Goal: Task Accomplishment & Management: Use online tool/utility

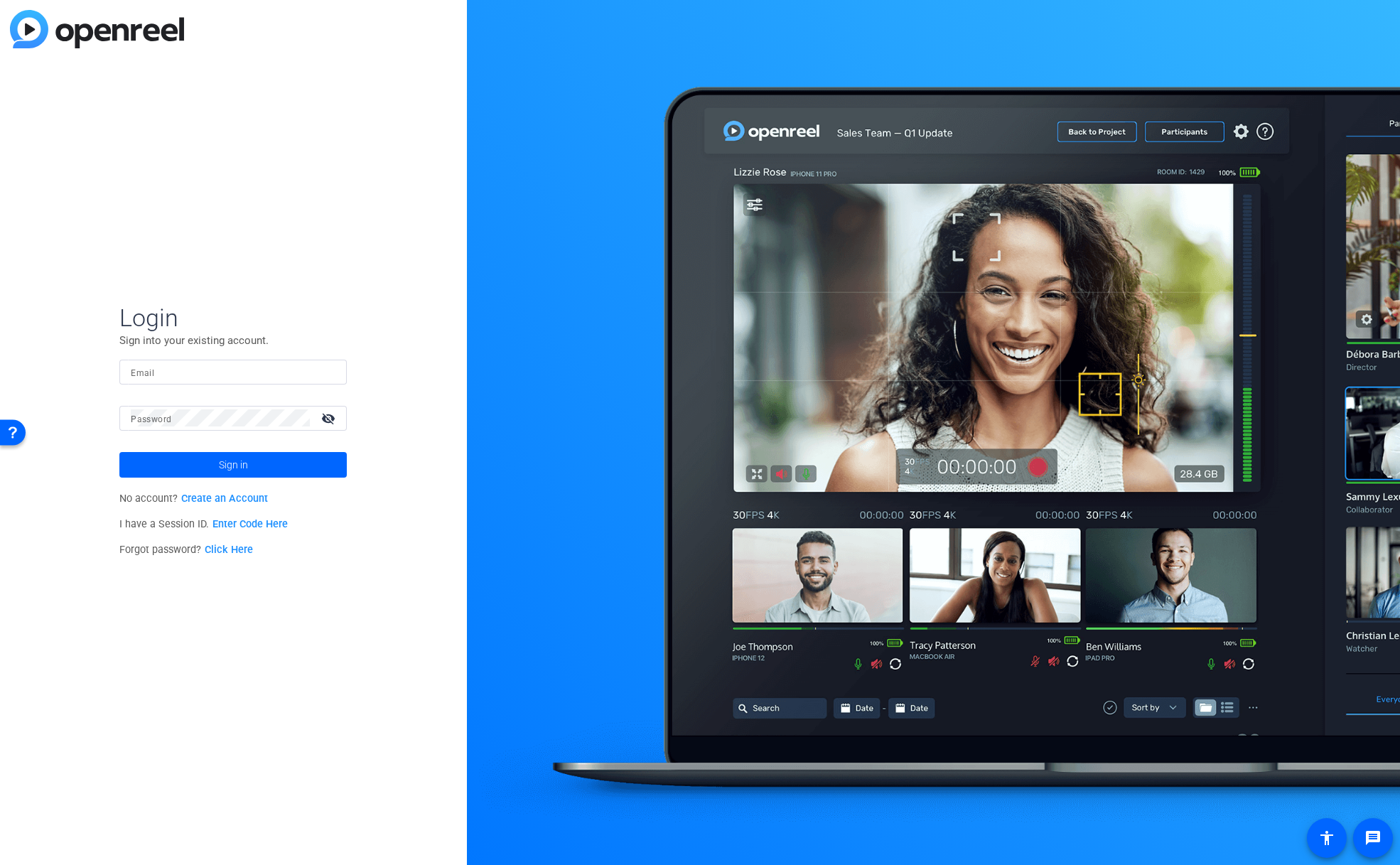
type input "[EMAIL_ADDRESS][DOMAIN_NAME]"
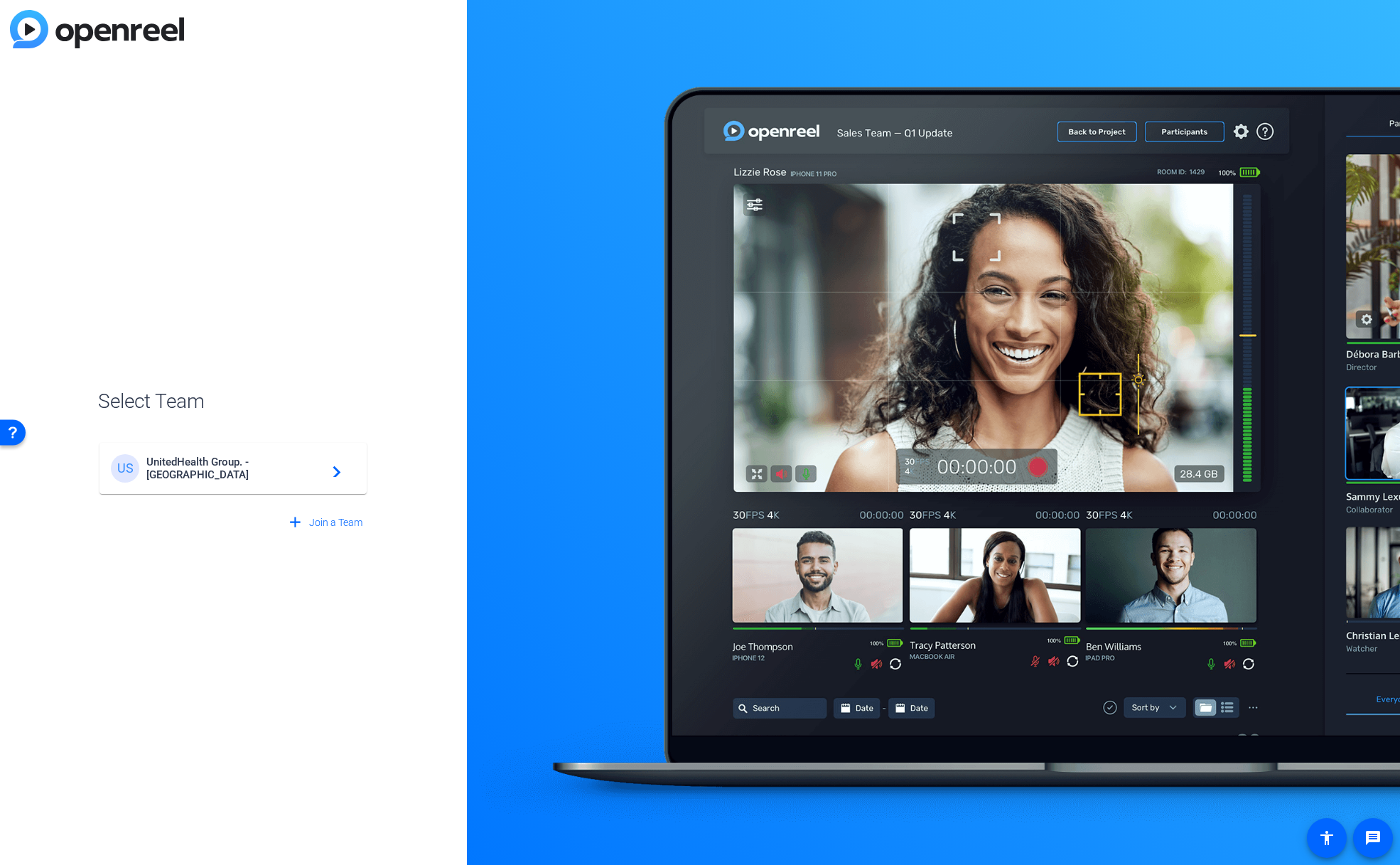
click at [329, 478] on div "US UnitedHealth Group. - Tilt Studios navigate_next" at bounding box center [233, 468] width 244 height 29
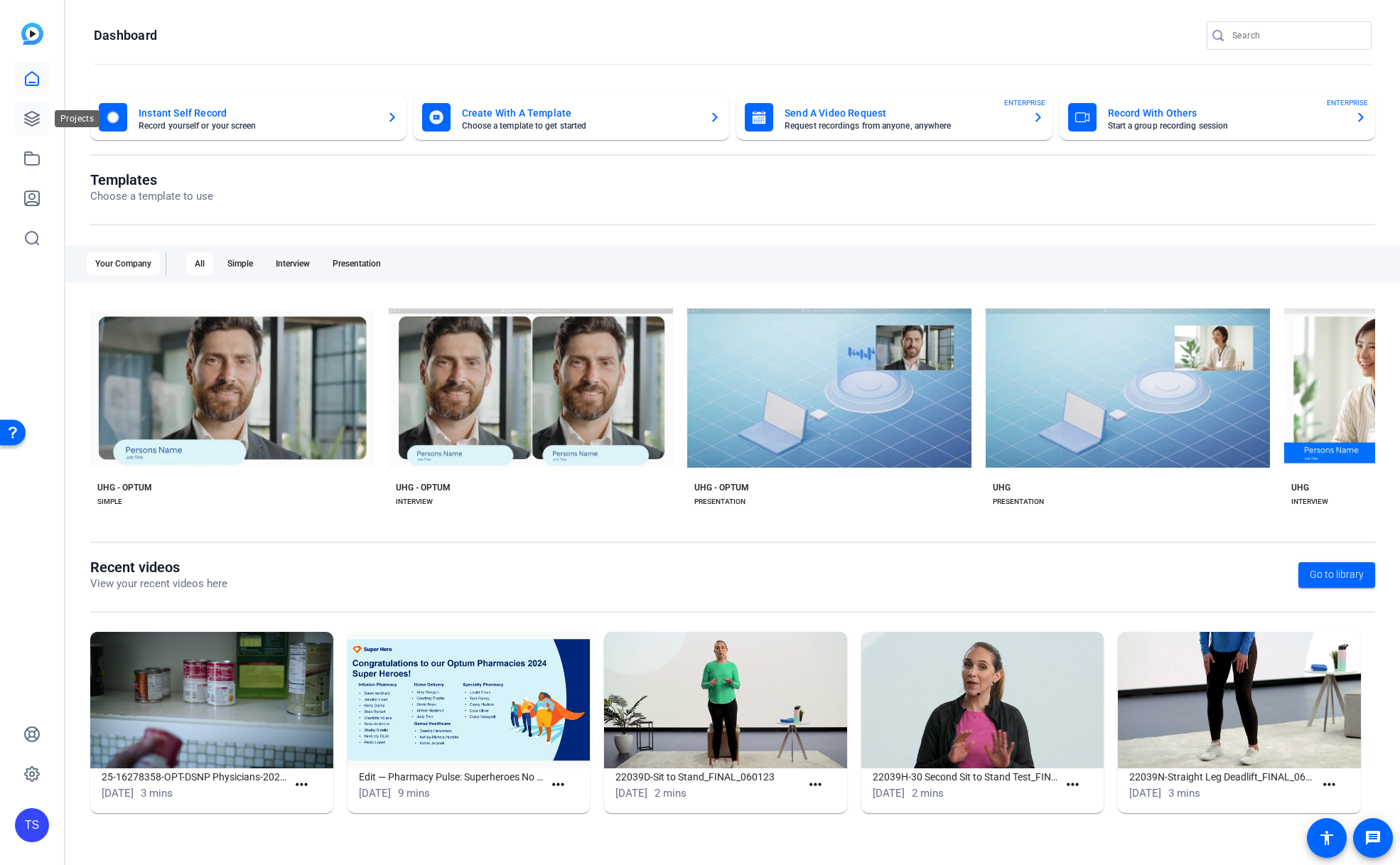
click at [29, 113] on icon at bounding box center [32, 118] width 14 height 14
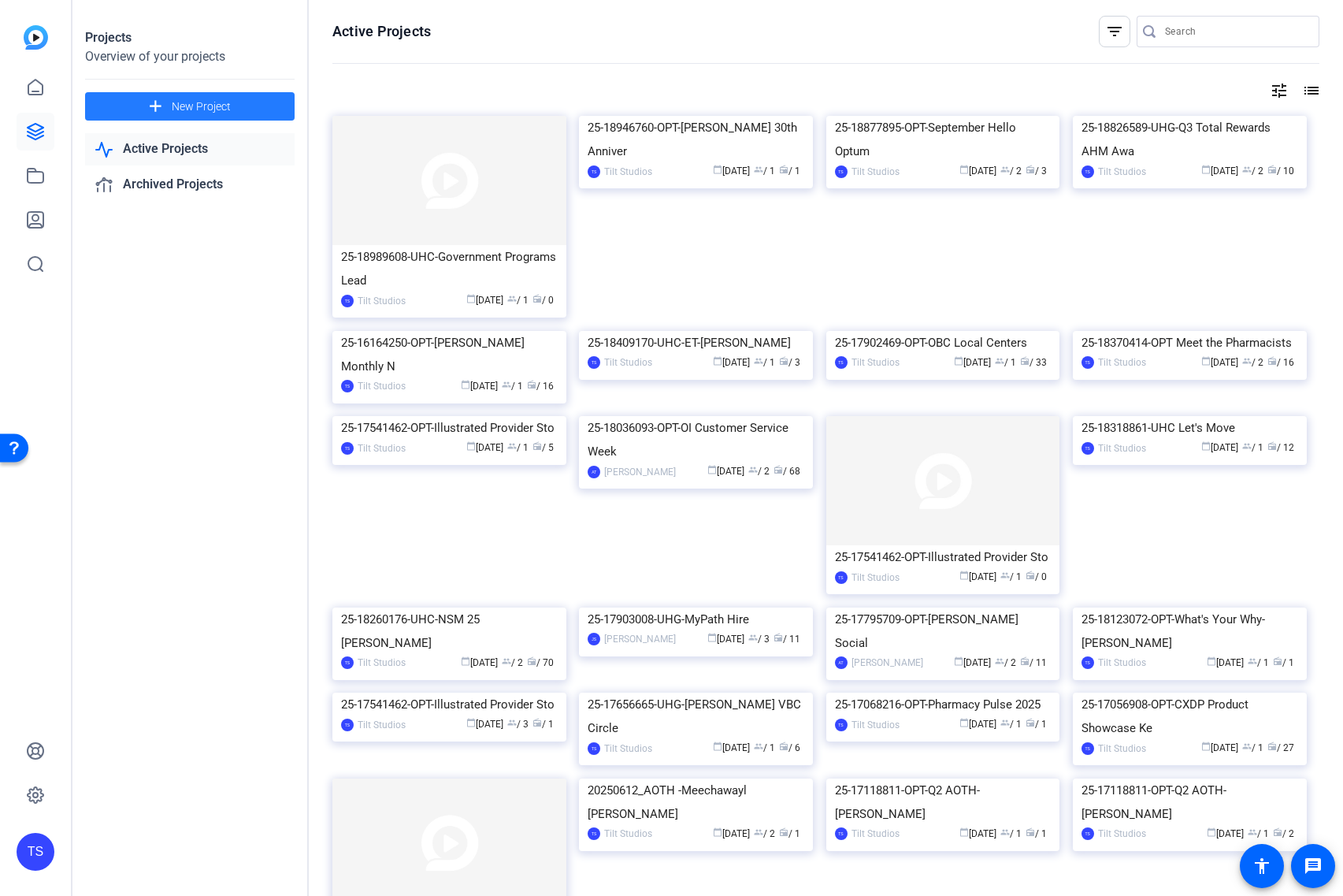
click at [216, 101] on span "New Project" at bounding box center [201, 107] width 59 height 17
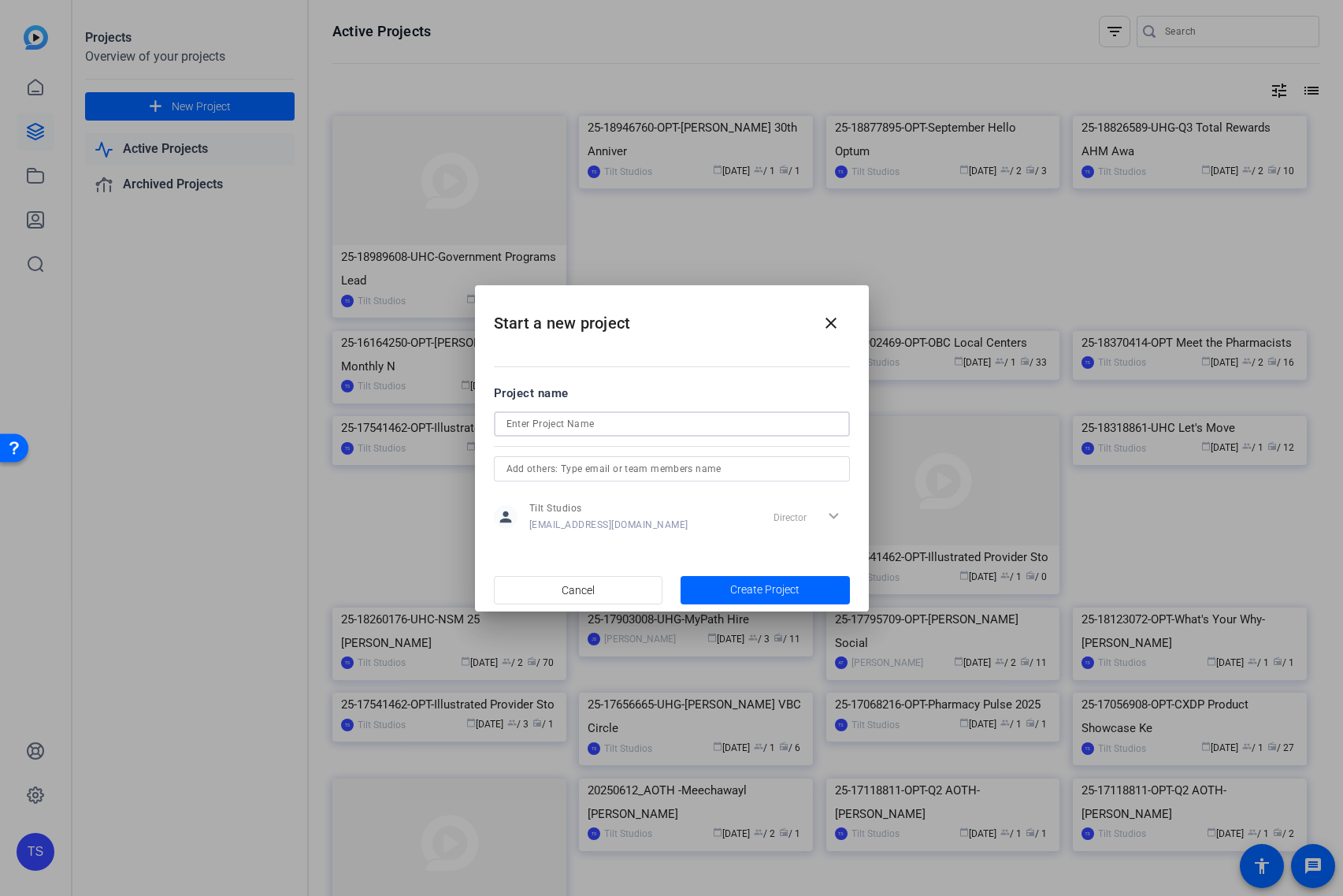
click at [631, 426] on input at bounding box center [672, 424] width 331 height 19
paste input "25-18190359-OPT-Optum Tech Oct [GEOGRAPHIC_DATA]"
type input "25-18190359-OPT-Optum Tech Oct [GEOGRAPHIC_DATA]"
click at [739, 585] on span "Create Project" at bounding box center [765, 590] width 69 height 17
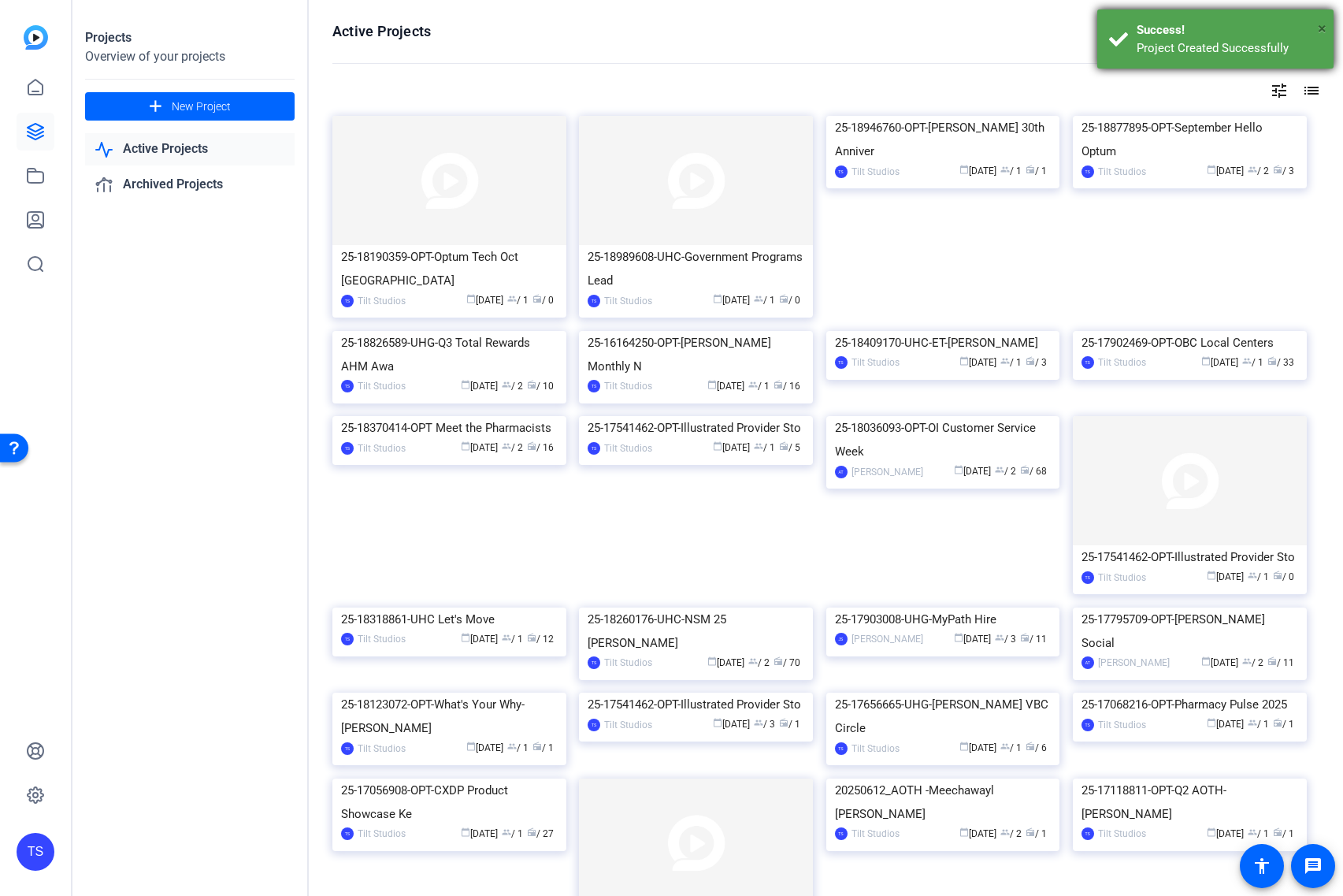
click at [1325, 25] on span "×" at bounding box center [1322, 28] width 8 height 19
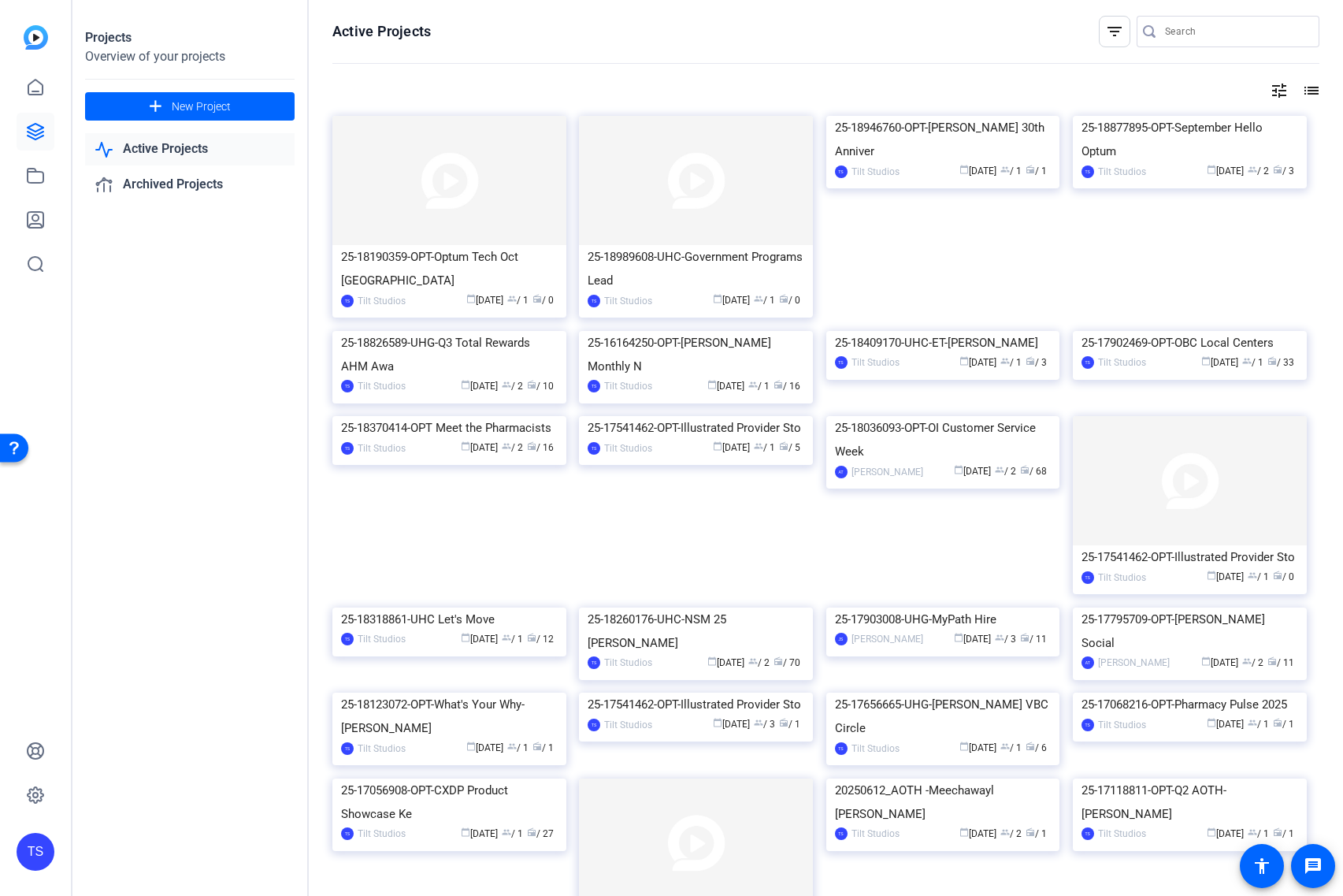
click at [567, 209] on div "25-18190359-OPT-Optum Tech Oct Town [PERSON_NAME] Tilt Studios calendar_today […" at bounding box center [455, 223] width 247 height 215
click at [547, 208] on img at bounding box center [450, 181] width 234 height 130
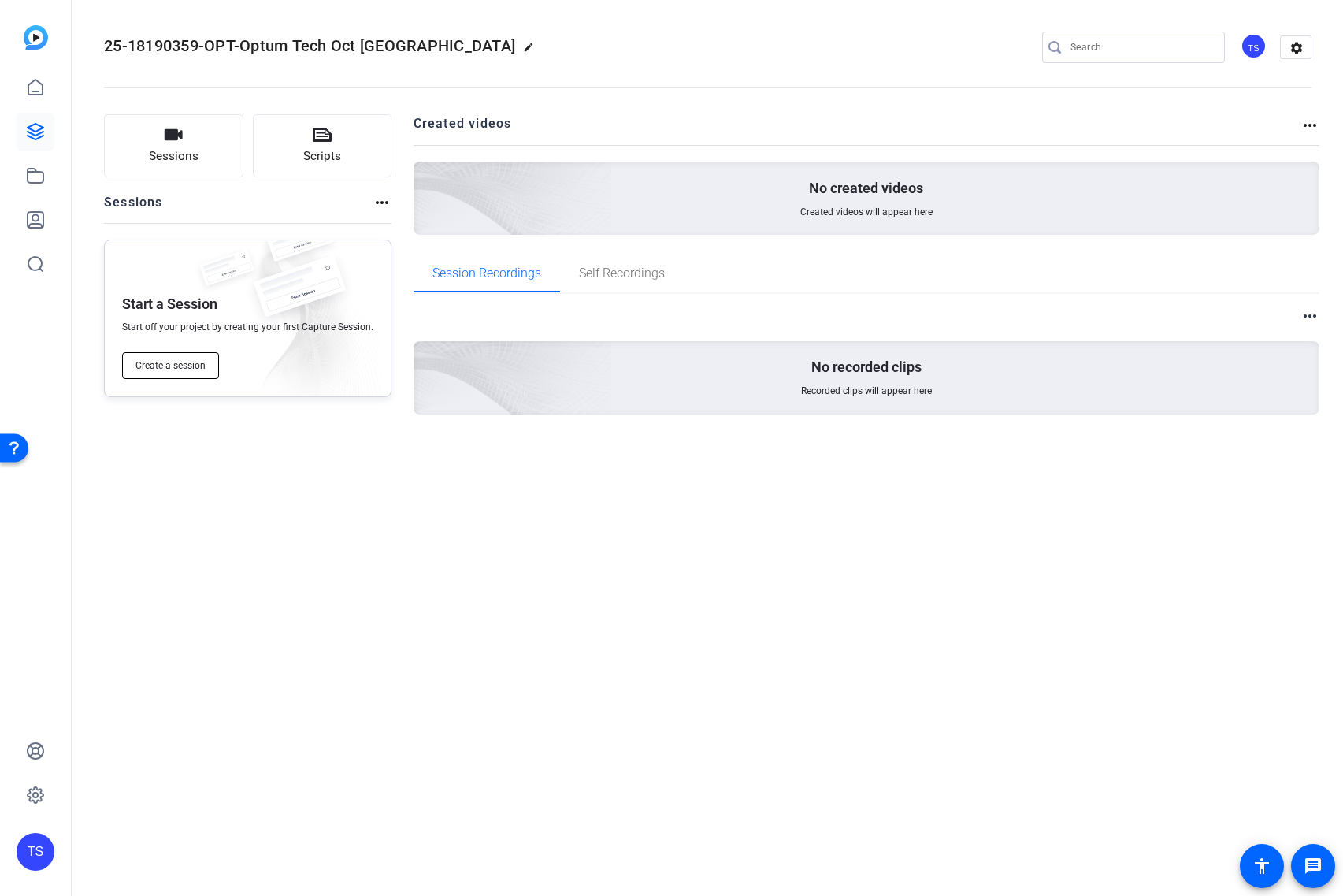
click at [192, 352] on button "Create a session" at bounding box center [170, 365] width 97 height 27
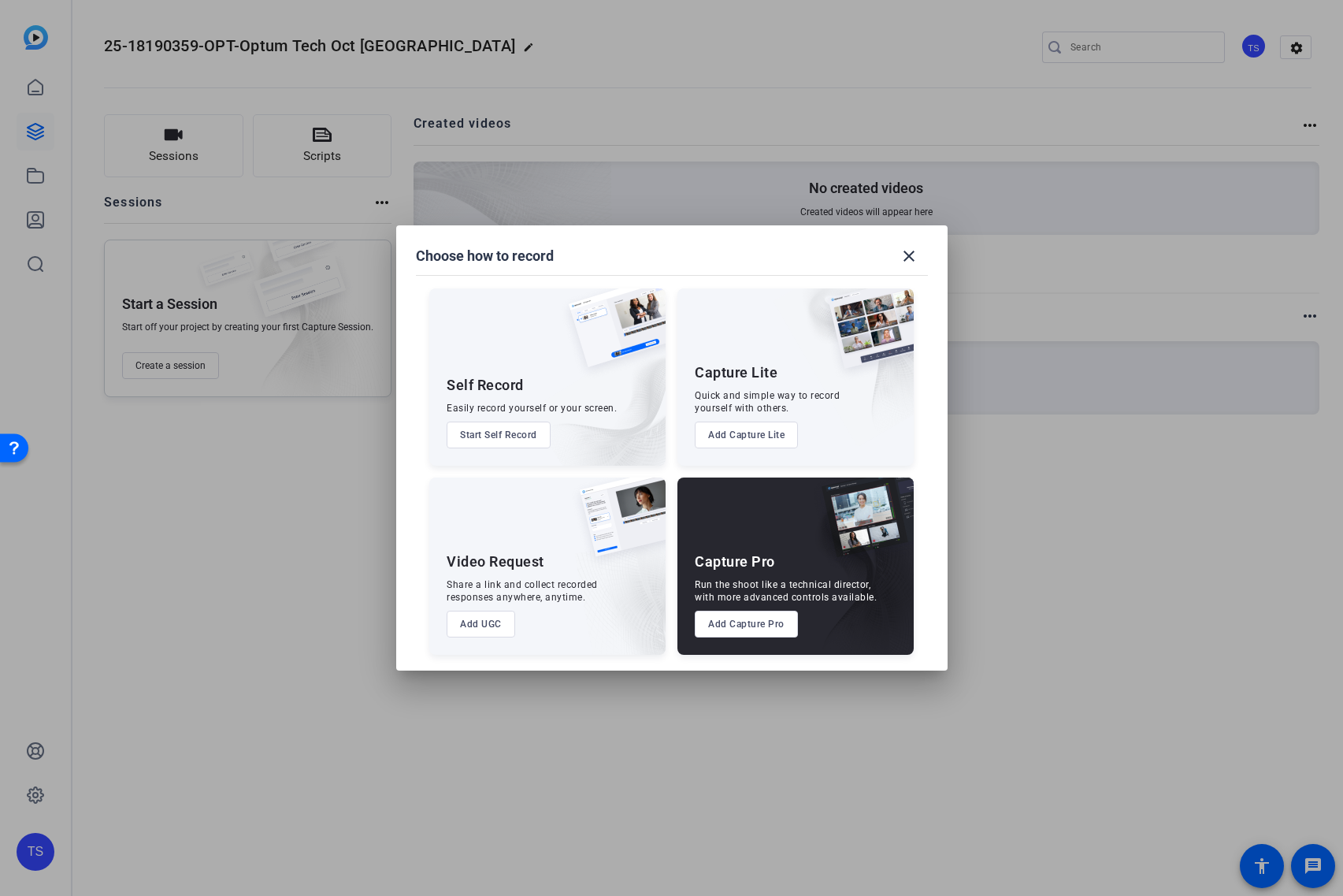
click at [497, 624] on button "Add UGC" at bounding box center [481, 624] width 69 height 27
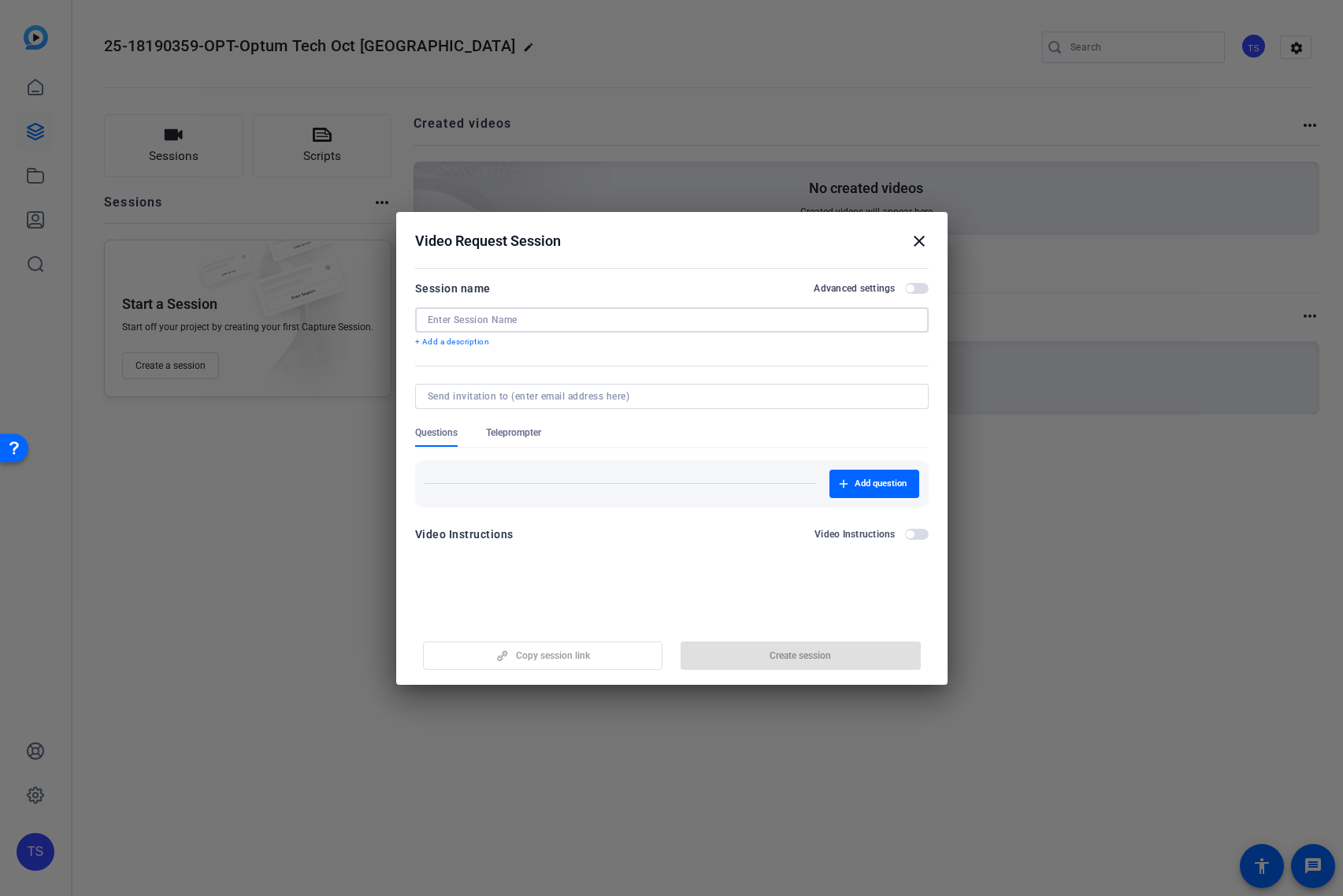
click at [599, 323] on input at bounding box center [672, 319] width 489 height 13
paste input "25-18190359-OPT-Optum Tech Oct [GEOGRAPHIC_DATA]"
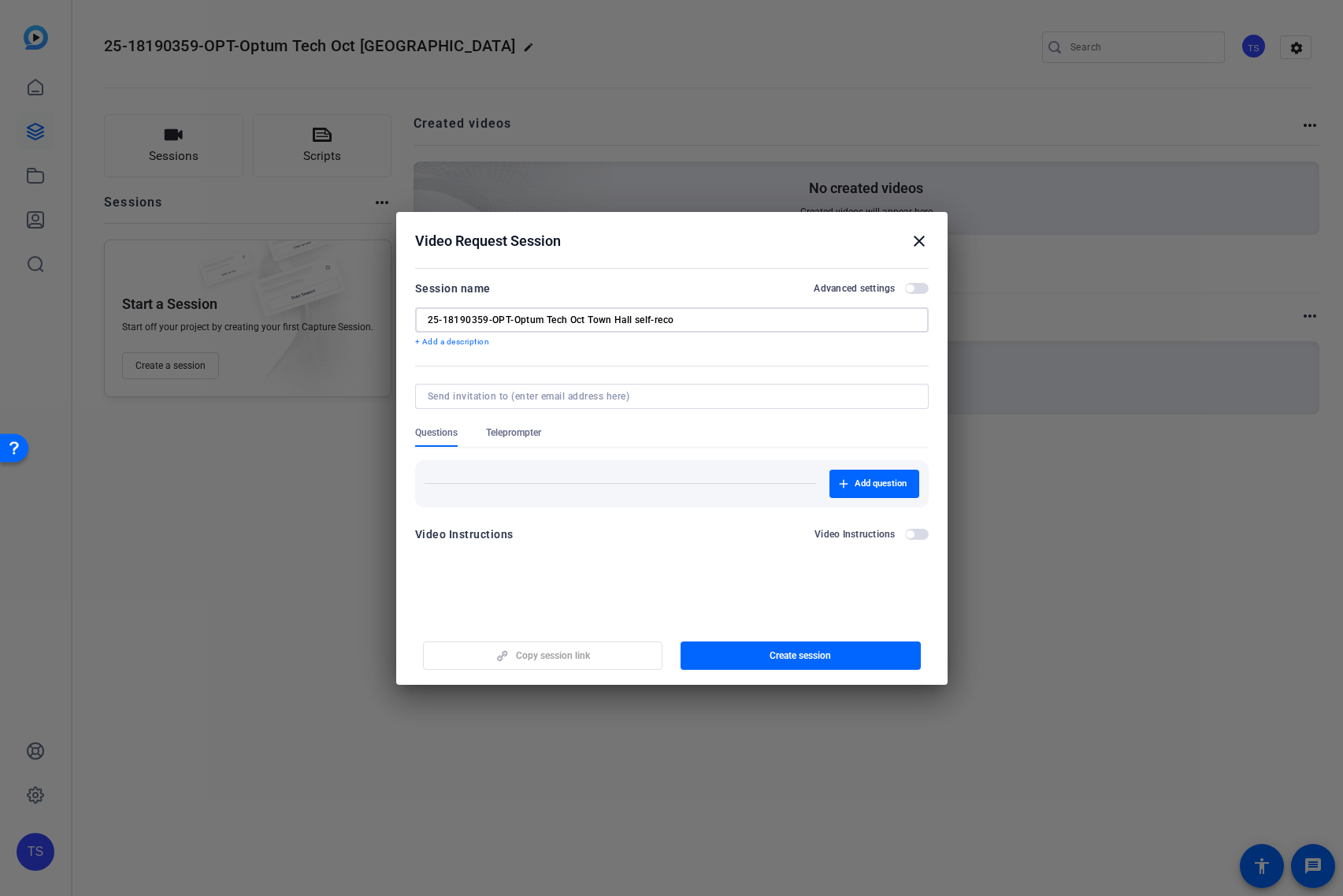
type input "25-18190359-OPT-Optum Tech Oct Town Hall self-reco"
click at [913, 287] on span "button" at bounding box center [909, 288] width 8 height 8
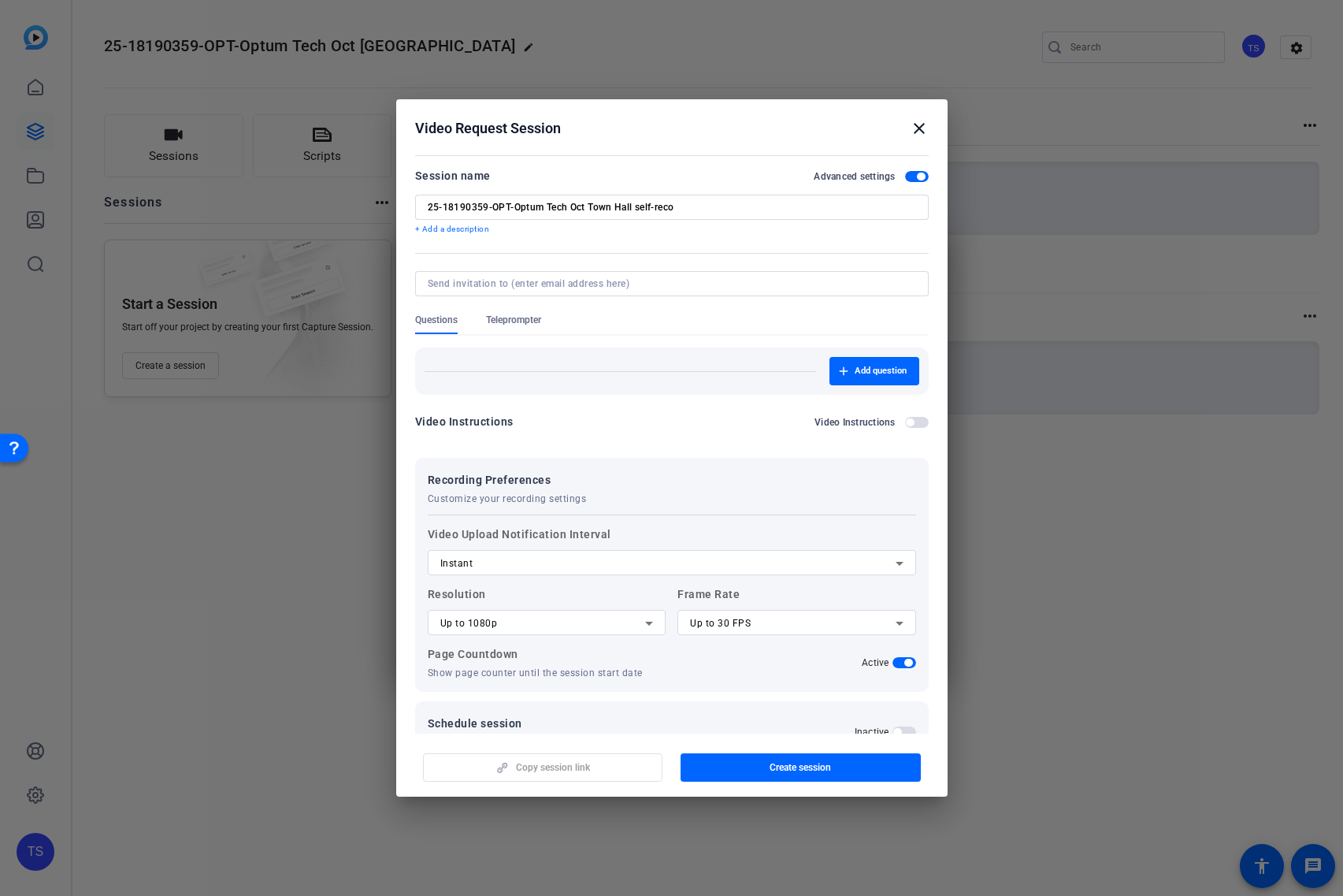
click at [905, 174] on span "button" at bounding box center [917, 176] width 23 height 11
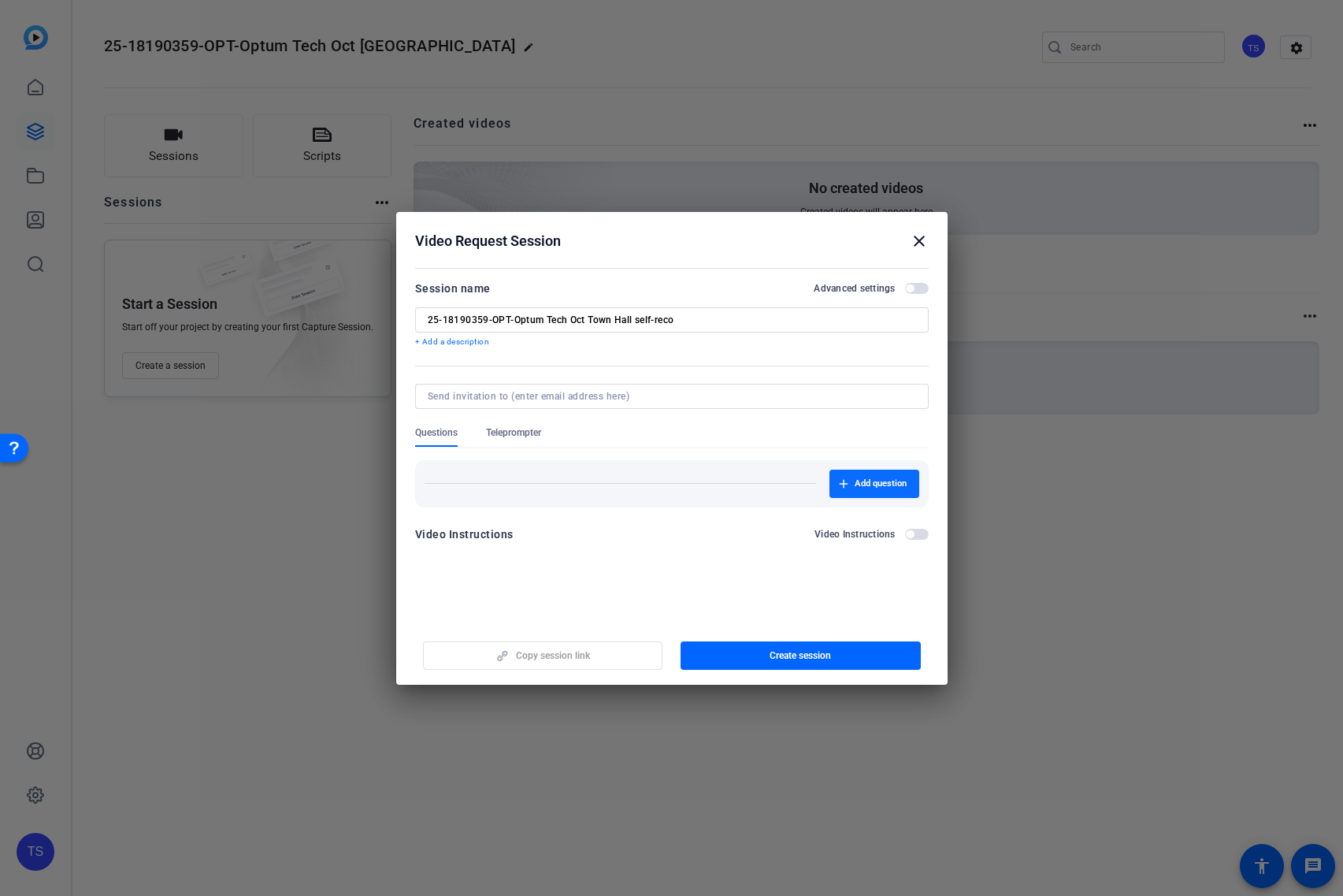
click at [857, 481] on span "Add question" at bounding box center [881, 483] width 52 height 13
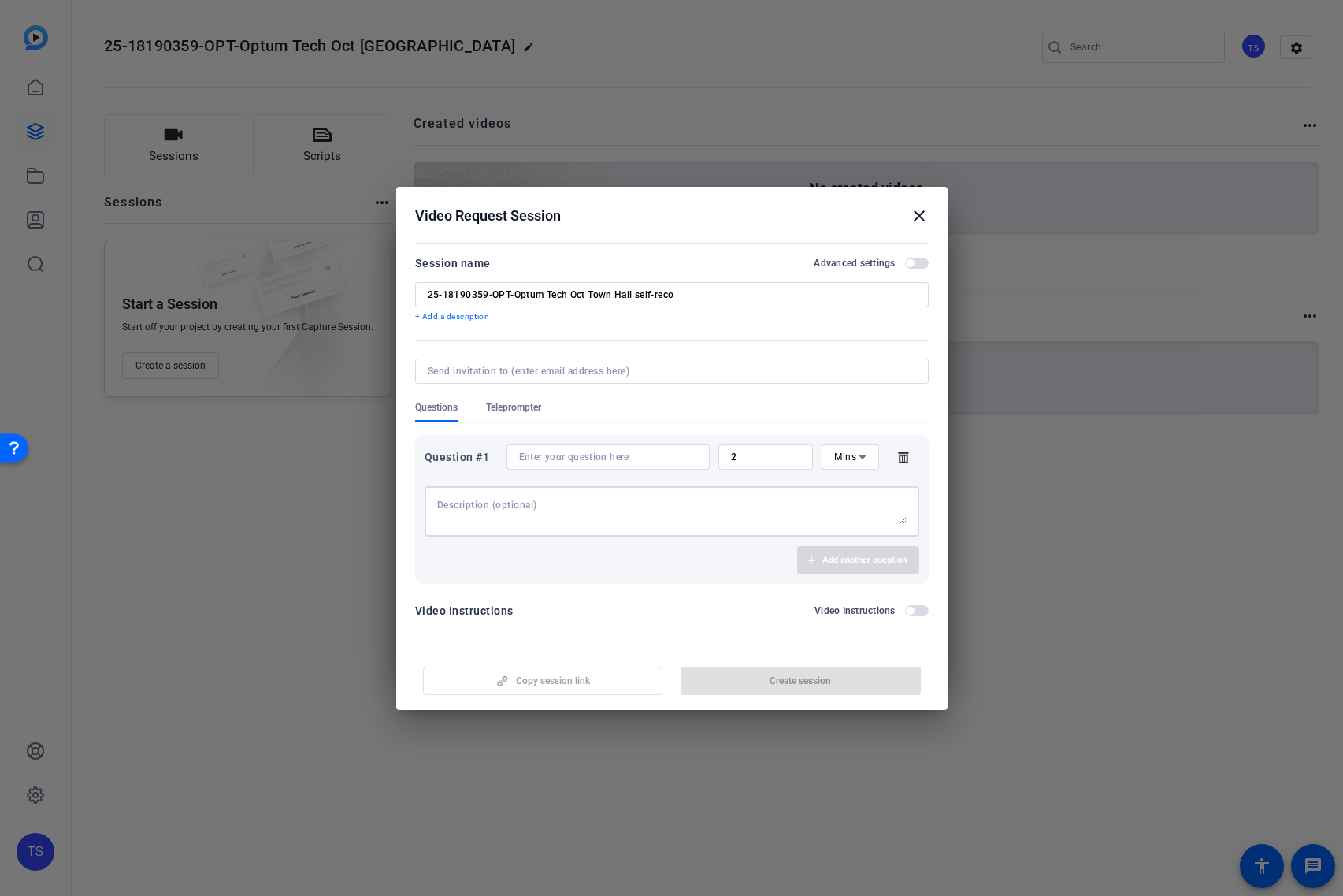
click at [559, 508] on textarea at bounding box center [672, 512] width 470 height 25
click at [605, 456] on input at bounding box center [608, 456] width 178 height 13
paste input "What inspired you to go into tech?"
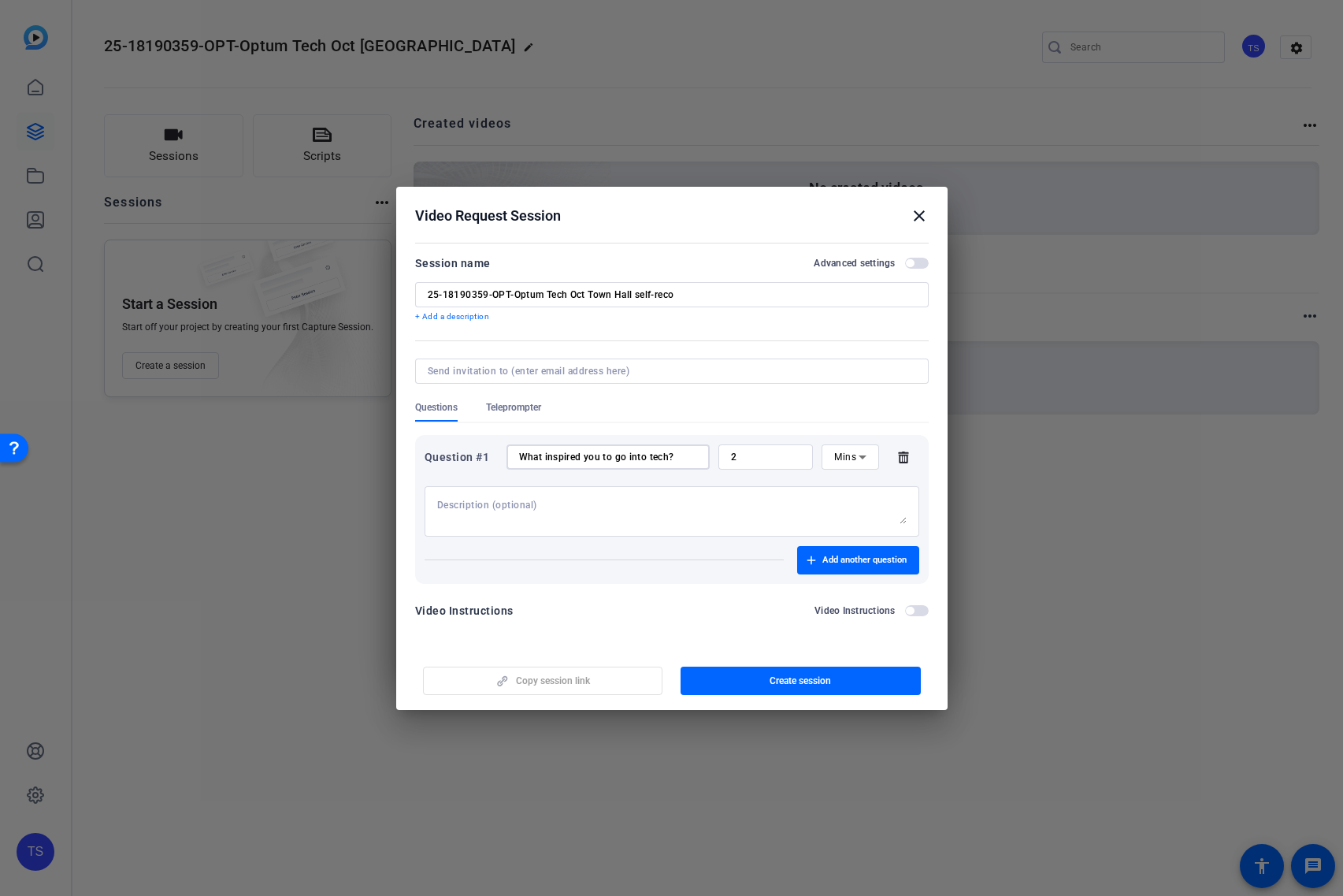
type input "What inspired you to go into tech?"
drag, startPoint x: 746, startPoint y: 456, endPoint x: 668, endPoint y: 448, distance: 78.4
click at [668, 448] on div "Question #1 What inspired you to go into tech? 2 Mins" at bounding box center [672, 457] width 495 height 25
type input "15"
click at [863, 461] on icon at bounding box center [862, 457] width 19 height 19
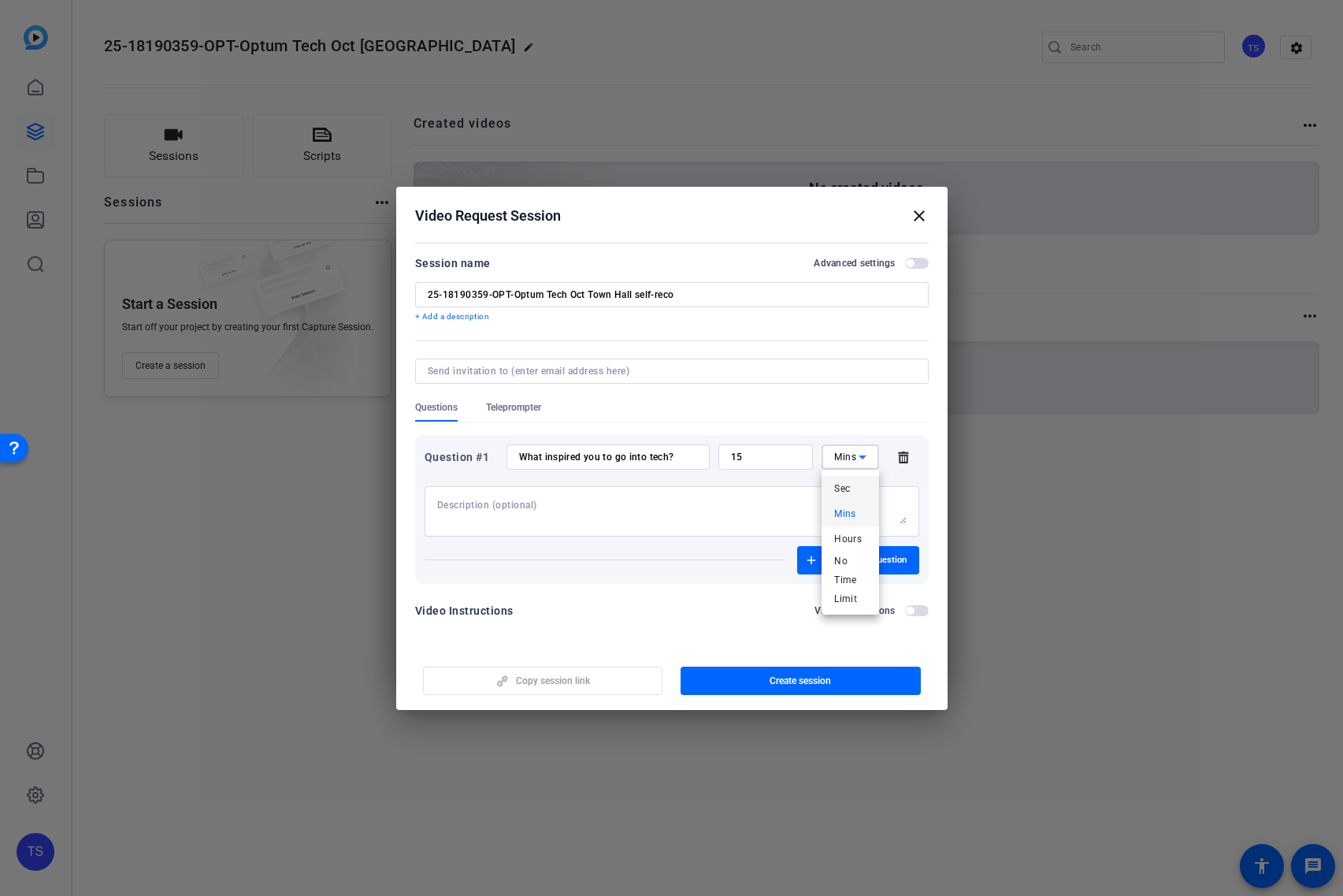
click at [854, 492] on mat-option "Sec" at bounding box center [850, 488] width 57 height 25
click at [595, 499] on textarea at bounding box center [672, 512] width 470 height 25
click at [847, 568] on span "button" at bounding box center [858, 560] width 122 height 38
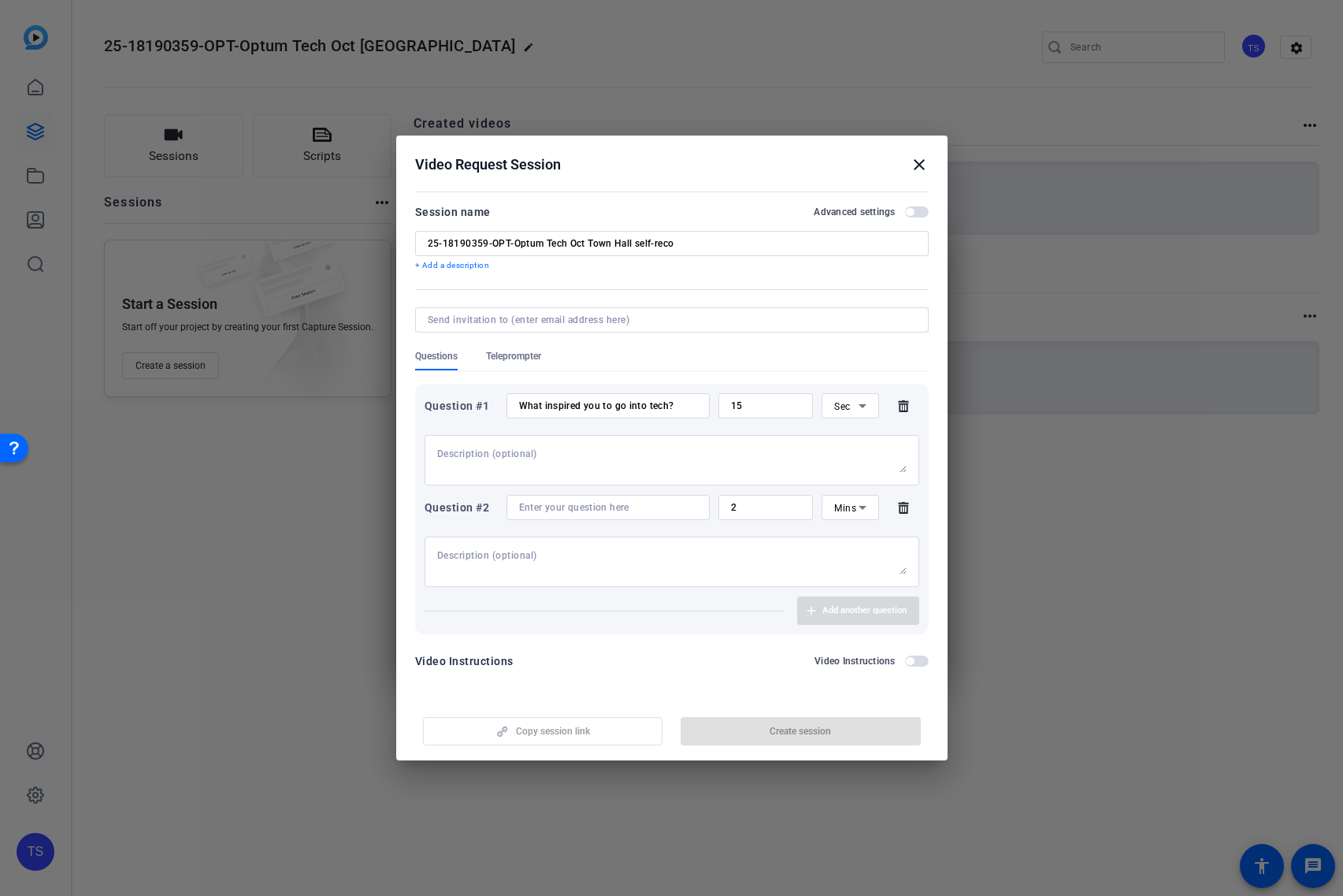
click at [503, 453] on textarea at bounding box center [672, 461] width 470 height 25
click at [603, 503] on input at bounding box center [608, 507] width 178 height 13
paste input "What's the most exciting part of working at [GEOGRAPHIC_DATA] right now?"
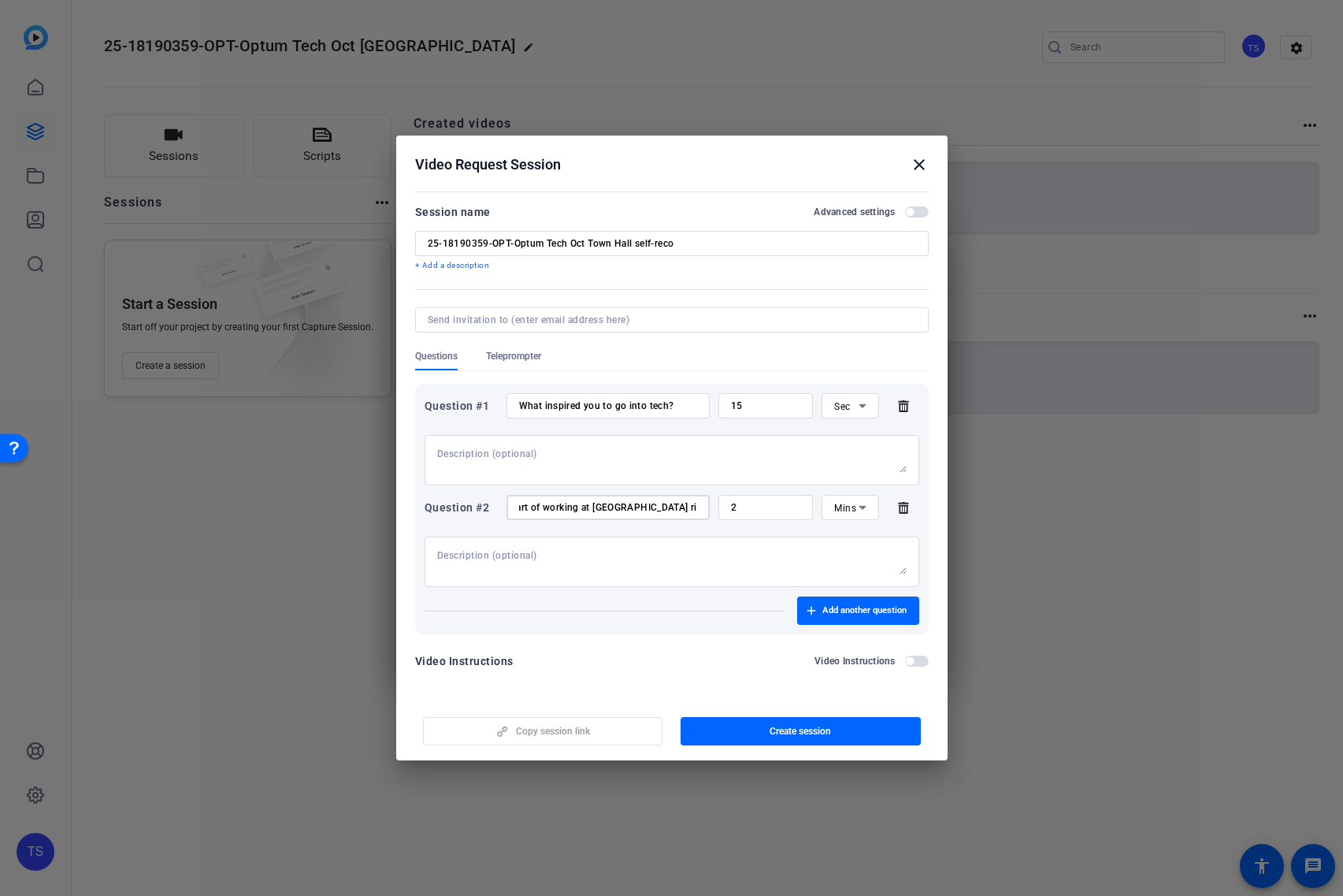
type input "What's the most exciting part of working at [GEOGRAPHIC_DATA] right now?"
drag, startPoint x: 755, startPoint y: 503, endPoint x: 699, endPoint y: 502, distance: 56.0
click at [701, 502] on div "Question #2 What's the most exciting part of working at [GEOGRAPHIC_DATA] right…" at bounding box center [672, 507] width 495 height 25
type input "15"
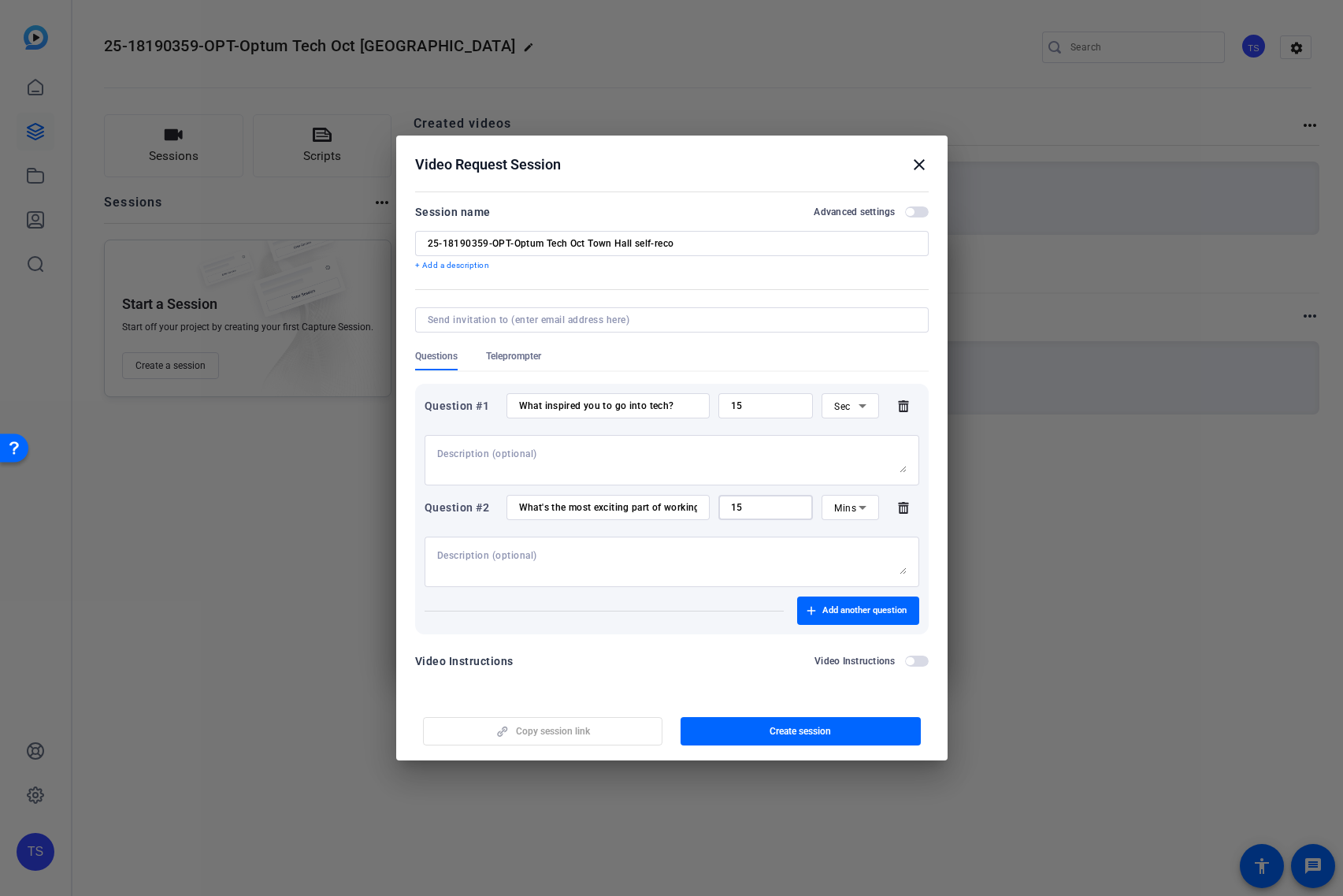
click at [850, 518] on div "Mins" at bounding box center [850, 507] width 32 height 25
click at [847, 541] on span "Sec" at bounding box center [842, 539] width 16 height 19
click at [893, 617] on span "button" at bounding box center [858, 610] width 122 height 38
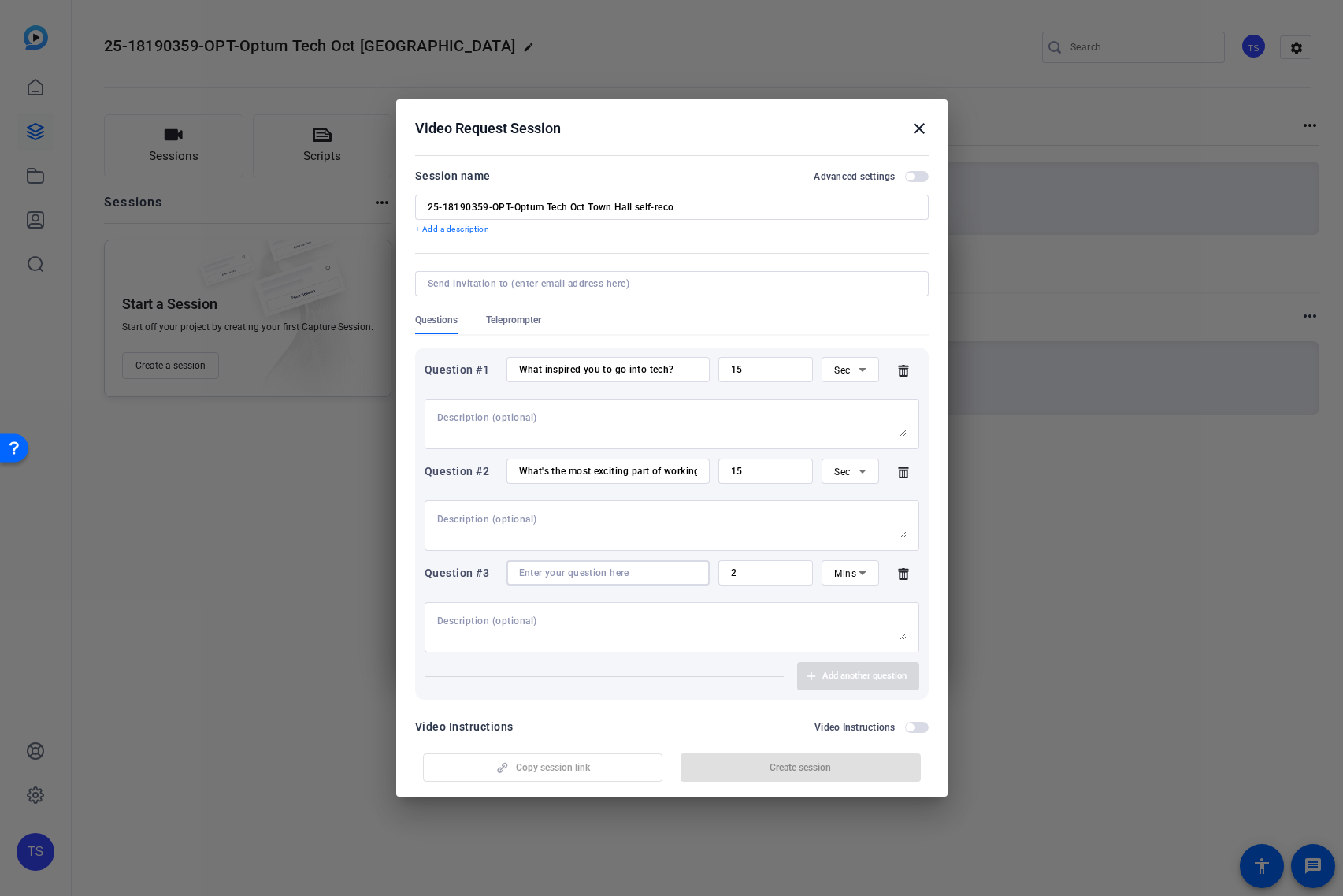
click at [602, 577] on input at bounding box center [608, 573] width 178 height 13
paste input "Thank you! 1. What inspired you to go into tech? 2. What's the most exciting pa…"
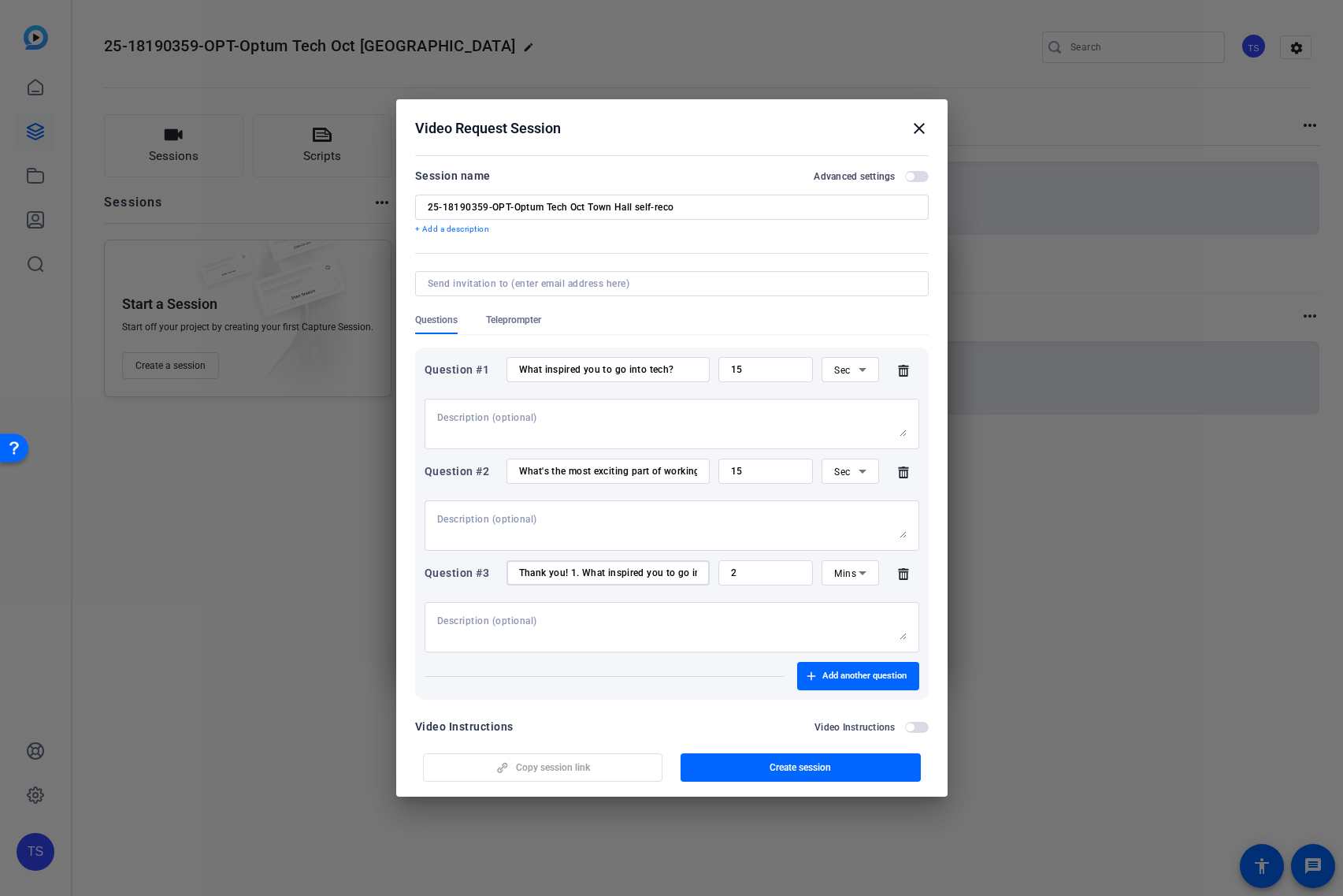
scroll to position [0, 639]
type input "Thank you! 1. What inspired you to go into tech? 2. What's the most exciting pa…"
drag, startPoint x: 750, startPoint y: 576, endPoint x: 675, endPoint y: 572, distance: 75.1
click at [675, 572] on div "Question #3 Thank you! 1. What inspired you to go into tech? 2. What's the most…" at bounding box center [672, 573] width 495 height 25
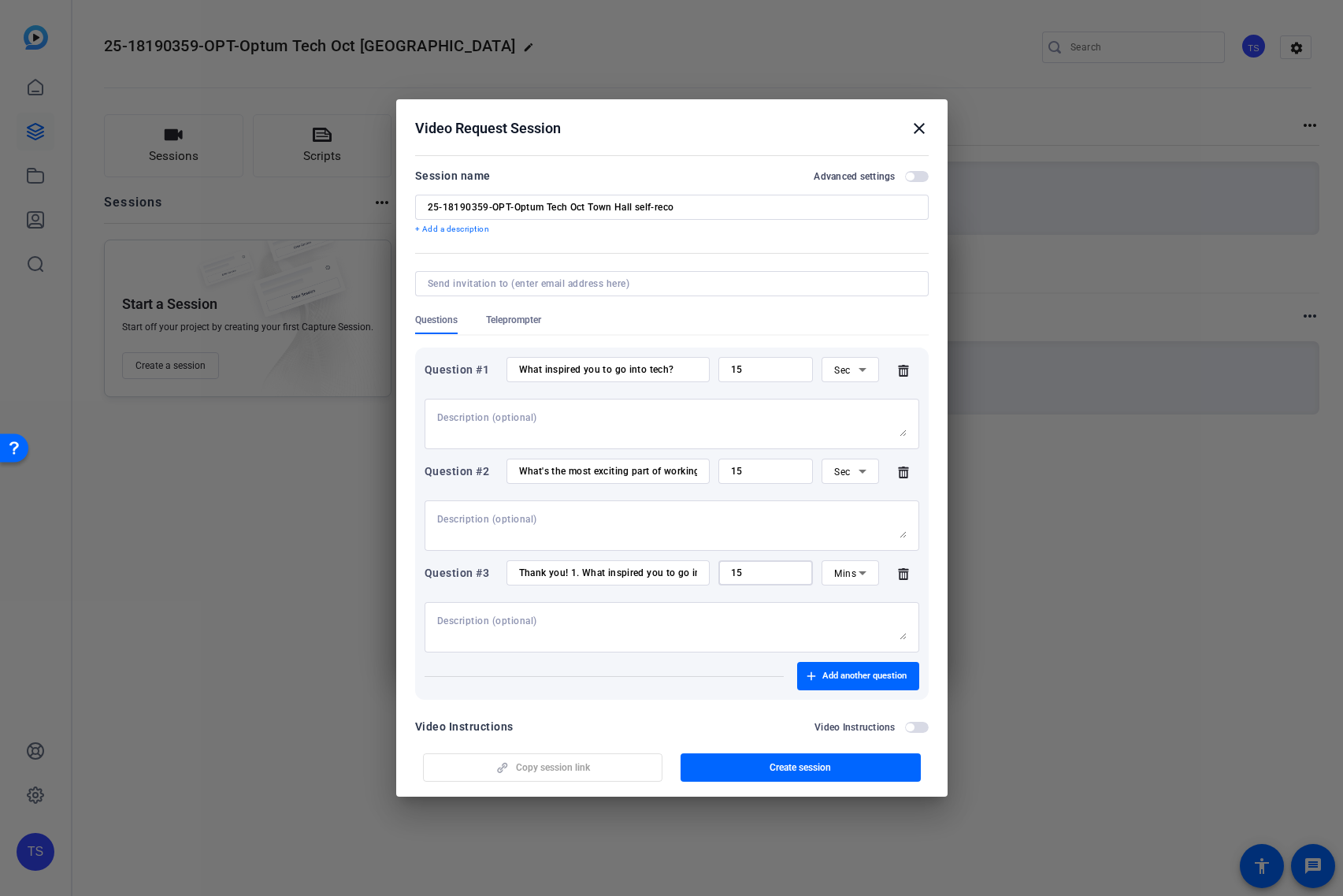
type input "15"
click at [619, 572] on input "Thank you! 1. What inspired you to go into tech? 2. What's the most exciting pa…" at bounding box center [608, 573] width 178 height 13
paste input "In what ways do you see Optum Tech elevating your work?"
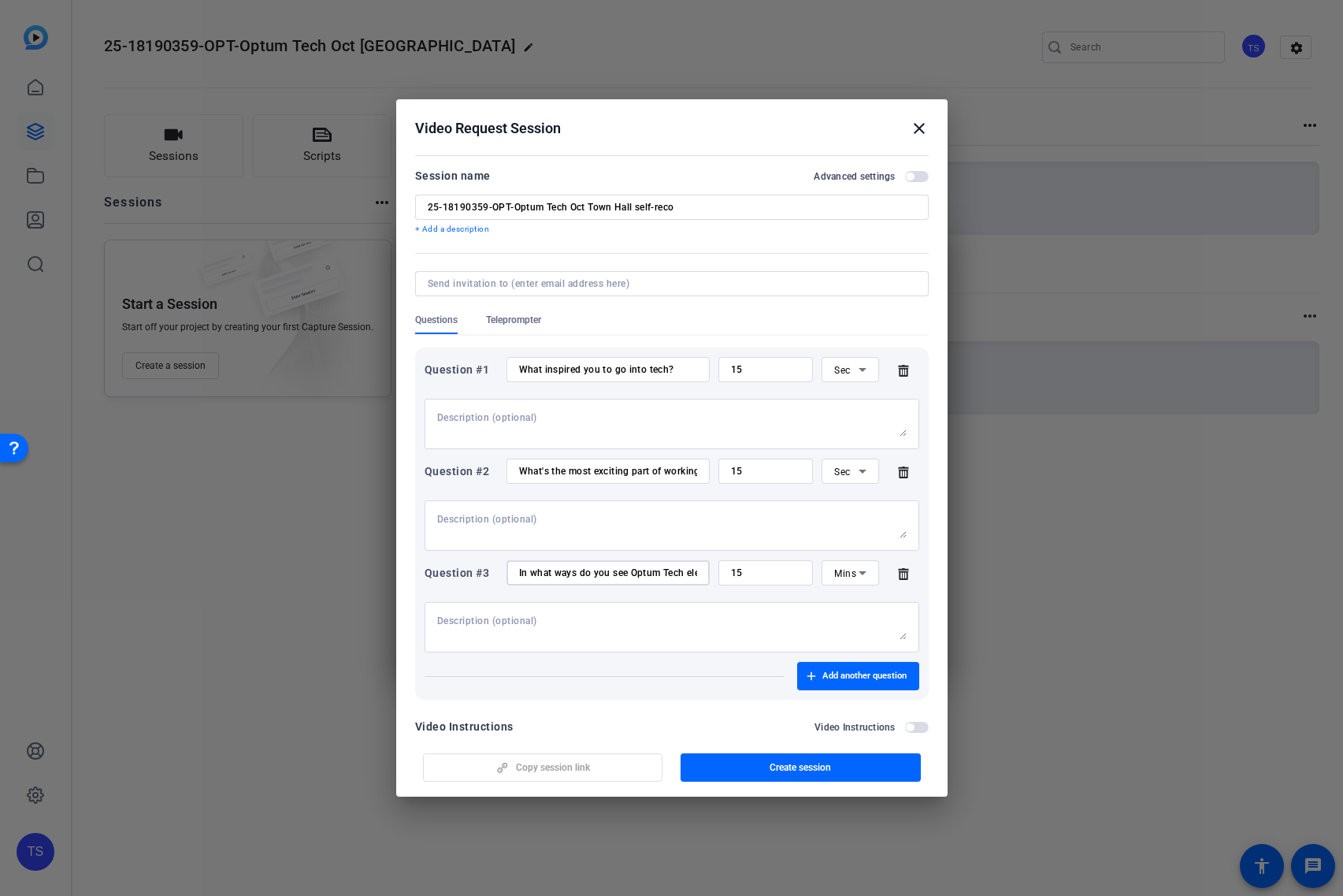
scroll to position [0, 89]
type input "In what ways do you see Optum Tech elevating your work?"
click at [822, 572] on div "Mins" at bounding box center [850, 573] width 57 height 25
click at [837, 598] on span "Sec" at bounding box center [834, 604] width 16 height 19
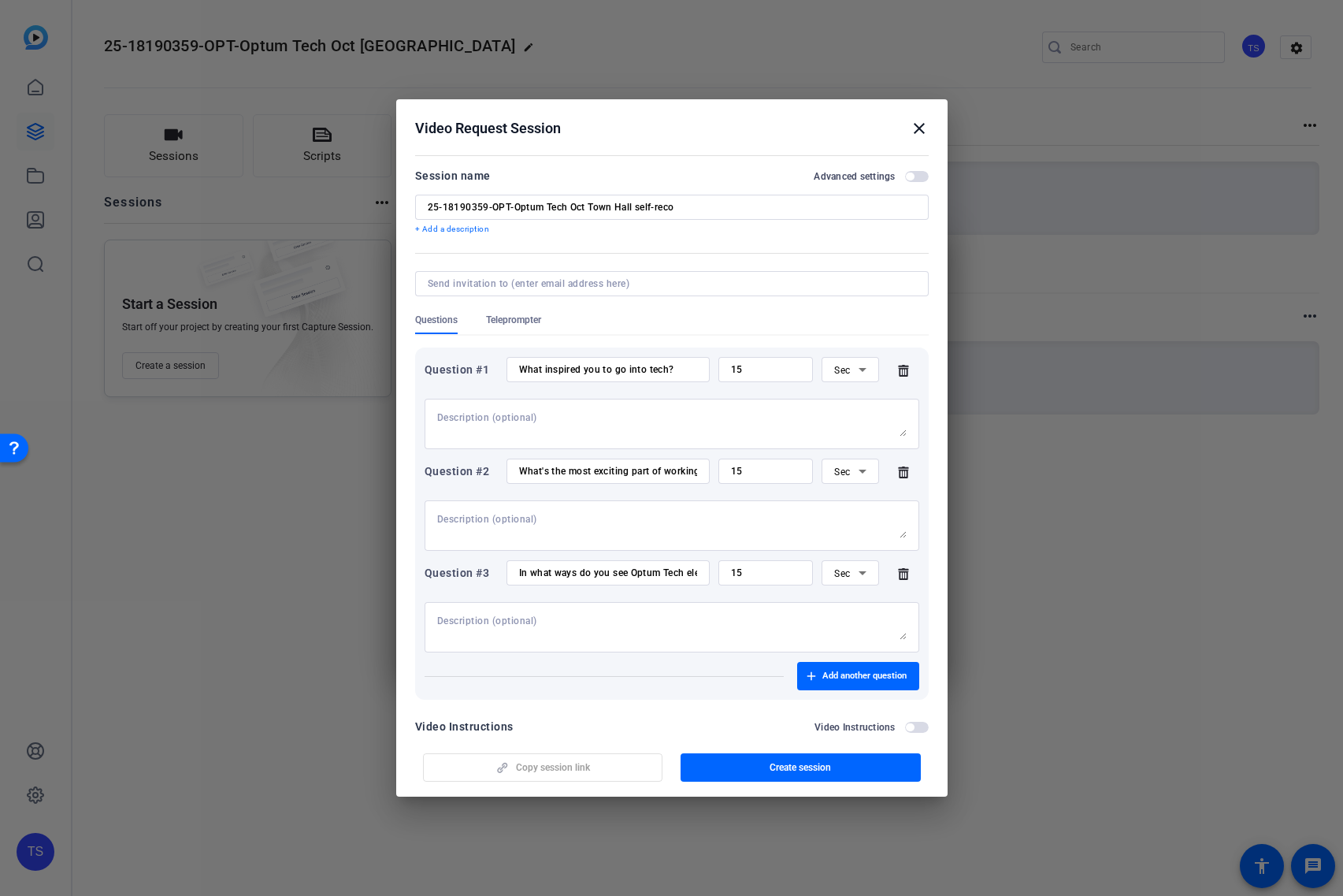
click at [613, 565] on div "In what ways do you see Optum Tech elevating your work?" at bounding box center [608, 573] width 178 height 25
click at [652, 577] on input "In what ways do you see Optum Tech elevating your work?" at bounding box center [608, 573] width 178 height 13
click at [607, 576] on input "In what ways do you see Optum Tech elevating your work?" at bounding box center [608, 573] width 178 height 13
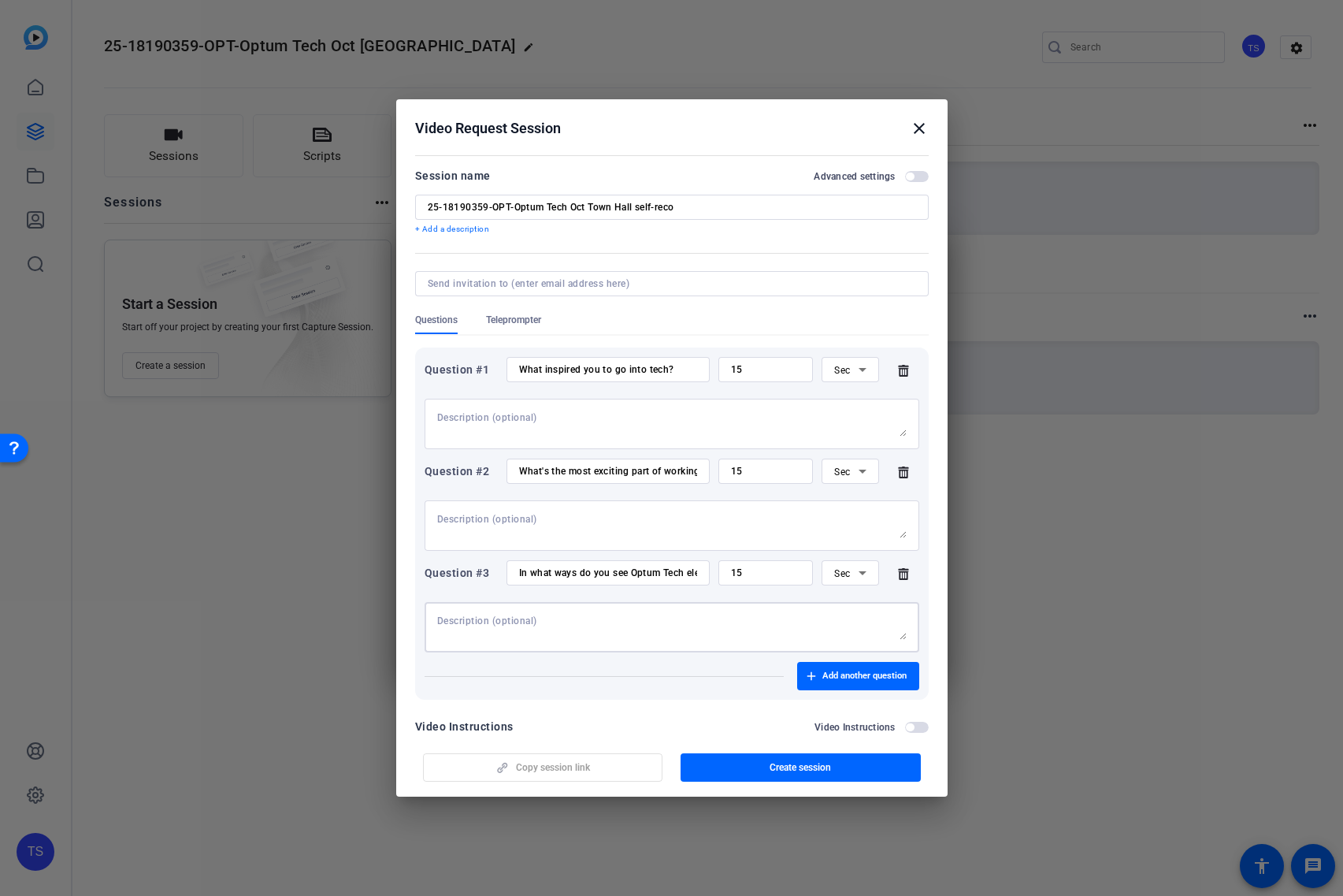
click at [522, 624] on textarea at bounding box center [672, 627] width 470 height 25
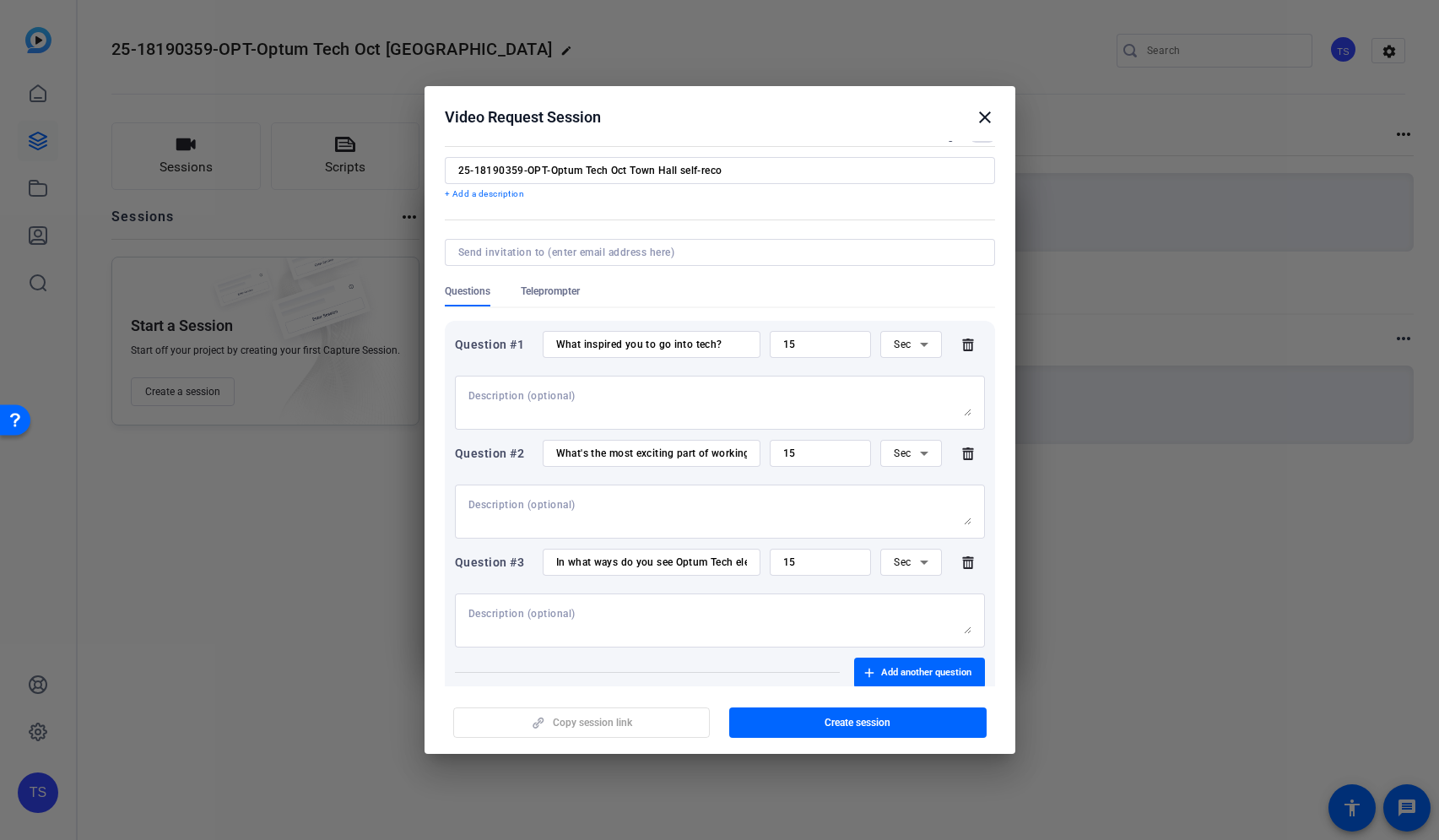
scroll to position [31, 0]
click at [894, 672] on span "Add another question" at bounding box center [926, 673] width 90 height 13
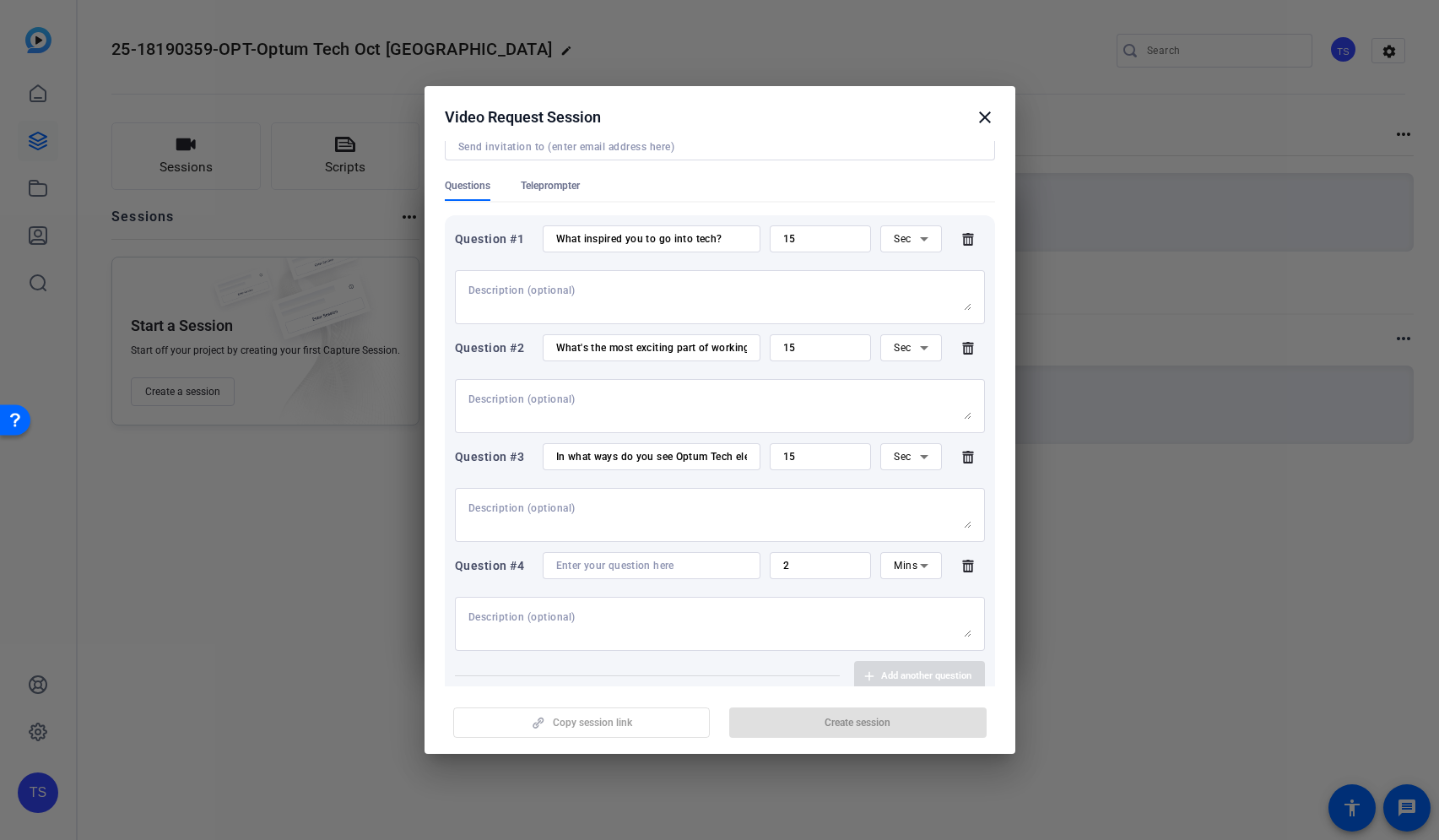
scroll to position [127, 0]
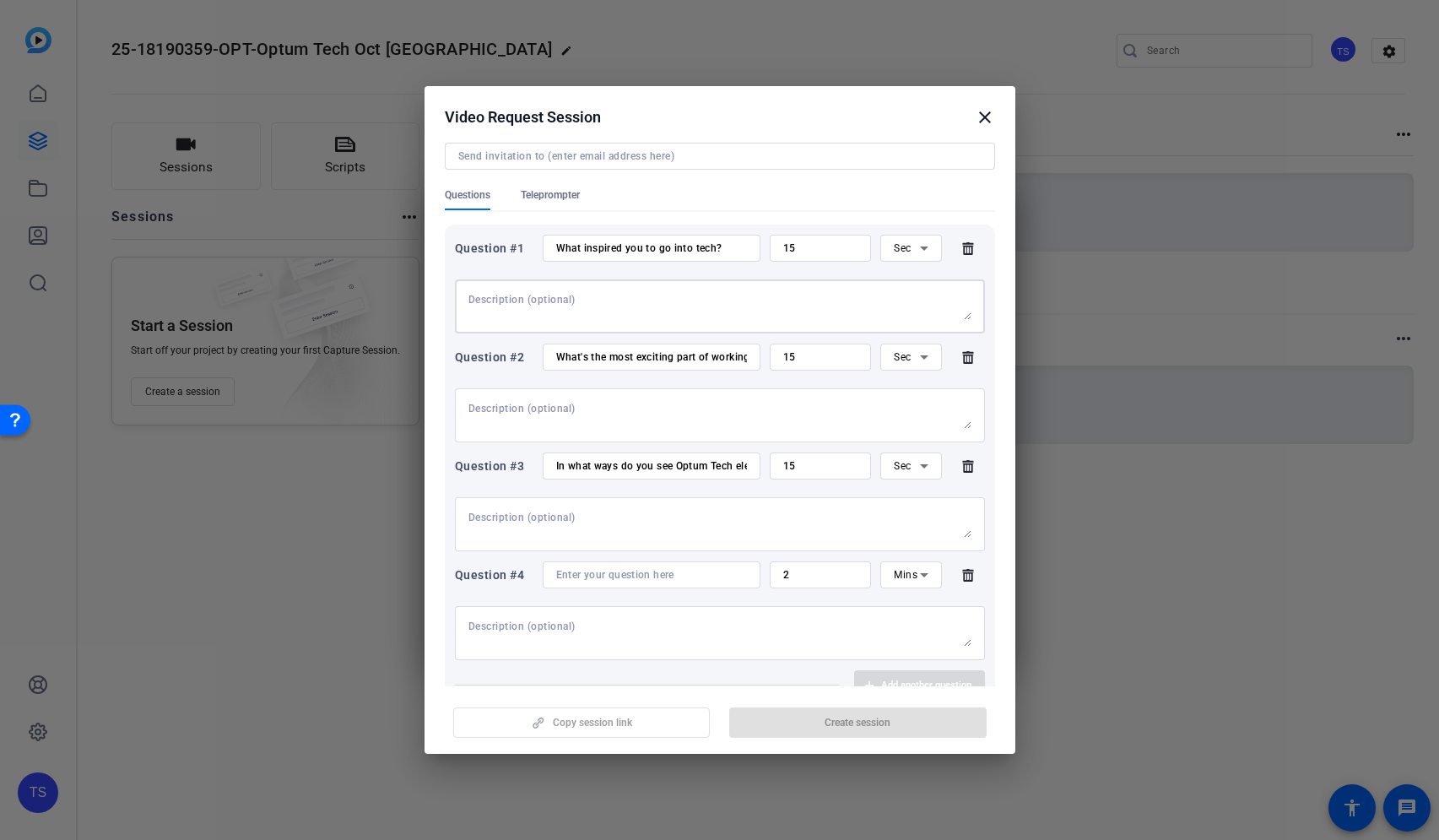
click at [518, 308] on textarea at bounding box center [720, 306] width 503 height 27
type textarea "A"
click at [473, 303] on textarea at bounding box center [720, 306] width 503 height 27
type textarea "A person? An experience?"
click at [592, 411] on textarea at bounding box center [720, 416] width 503 height 27
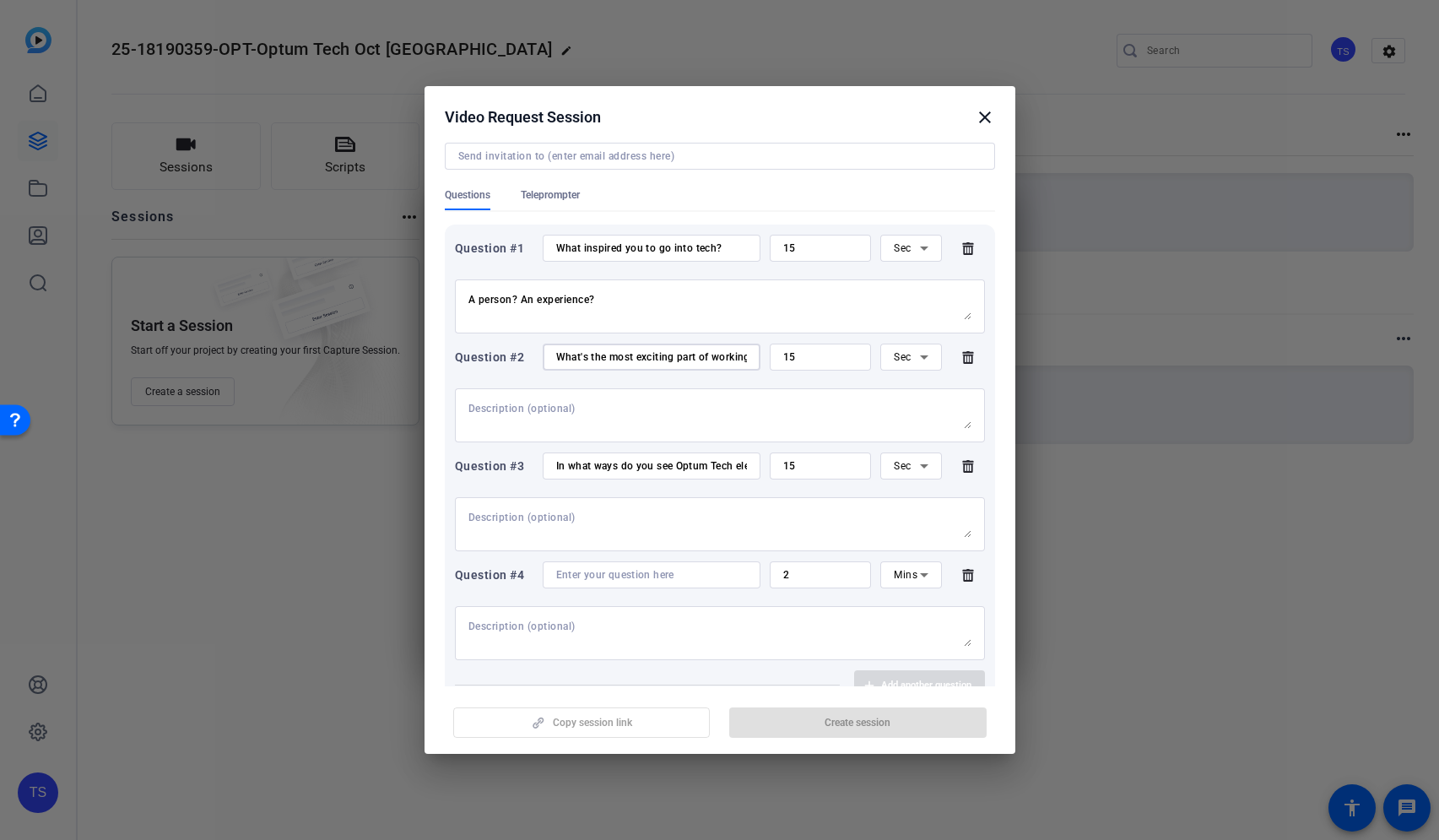
scroll to position [0, 137]
drag, startPoint x: 681, startPoint y: 355, endPoint x: 764, endPoint y: 362, distance: 83.3
click at [763, 361] on div "Question #2 What's the most exciting part of working at [GEOGRAPHIC_DATA] right…" at bounding box center [720, 357] width 530 height 27
click at [612, 471] on input "In what ways do you see Optum Tech elevating your work?" at bounding box center [651, 466] width 191 height 13
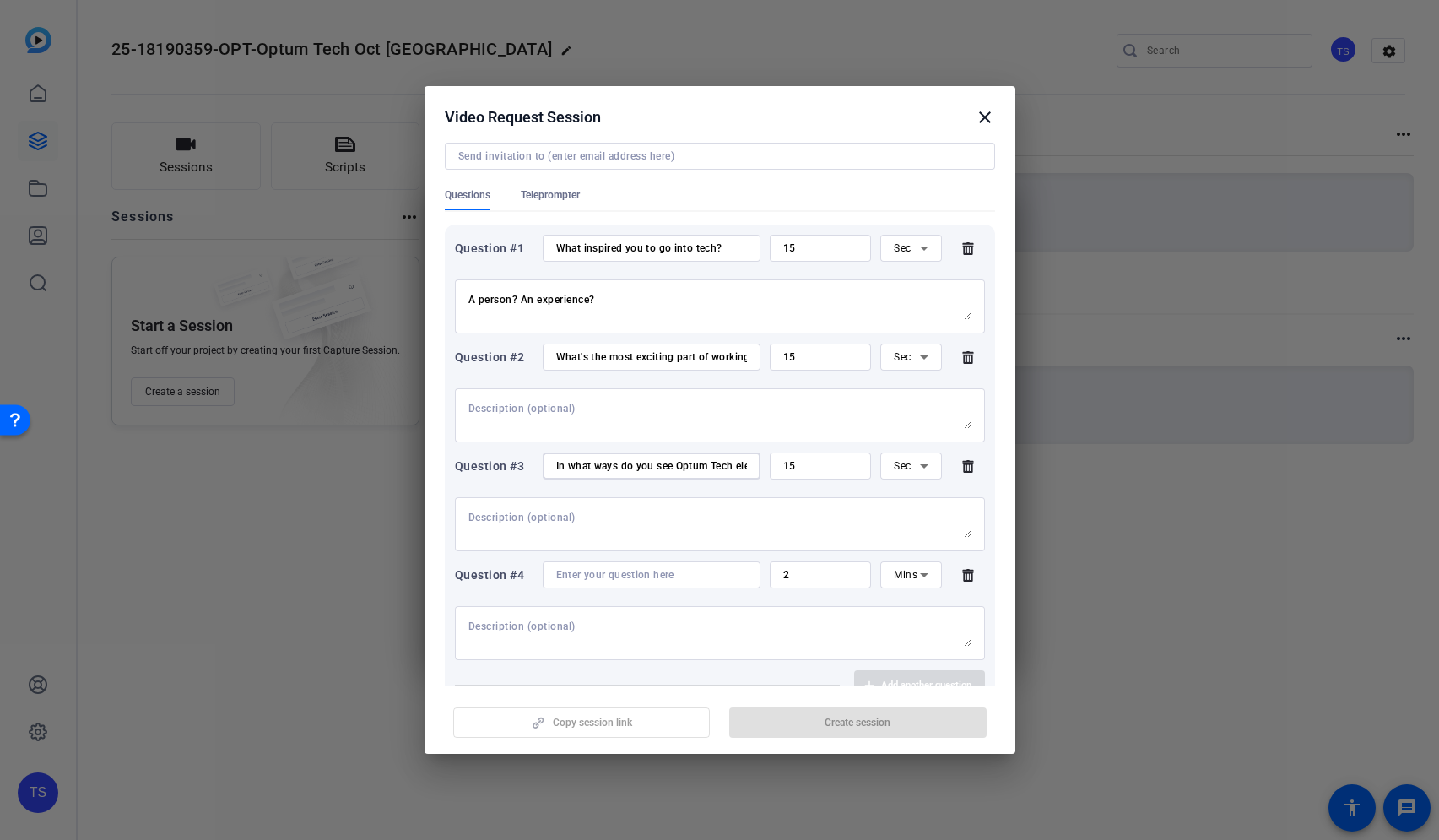
scroll to position [0, 96]
drag, startPoint x: 609, startPoint y: 471, endPoint x: 785, endPoint y: 500, distance: 178.4
click at [785, 500] on div "Question #3 In what ways do you see Optum Tech elevating your work? 15 Sec" at bounding box center [720, 501] width 530 height 99
click at [654, 350] on input "What's the most exciting part of working at [GEOGRAPHIC_DATA] right now?" at bounding box center [651, 356] width 191 height 13
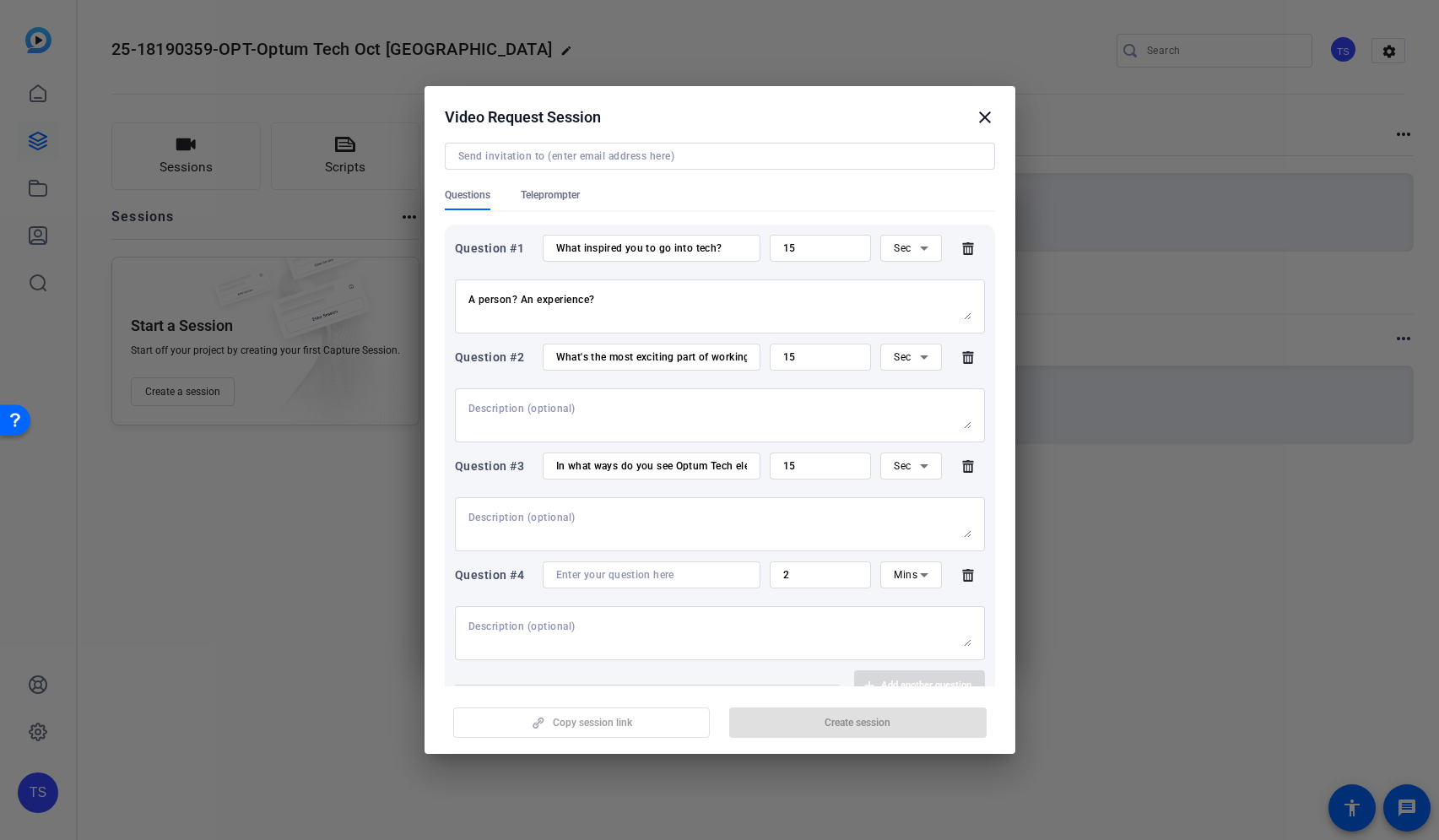
click at [638, 238] on div "What inspired you to go into tech?" at bounding box center [651, 248] width 191 height 27
click at [624, 245] on input "What inspired you to go into tech?" at bounding box center [651, 248] width 191 height 13
drag, startPoint x: 624, startPoint y: 245, endPoint x: 825, endPoint y: 258, distance: 201.4
click at [825, 258] on div "Question #1 What inspired you to go into tech? 15 Sec" at bounding box center [720, 248] width 530 height 27
click at [587, 256] on div "What inspired you to go into tech?" at bounding box center [651, 248] width 191 height 27
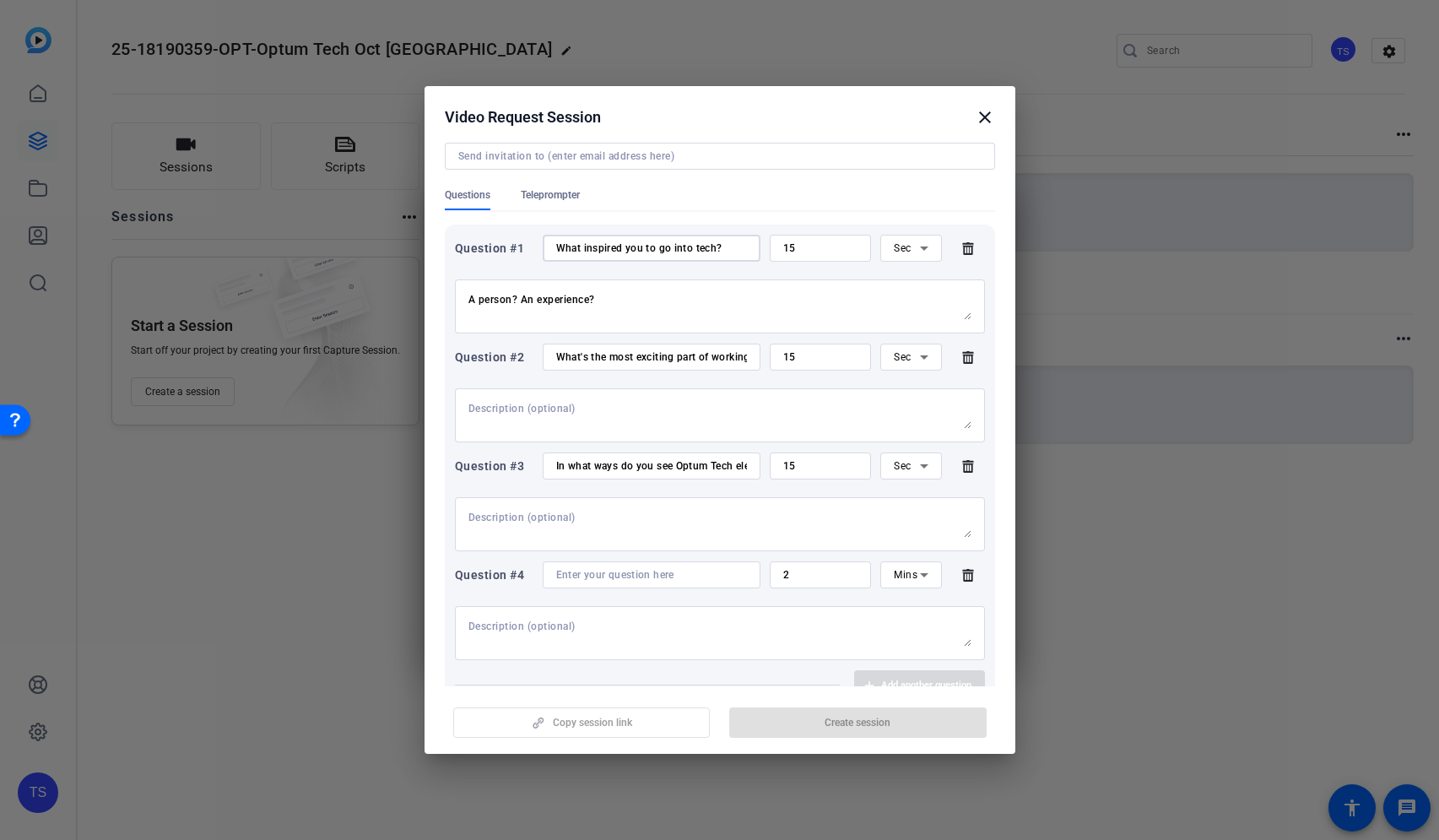
click at [605, 247] on input "What inspired you to go into tech?" at bounding box center [651, 248] width 191 height 13
click at [659, 357] on input "What's the most exciting part of working at [GEOGRAPHIC_DATA] right now?" at bounding box center [651, 356] width 191 height 13
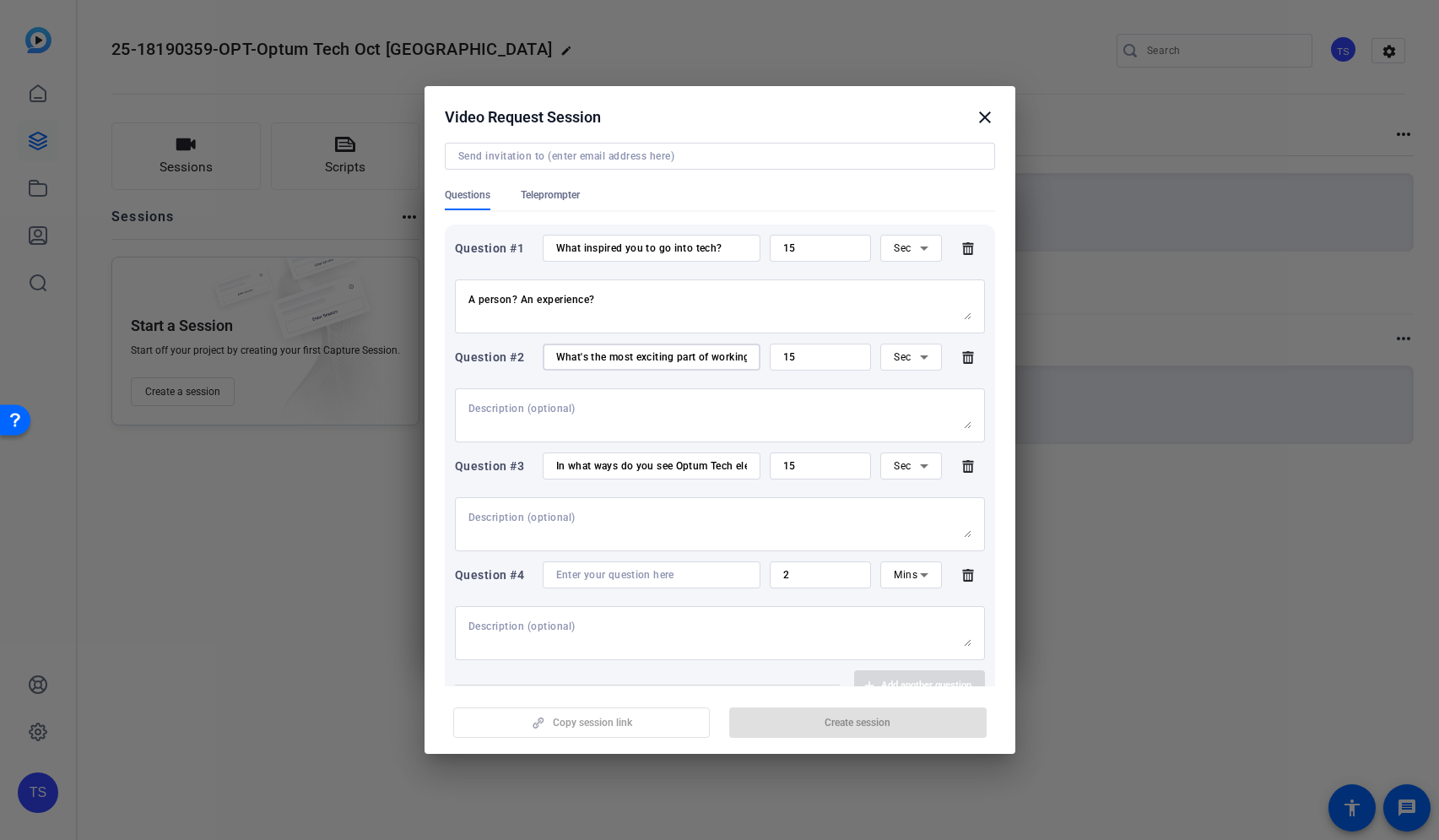
drag, startPoint x: 659, startPoint y: 357, endPoint x: 713, endPoint y: 356, distance: 54.0
click at [713, 356] on input "What's the most exciting part of working at [GEOGRAPHIC_DATA] right now?" at bounding box center [651, 356] width 191 height 13
type input "What inspires you now?"
click at [659, 468] on input "In what ways do you see Optum Tech elevating your work?" at bounding box center [651, 466] width 191 height 13
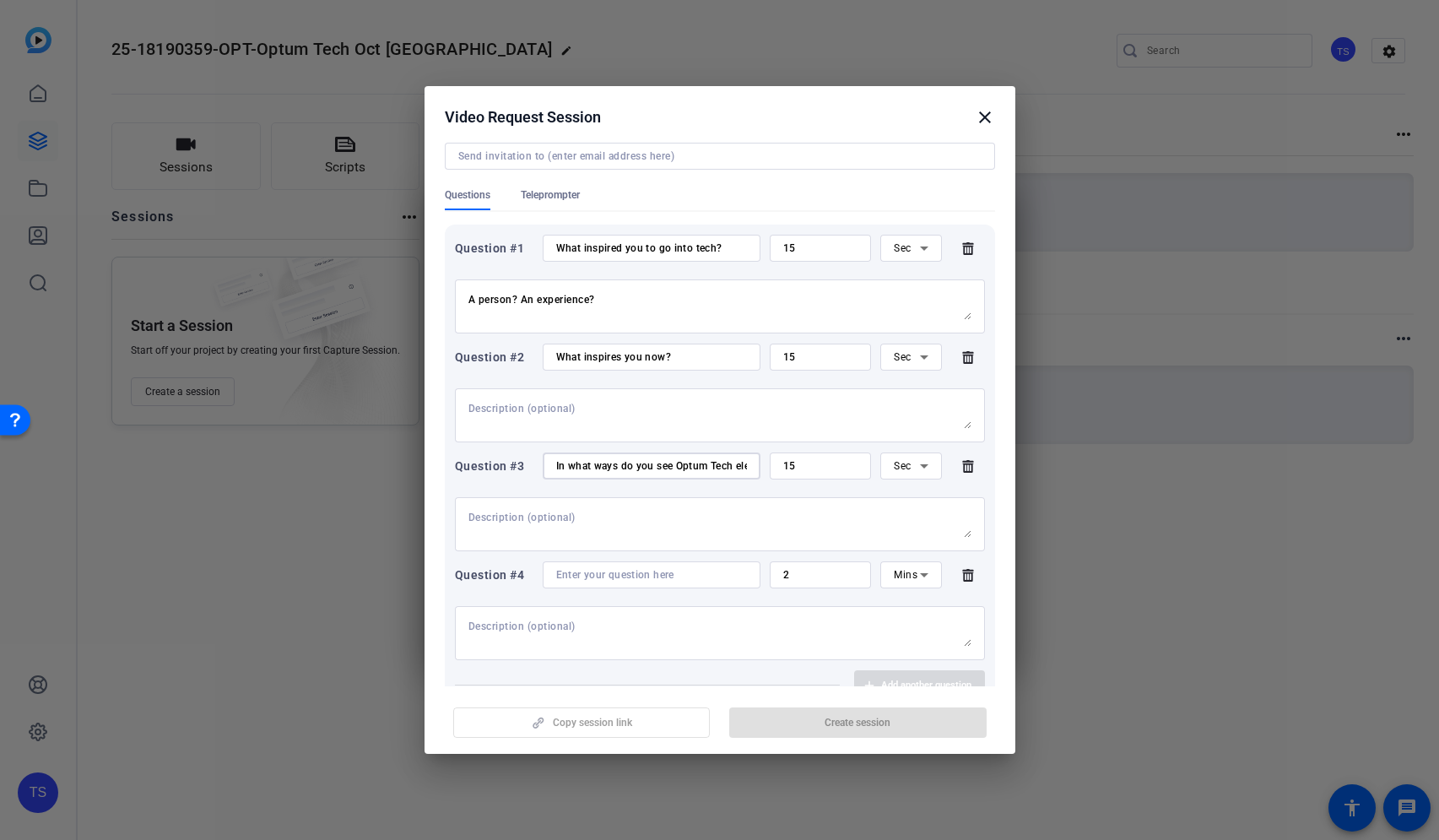
click at [659, 468] on input "In what ways do you see Optum Tech elevating your work?" at bounding box center [651, 466] width 191 height 13
paste input "What is one word that captures your thoughts about AI"
drag, startPoint x: 673, startPoint y: 471, endPoint x: 996, endPoint y: 517, distance: 326.3
click at [996, 517] on mat-dialog-content "Session name Advanced settings 25-18190359-OPT-Optum Tech Oct Town Hall self-re…" at bounding box center [720, 414] width 591 height 546
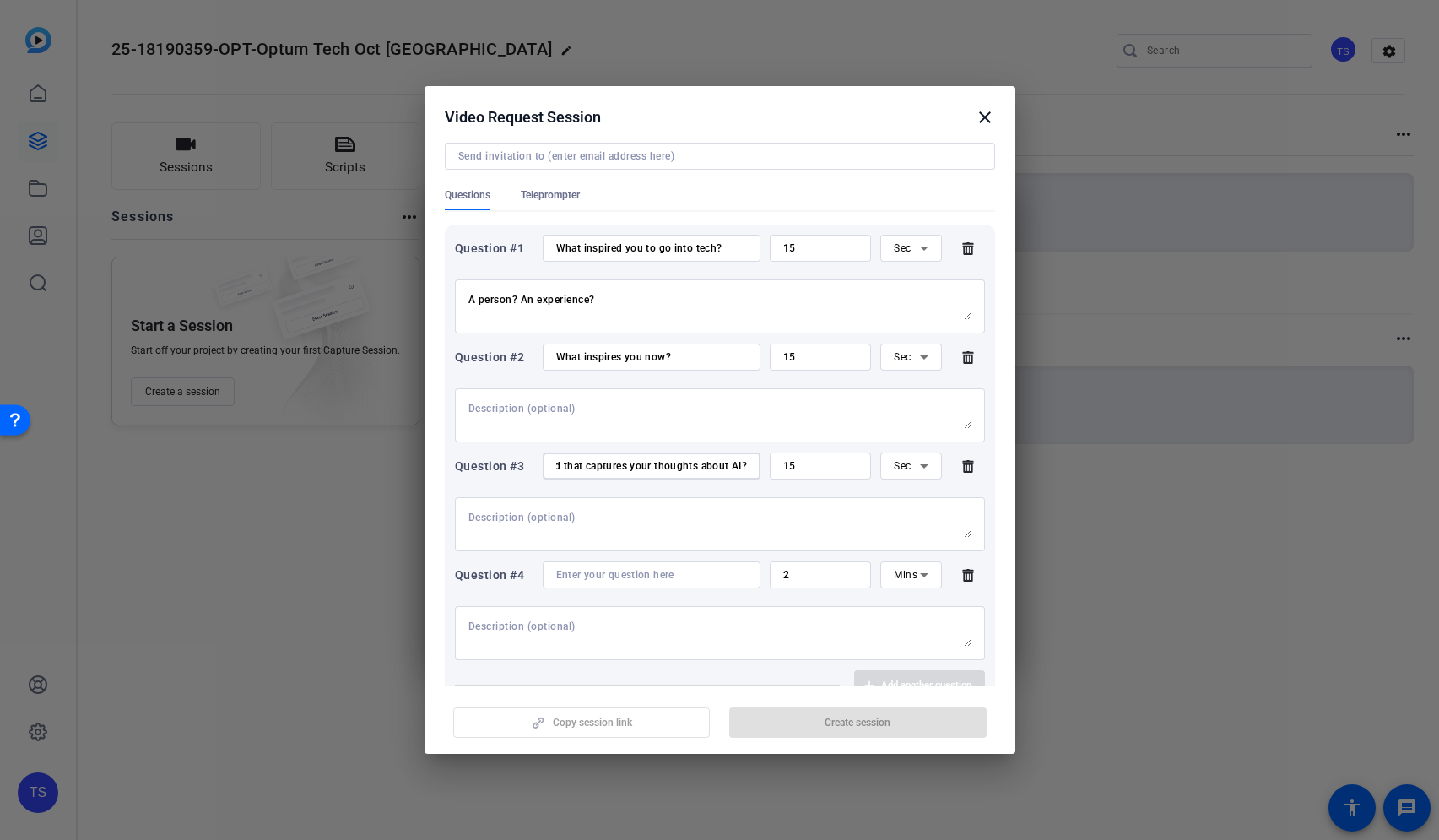
type input "What is one word that captures your thoughts about AI?"
click at [630, 357] on input "What inspires you now?" at bounding box center [651, 356] width 191 height 13
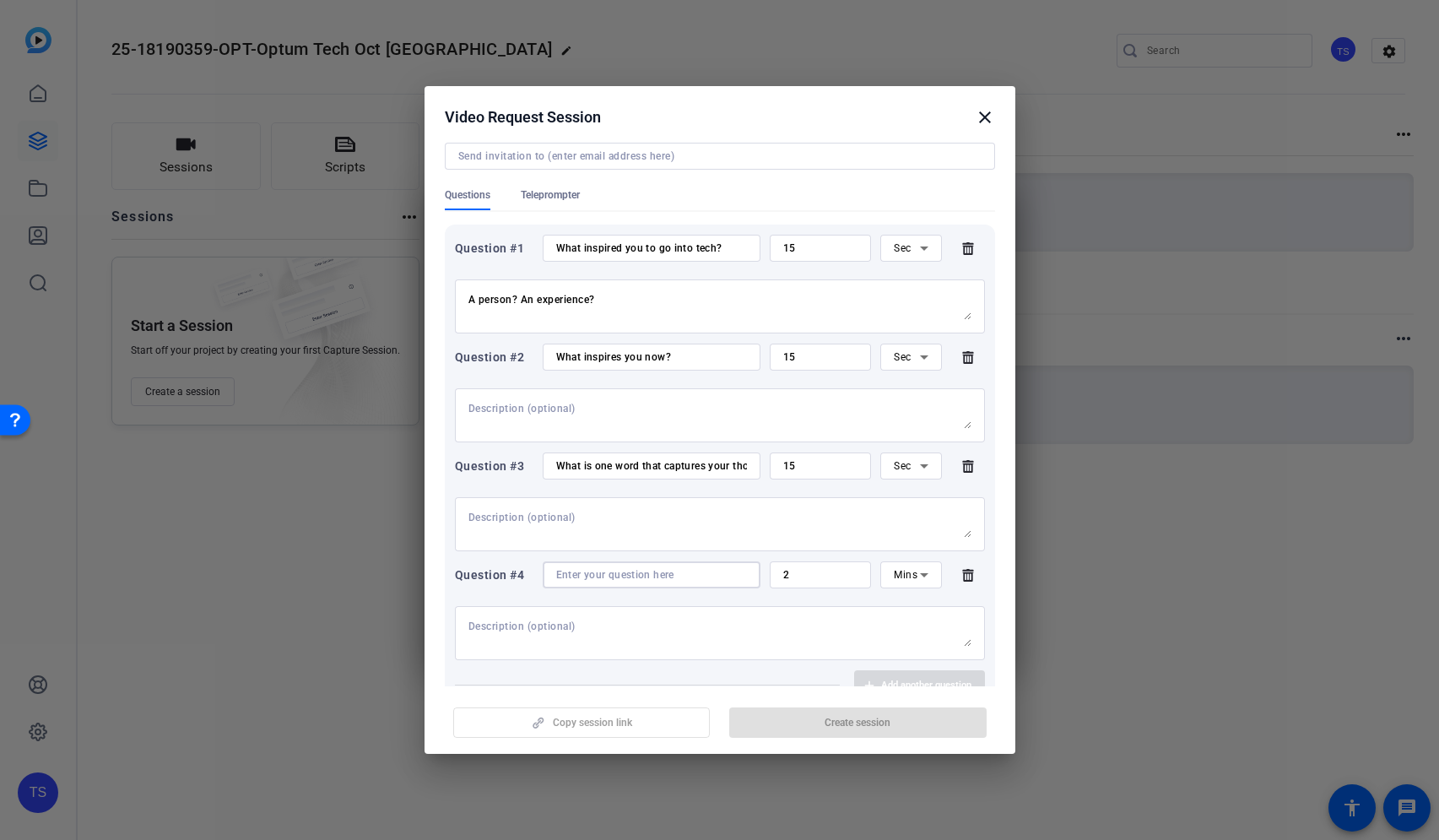
click at [618, 576] on input at bounding box center [651, 574] width 191 height 13
paste input "Name an Optum Tech project that you worked on that you're proud of"
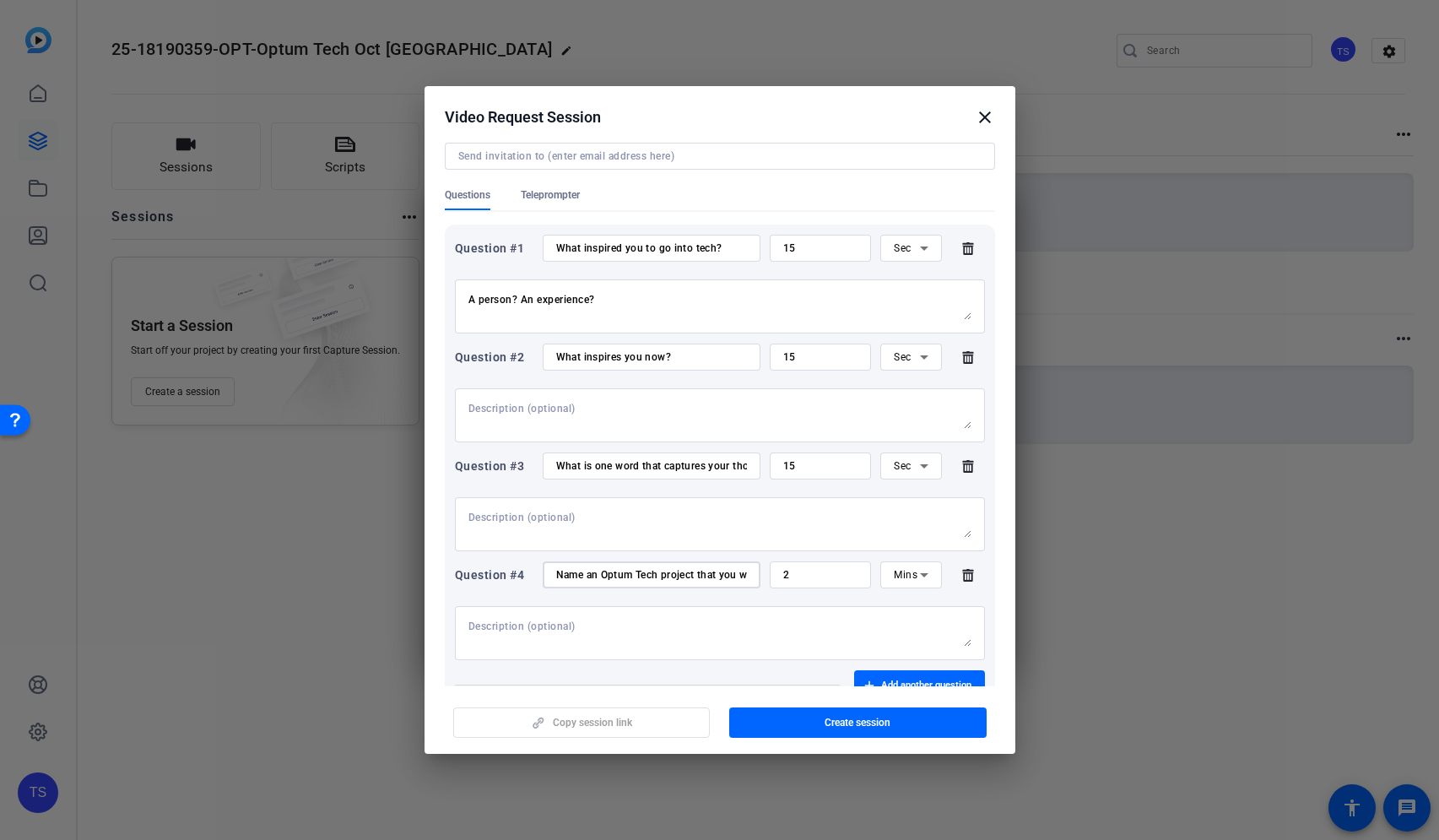
scroll to position [0, 147]
type input "Name an Optum Tech project that you worked on that you're proud of"
click at [637, 463] on input "What is one word that captures your thoughts about AI?" at bounding box center [651, 466] width 191 height 13
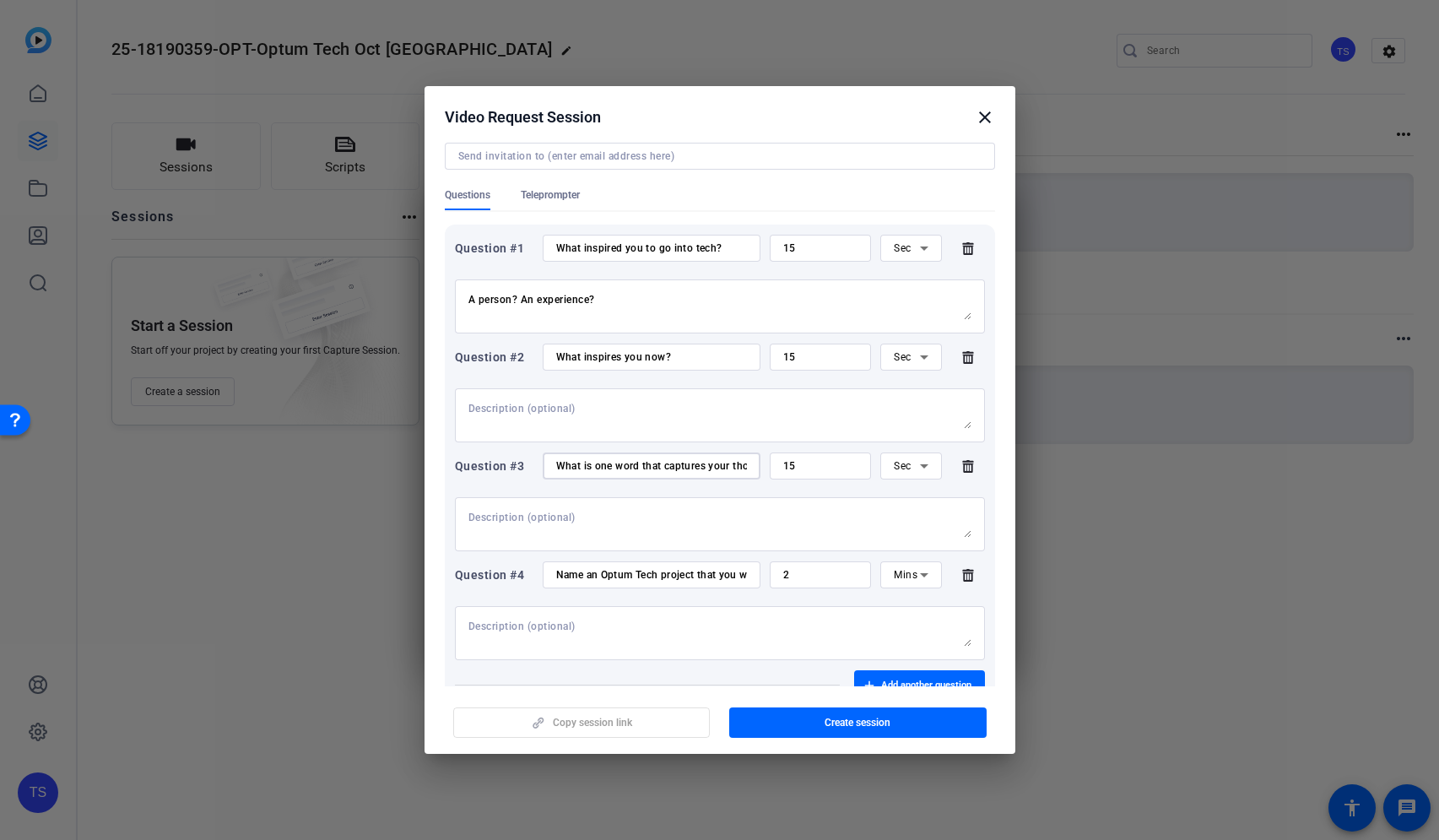
click at [637, 463] on input "What is one word that captures your thoughts about AI?" at bounding box center [651, 466] width 191 height 13
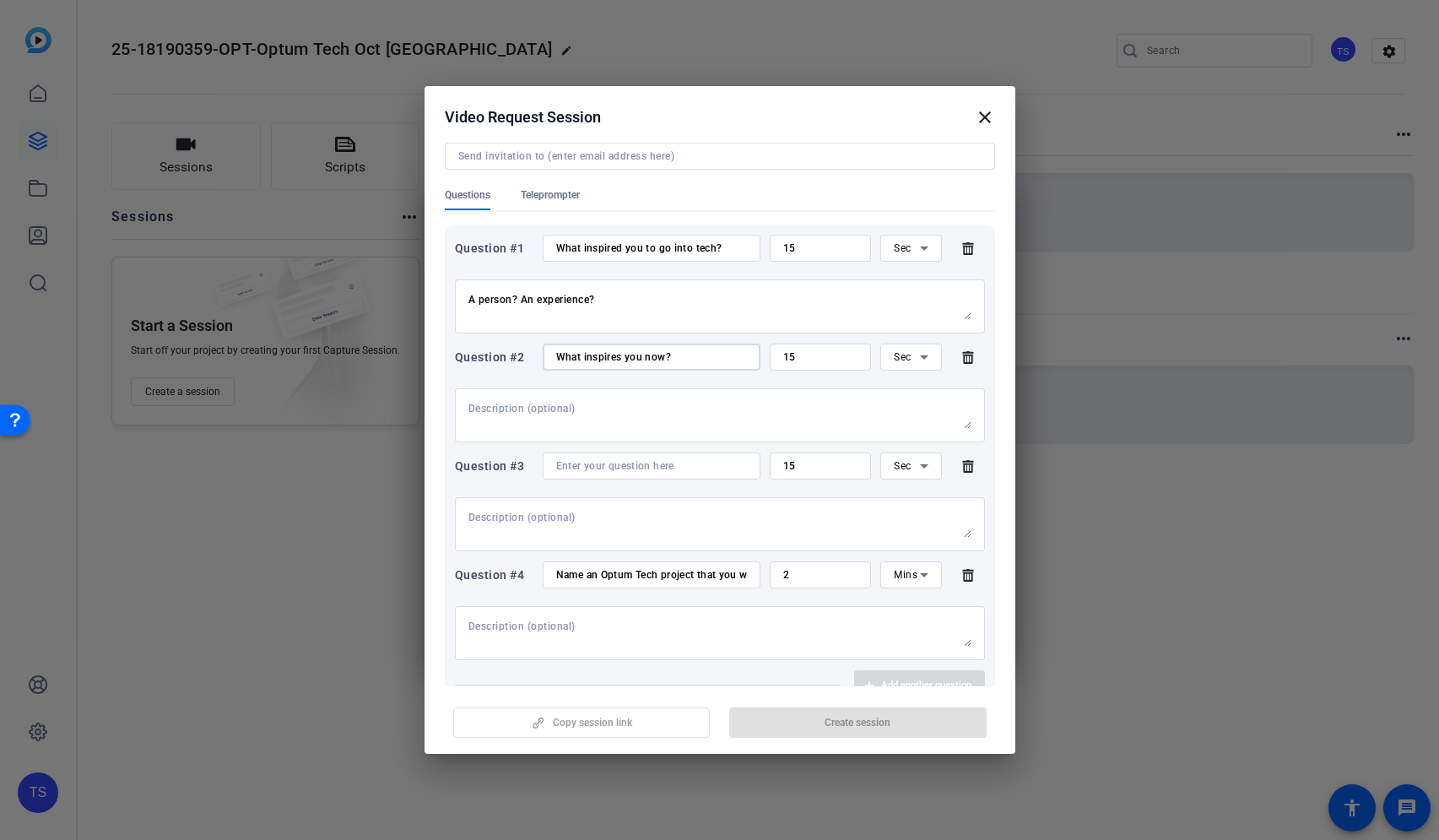
click at [615, 363] on input "What inspires you now?" at bounding box center [651, 356] width 191 height 13
paste input "s one word that captures your thoughts about AI"
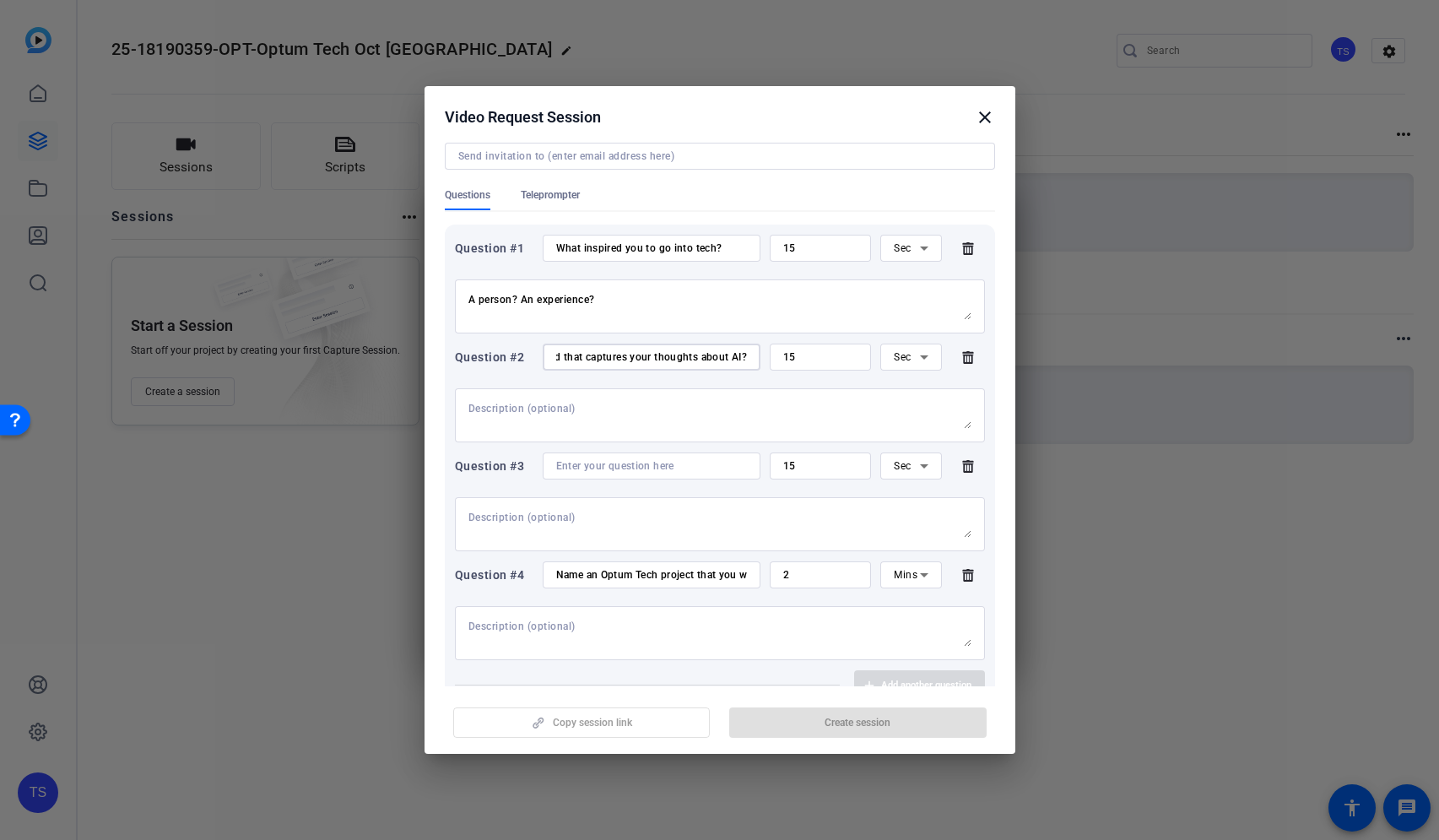
type input "What is one word that captures your thoughts about AI?"
click at [635, 579] on input "Name an Optum Tech project that you worked on that you're proud of" at bounding box center [651, 574] width 191 height 13
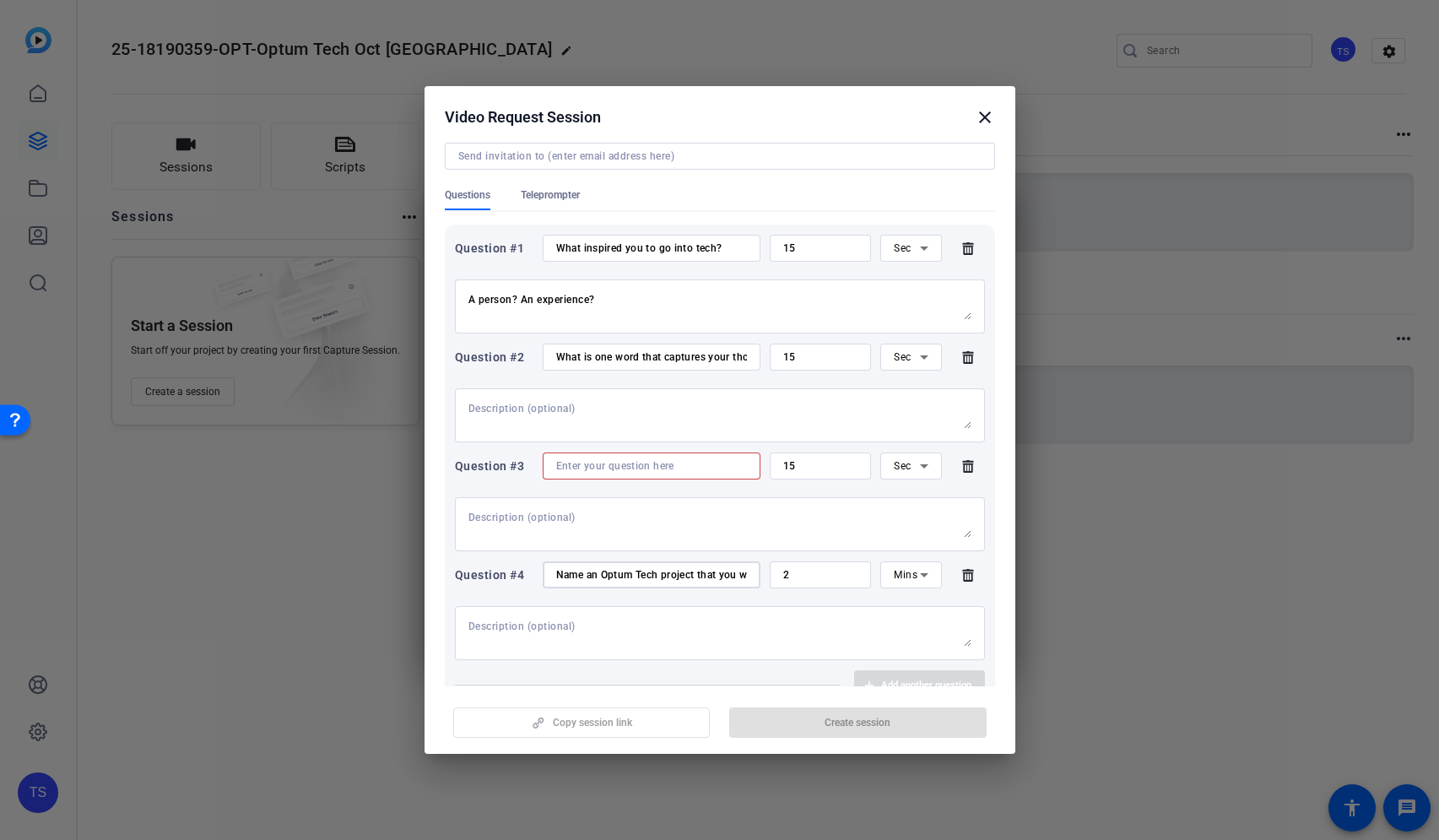
click at [616, 461] on input at bounding box center [651, 466] width 191 height 13
paste input "Name an Optum Tech project that you worked on that you're proud of"
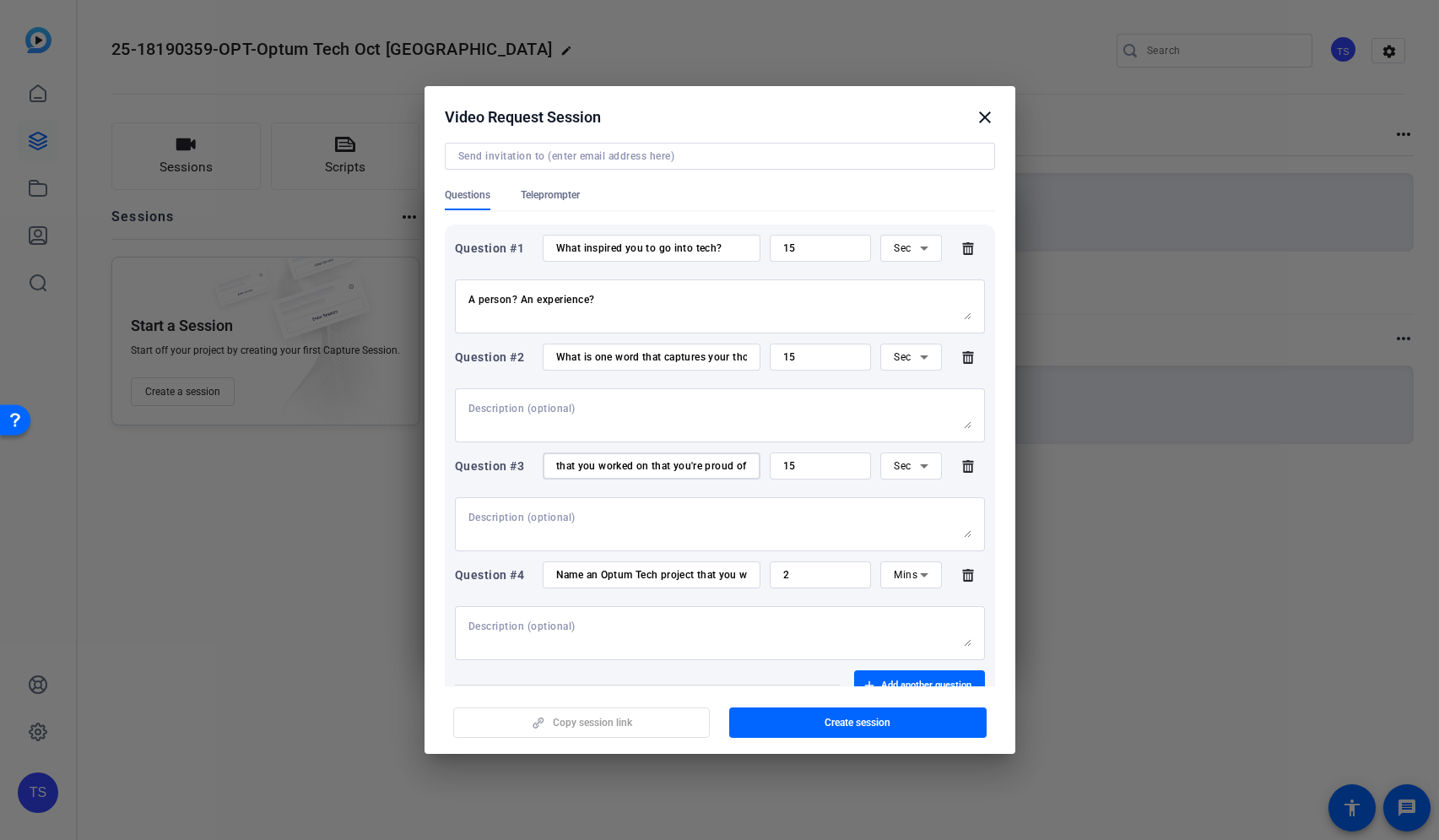
type input "Name an Optum Tech project that you worked on that you're proud of"
click at [653, 575] on input "Name an Optum Tech project that you worked on that you're proud of" at bounding box center [651, 574] width 191 height 13
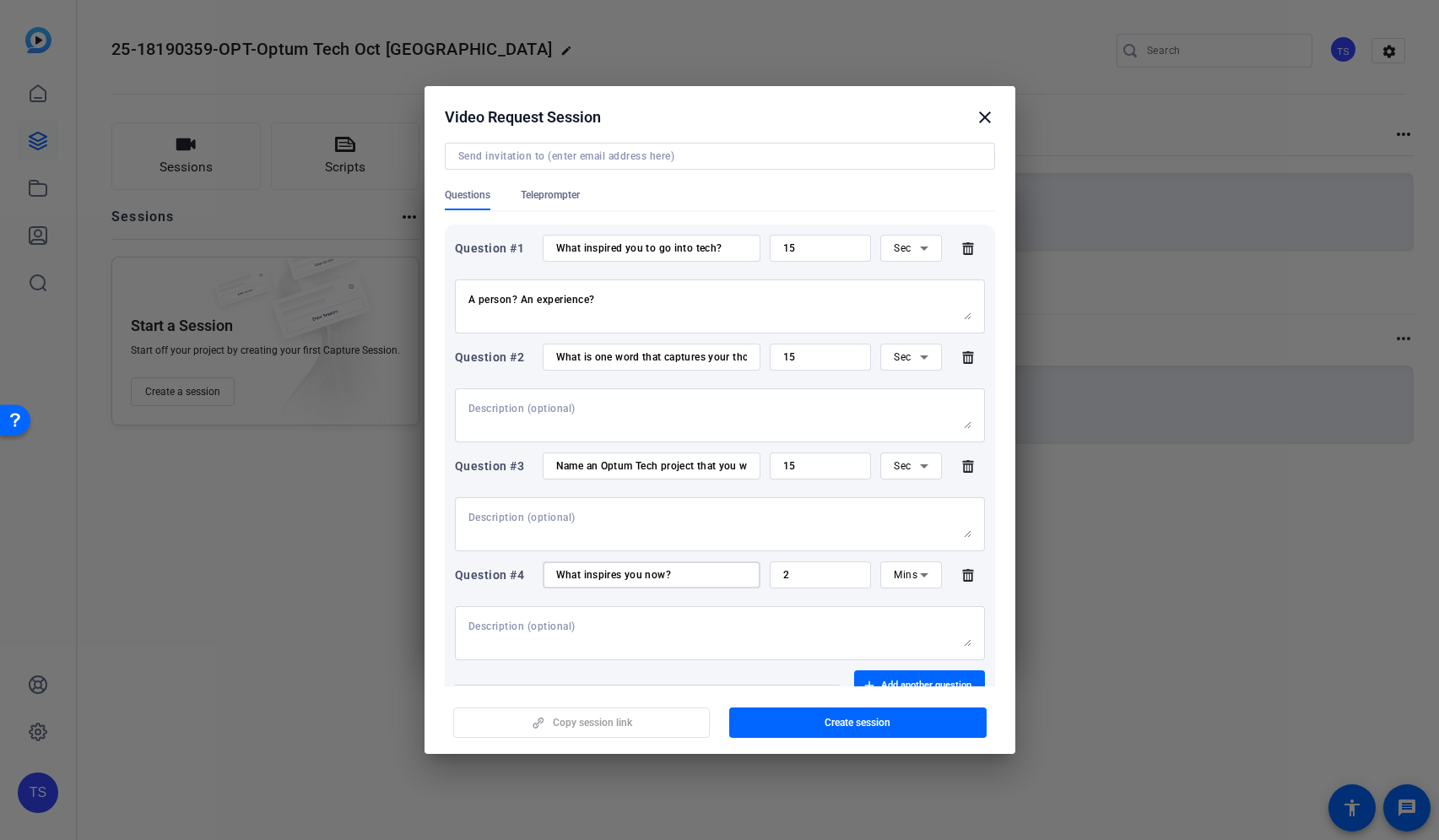
type input "What inspires you now?"
click at [804, 574] on input "2" at bounding box center [821, 574] width 75 height 13
drag, startPoint x: 804, startPoint y: 574, endPoint x: 741, endPoint y: 570, distance: 63.1
click at [741, 570] on div "Question #4 What inspires you now? 2 Mins" at bounding box center [720, 575] width 530 height 27
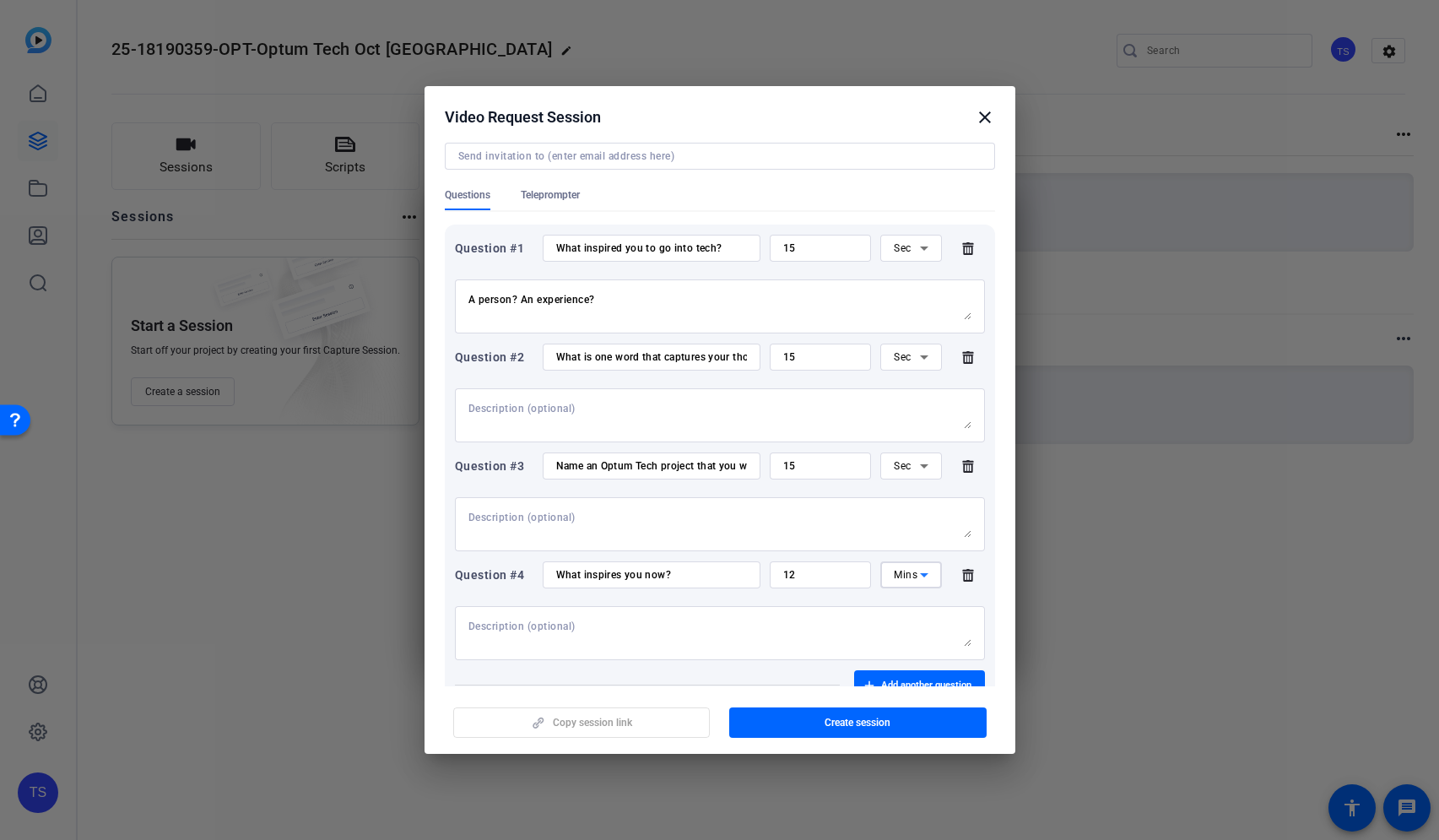
click at [914, 579] on icon at bounding box center [924, 575] width 21 height 21
click at [907, 613] on mat-option "Sec" at bounding box center [902, 609] width 60 height 27
click at [915, 571] on icon at bounding box center [924, 575] width 21 height 21
click at [781, 579] on div at bounding box center [719, 420] width 1439 height 840
click at [814, 576] on input "12" at bounding box center [821, 574] width 75 height 13
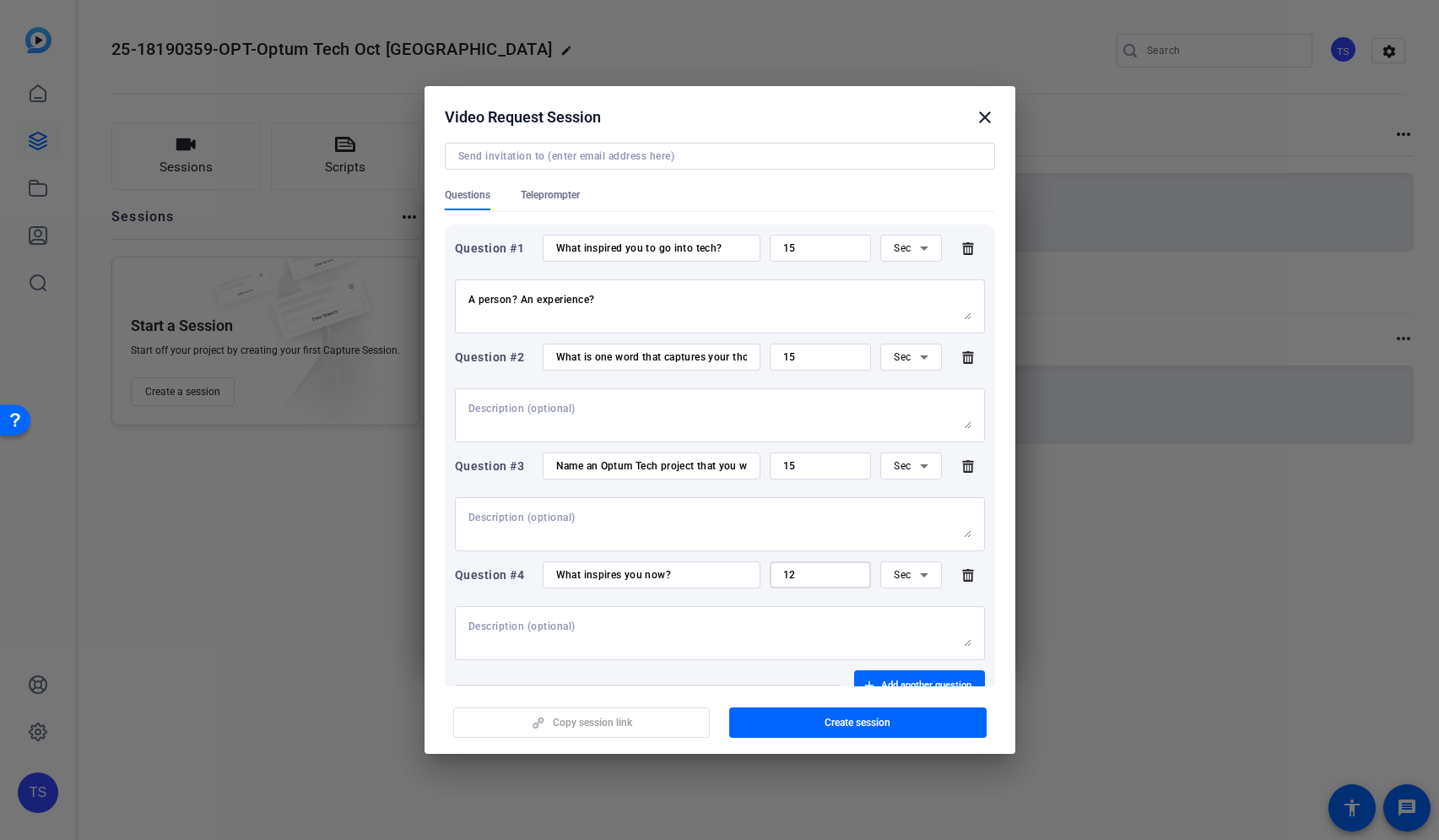
click at [814, 576] on input "12" at bounding box center [821, 574] width 75 height 13
type input "15"
click at [713, 543] on div at bounding box center [720, 524] width 503 height 54
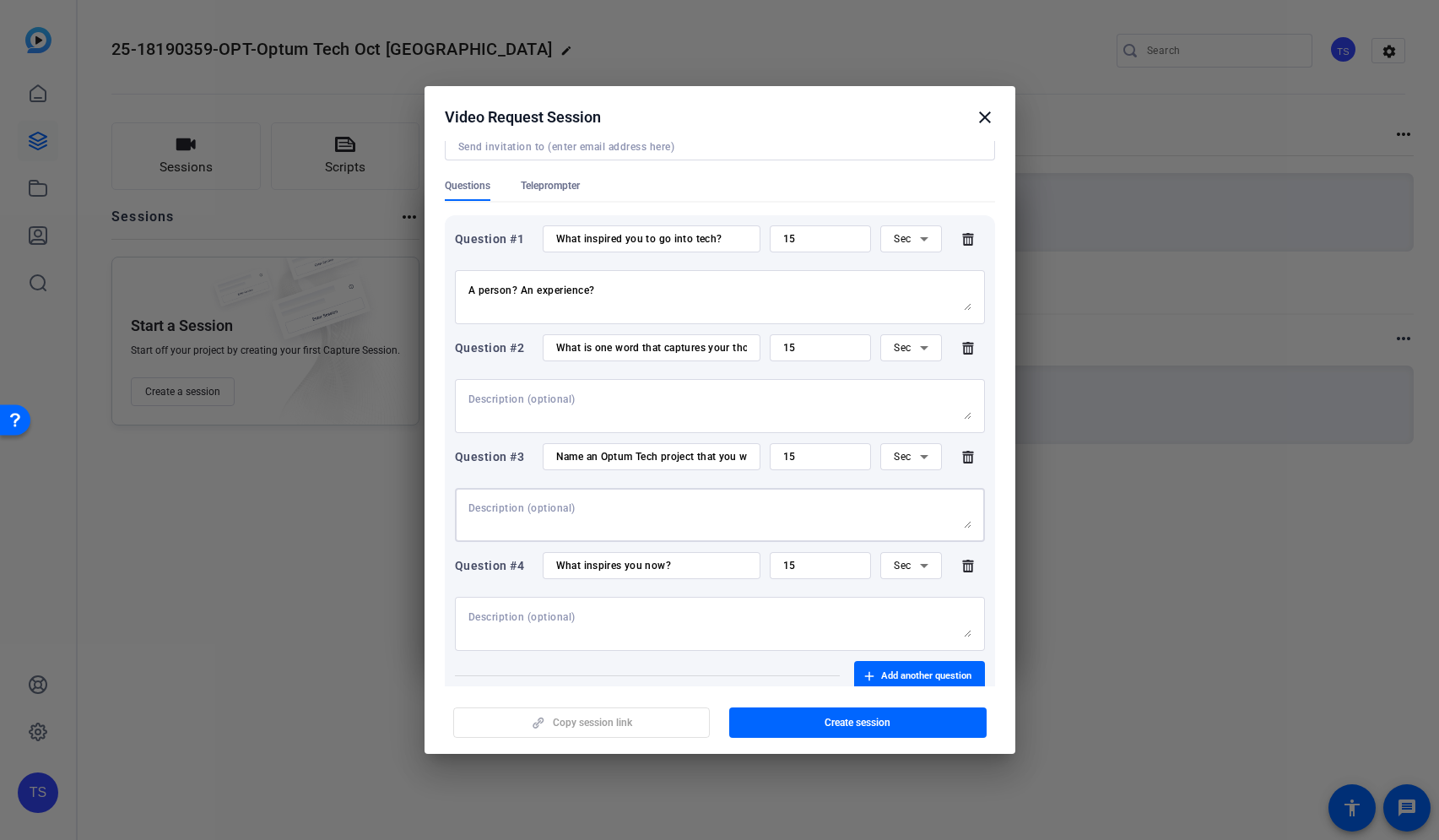
click at [644, 308] on textarea "A person? An experience?" at bounding box center [720, 297] width 503 height 27
drag, startPoint x: 681, startPoint y: 345, endPoint x: 790, endPoint y: 345, distance: 109.0
click at [790, 345] on div "Question #2 What is one word that captures your thoughts about AI? 15 Sec" at bounding box center [720, 347] width 530 height 27
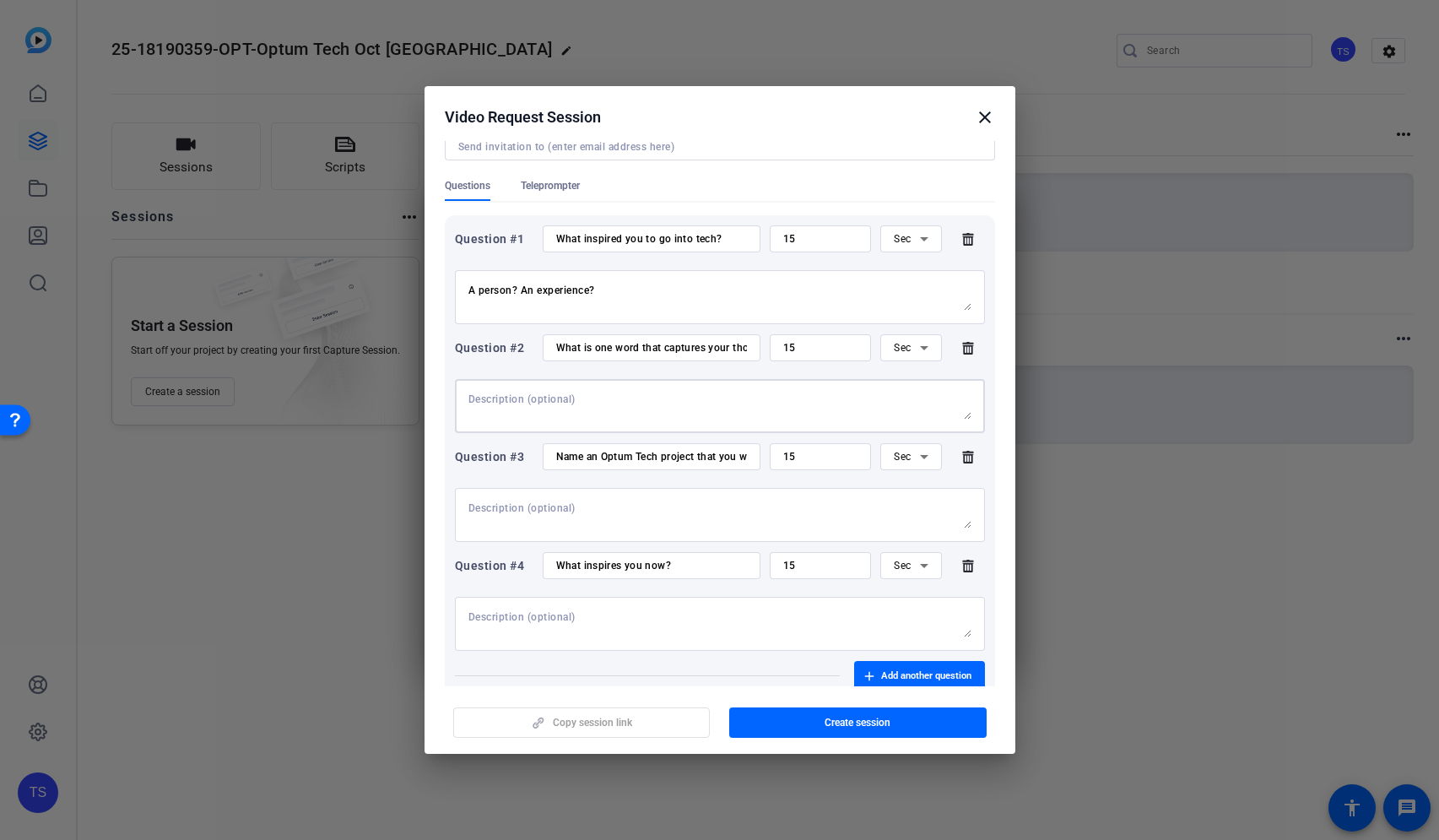
click at [564, 403] on textarea at bounding box center [720, 406] width 503 height 27
click at [635, 524] on textarea at bounding box center [720, 515] width 503 height 27
drag, startPoint x: 682, startPoint y: 450, endPoint x: 482, endPoint y: 450, distance: 200.0
click at [482, 450] on div "Question #3 Name an Optum Tech project that you worked on that you're proud of …" at bounding box center [720, 457] width 530 height 27
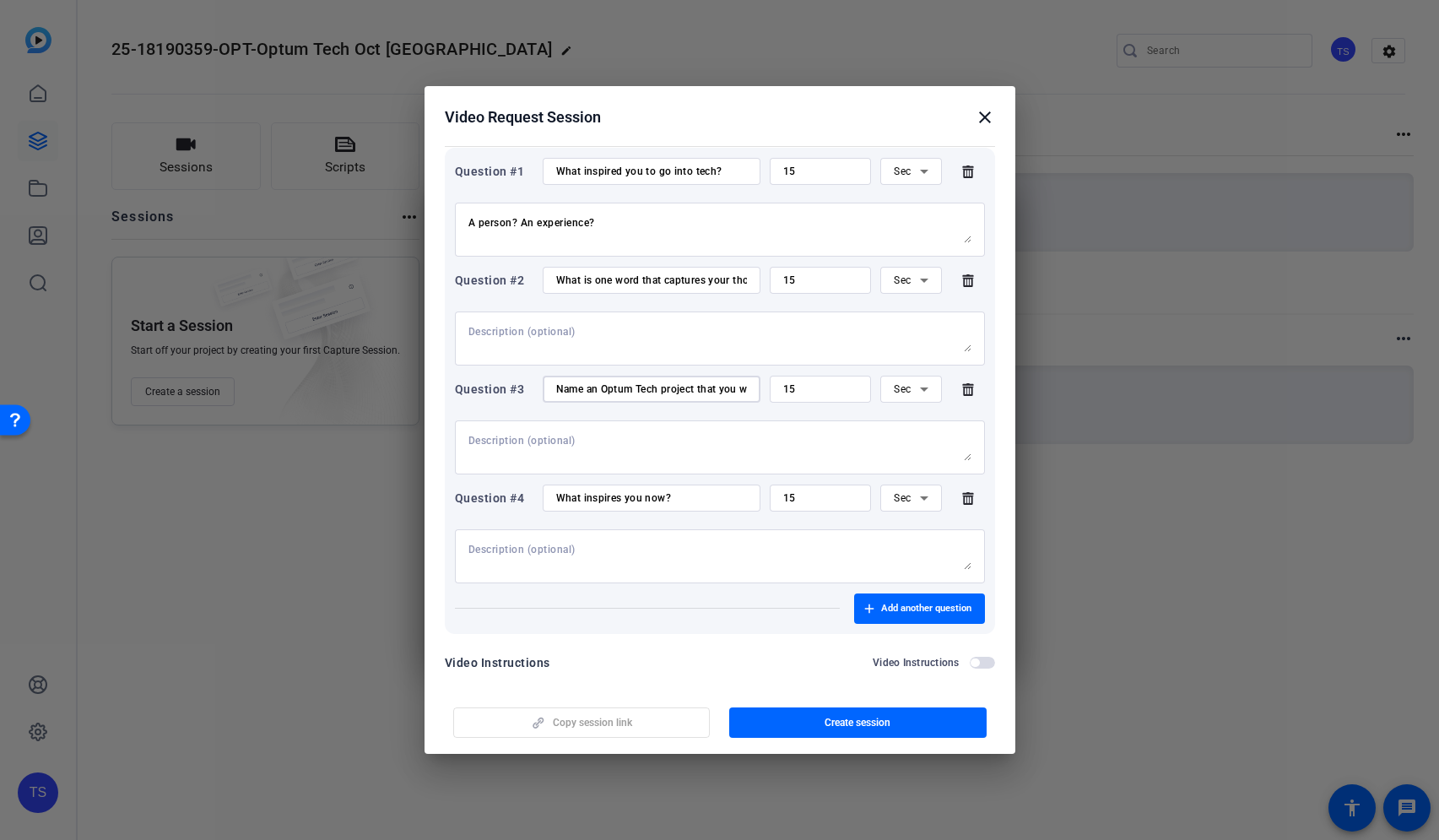
scroll to position [219, 0]
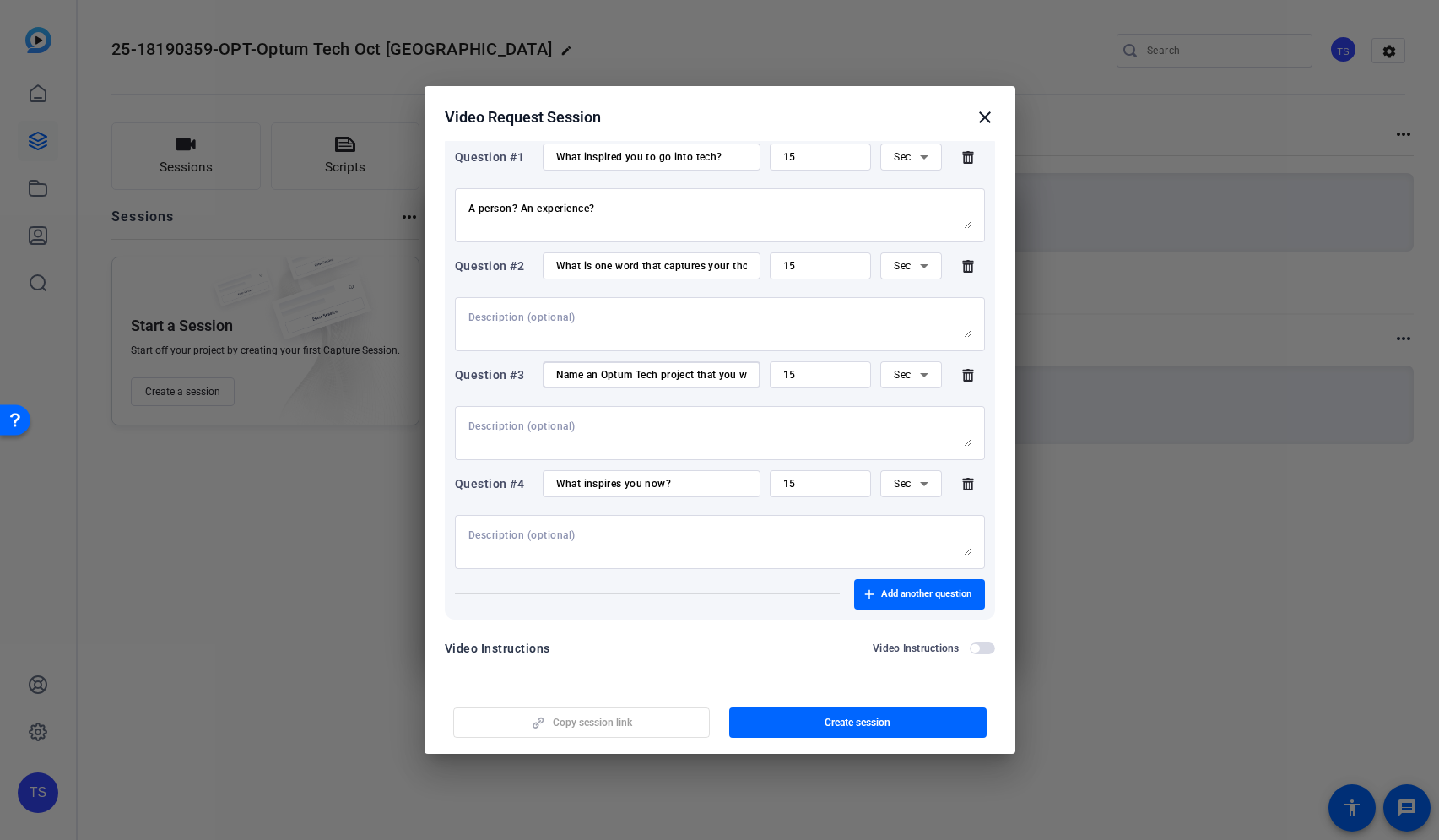
click at [743, 503] on div "Question #4 What inspires you now? 15 Sec" at bounding box center [720, 519] width 530 height 99
click at [926, 600] on span "Add another question" at bounding box center [926, 594] width 90 height 13
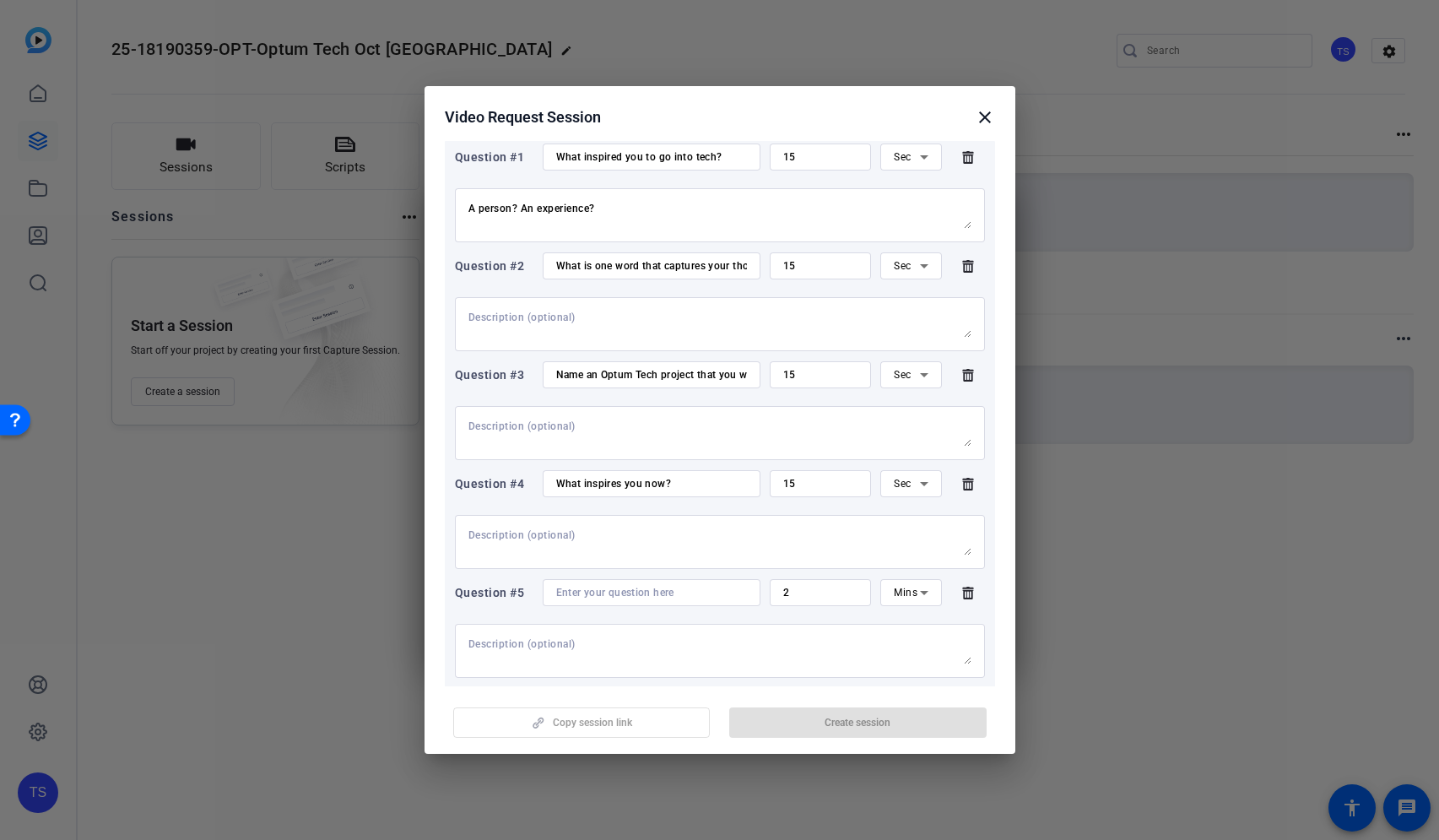
click at [591, 589] on input at bounding box center [651, 592] width 191 height 13
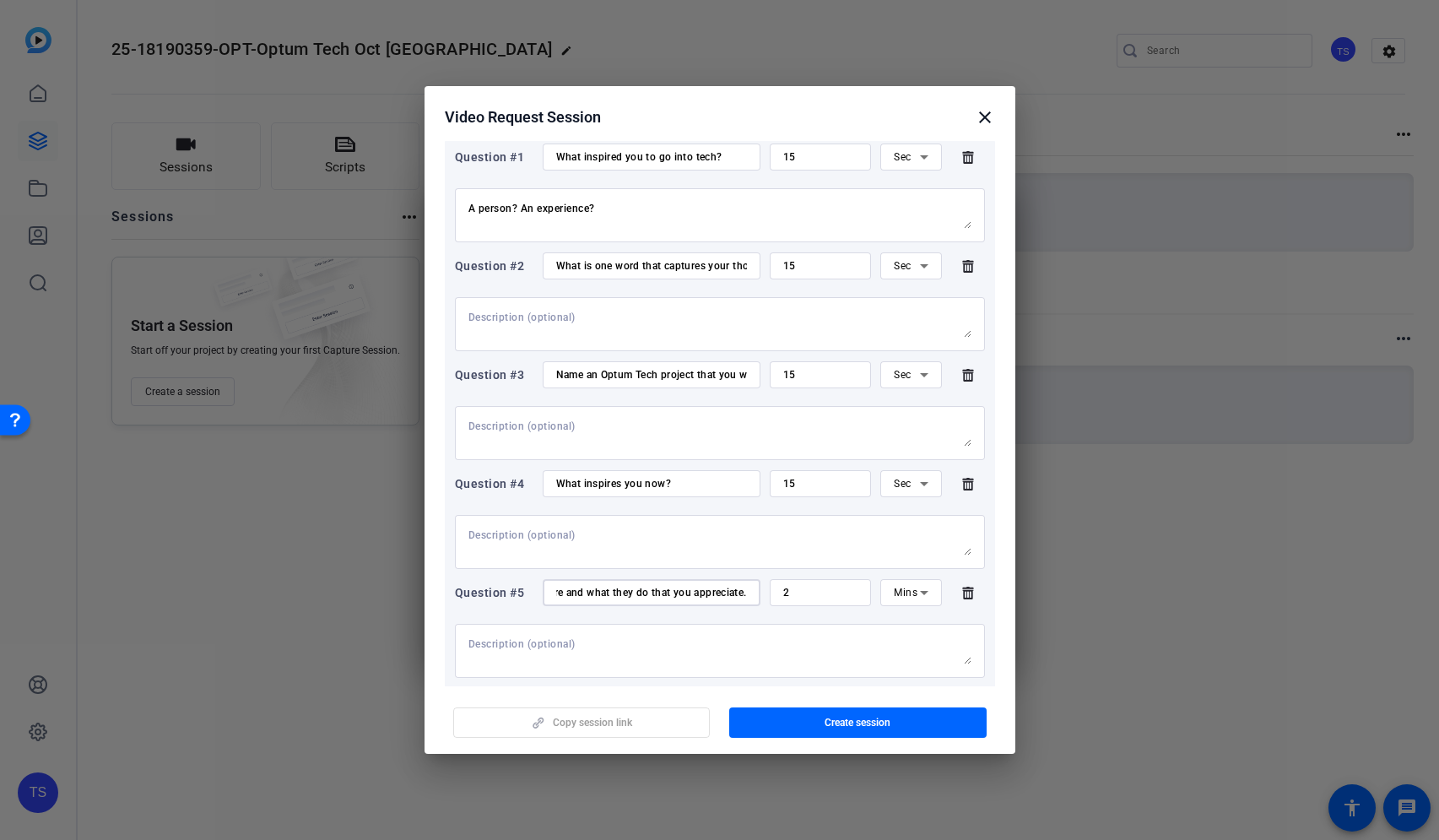
scroll to position [0, 0]
type input "Thank a colleague!"
click at [653, 656] on textarea at bounding box center [720, 651] width 503 height 27
click at [651, 656] on textarea at bounding box center [720, 651] width 503 height 27
paste textarea "Tell us who they are and what they do that you appreciate."
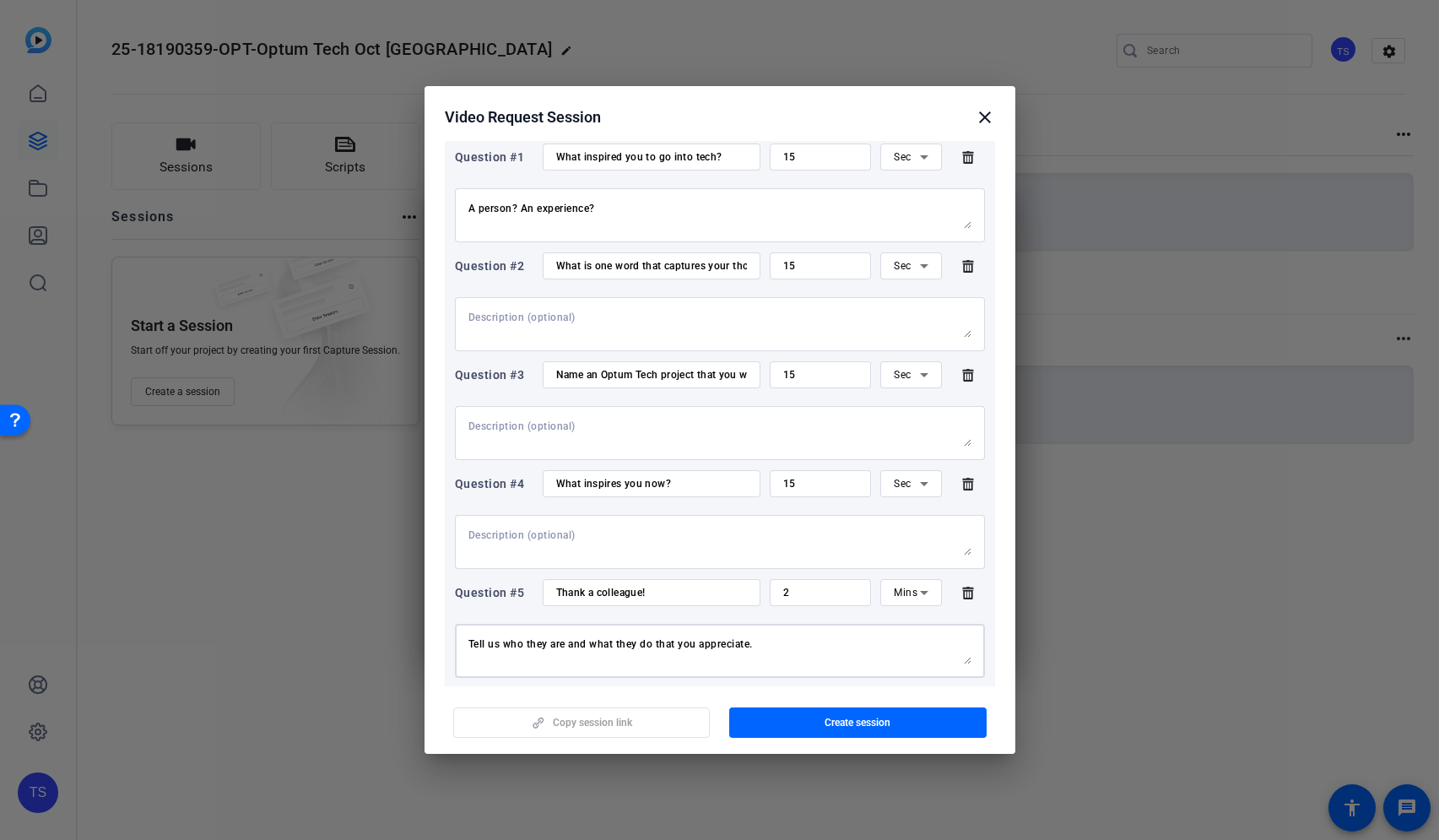
type textarea "Tell us who they are and what they do that you appreciate."
click at [903, 586] on div "Mins" at bounding box center [906, 593] width 25 height 21
click at [906, 635] on mat-option "Sec" at bounding box center [902, 626] width 60 height 27
drag, startPoint x: 809, startPoint y: 595, endPoint x: 657, endPoint y: 578, distance: 152.9
click at [657, 578] on div "Question #1 What inspired you to go into tech? 15 Sec A person? An experience? …" at bounding box center [720, 431] width 551 height 596
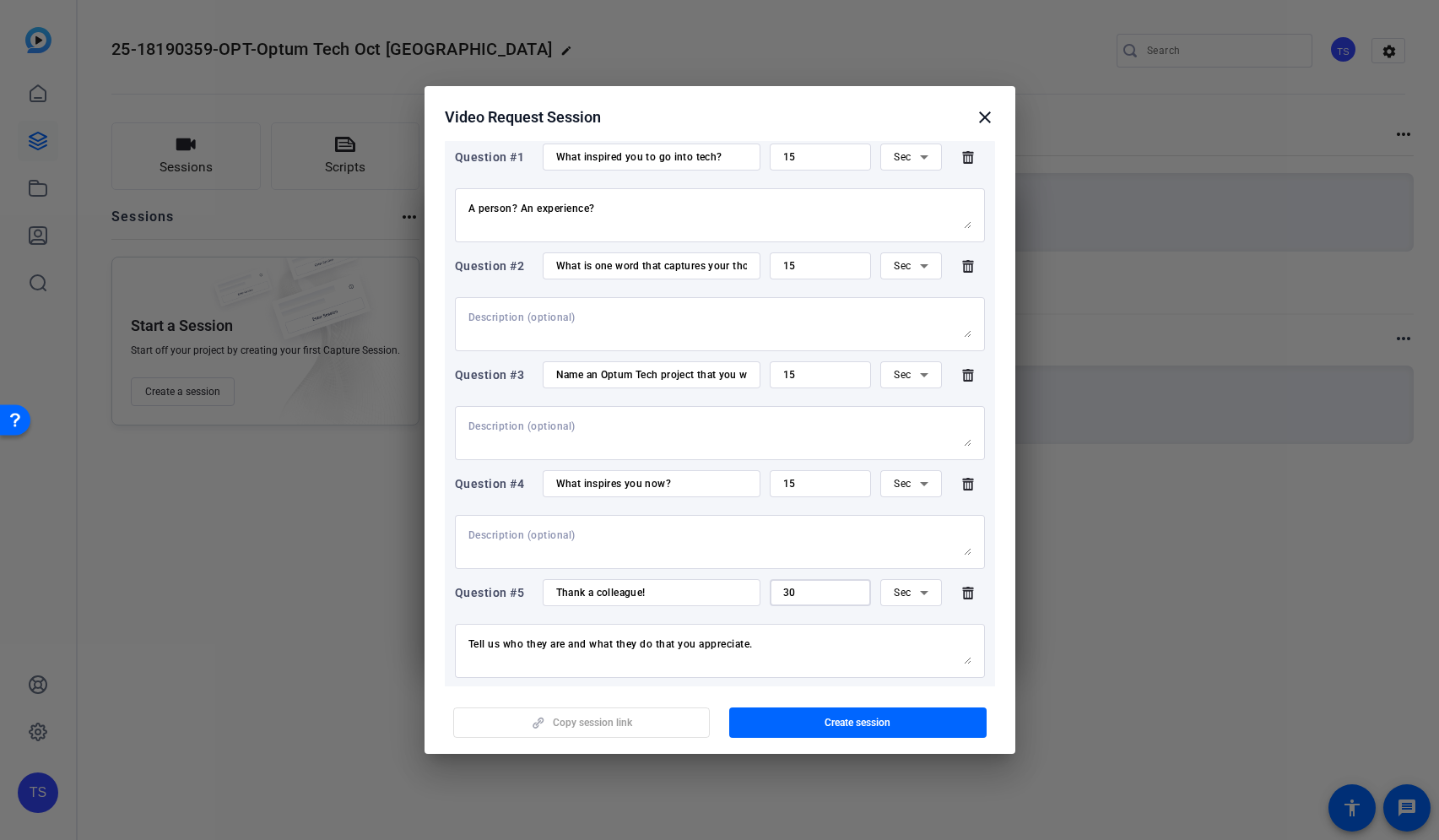
type input "30"
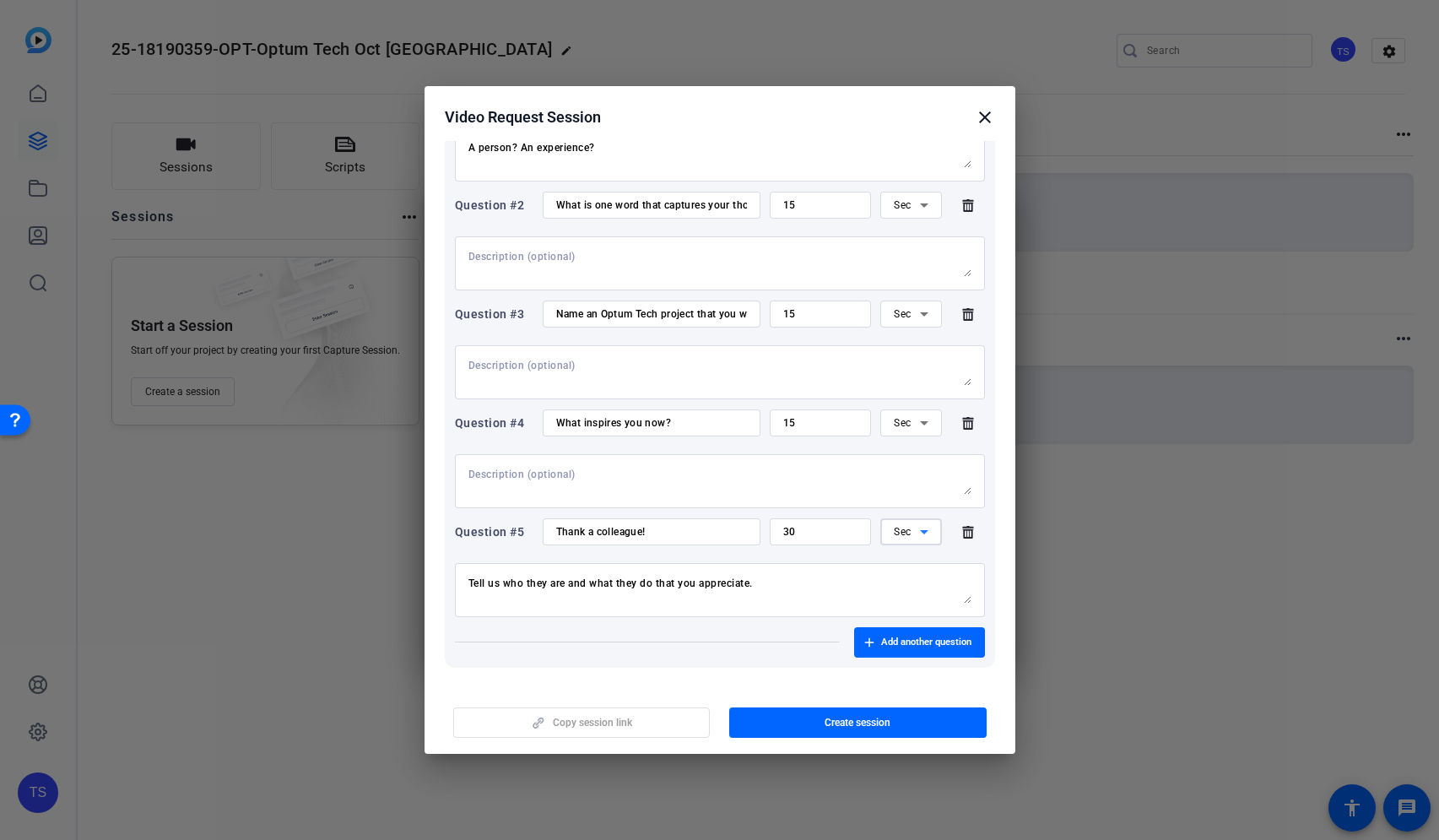
scroll to position [328, 0]
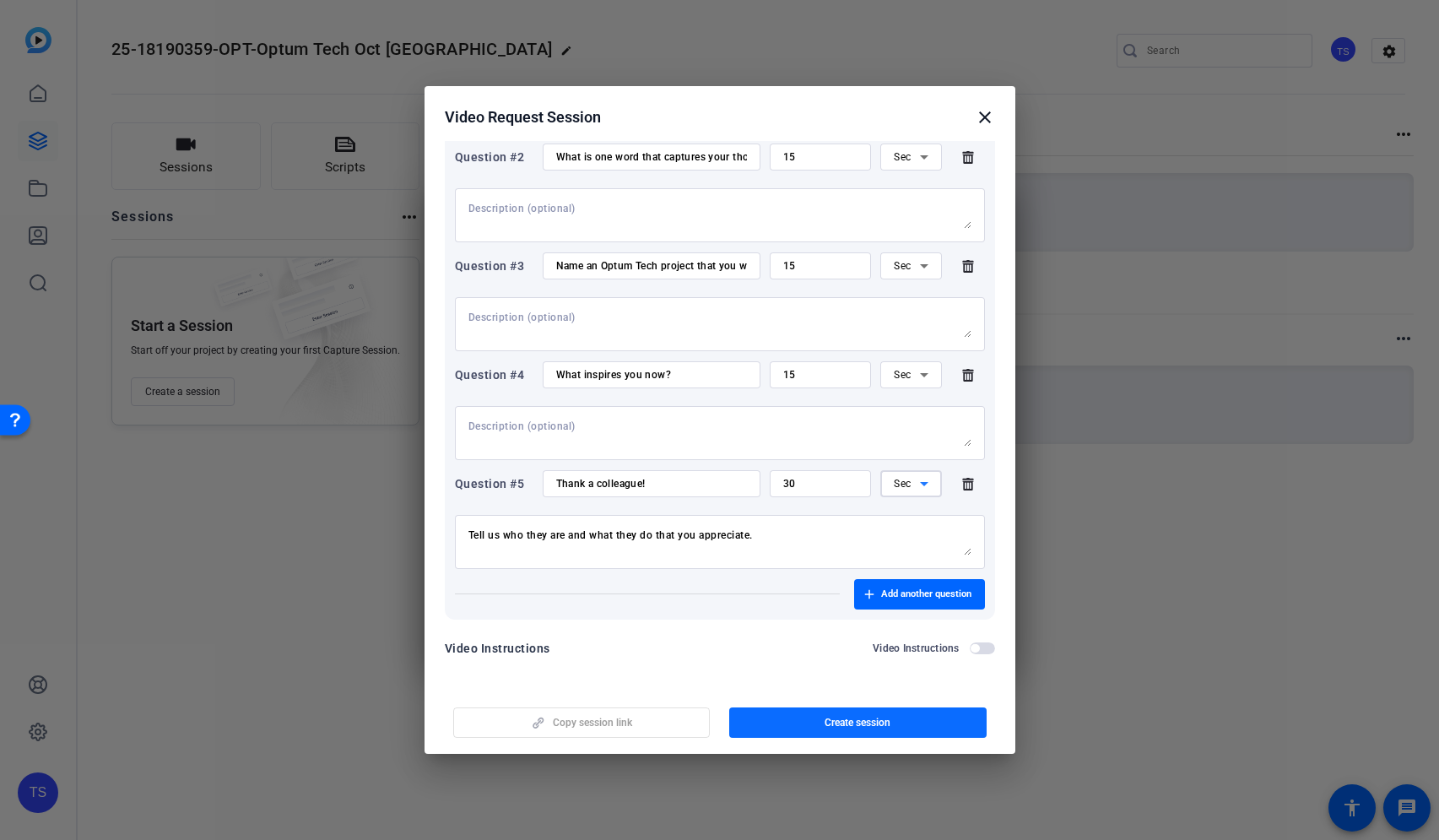
click at [832, 729] on span "Create session" at bounding box center [858, 722] width 66 height 13
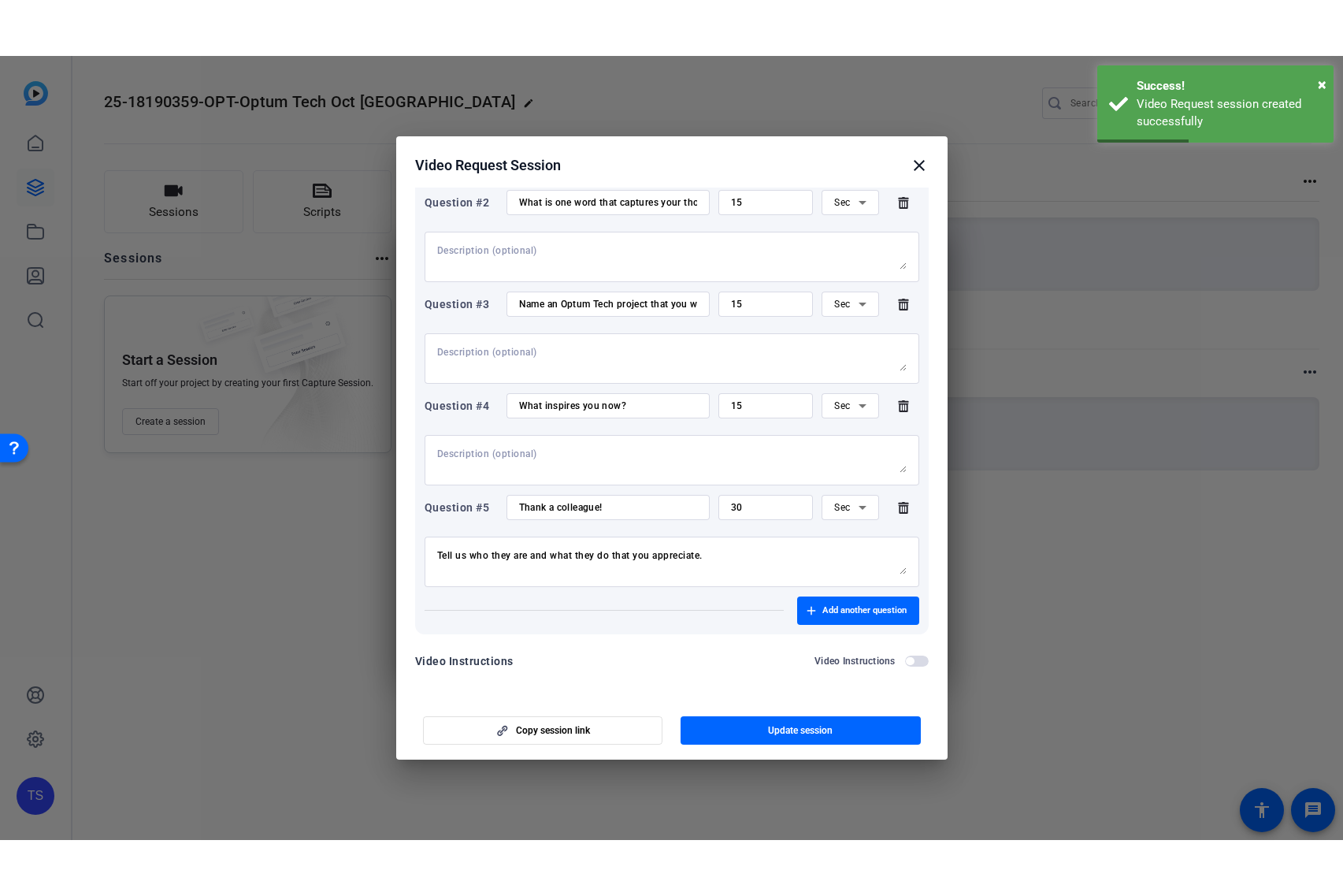
scroll to position [0, 0]
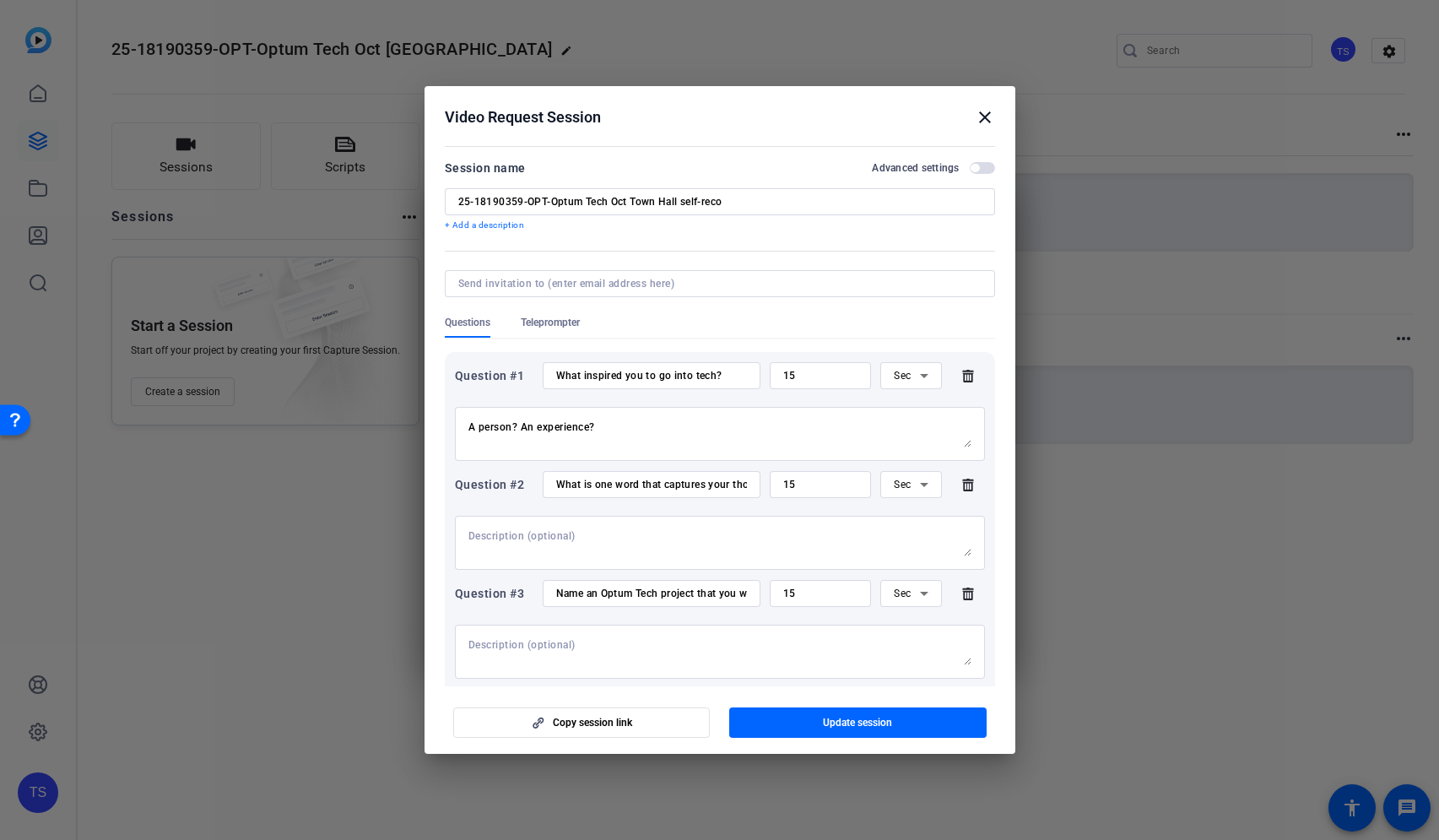
click at [984, 116] on mat-icon "close" at bounding box center [985, 117] width 21 height 21
